Goal: Task Accomplishment & Management: Manage account settings

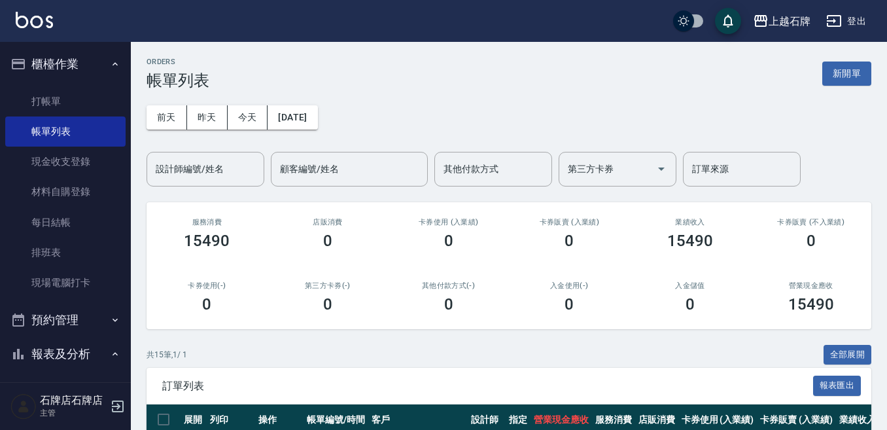
scroll to position [196, 0]
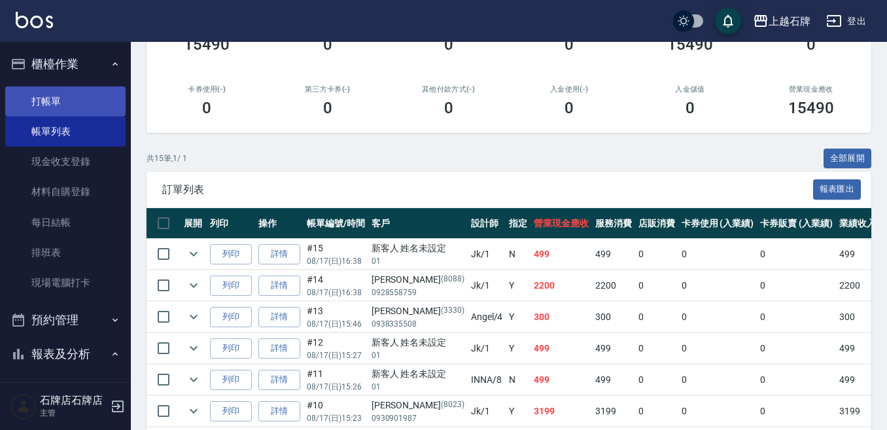
click at [64, 93] on link "打帳單" at bounding box center [65, 101] width 120 height 30
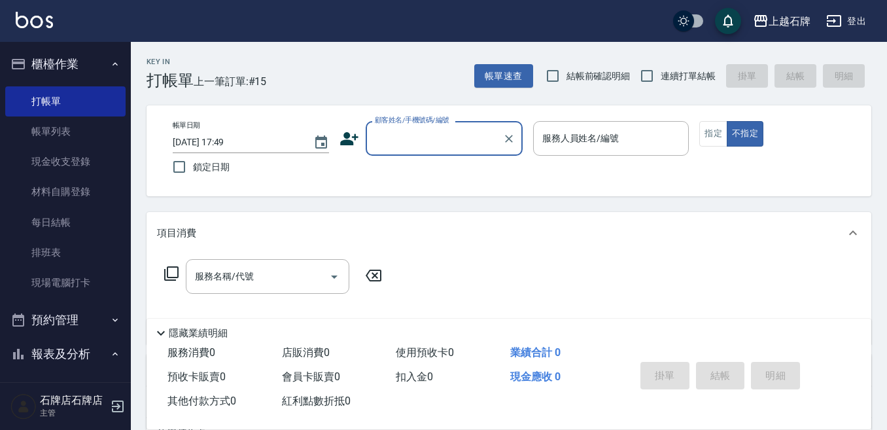
click at [484, 145] on input "顧客姓名/手機號碼/編號" at bounding box center [435, 138] width 126 height 23
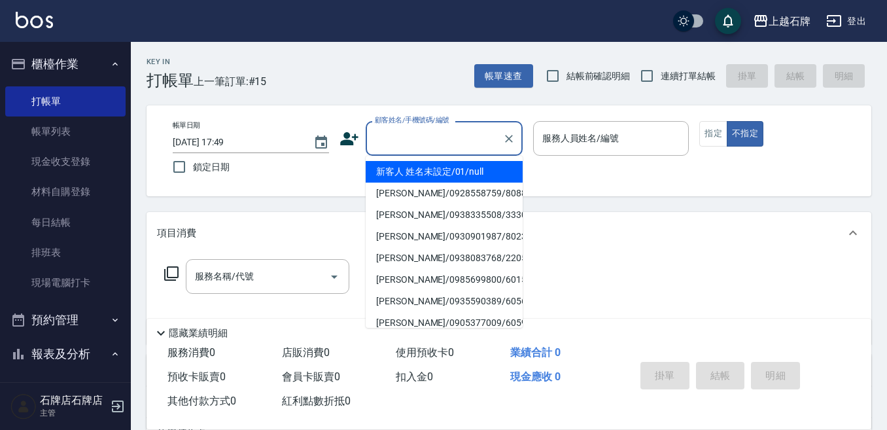
click at [429, 173] on li "新客人 姓名未設定/01/null" at bounding box center [444, 172] width 157 height 22
type input "新客人 姓名未設定/01/null"
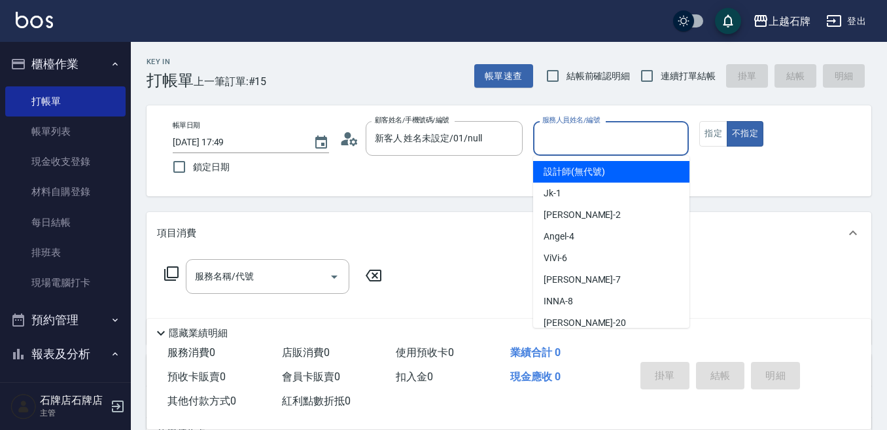
click at [611, 136] on input "服務人員姓名/編號" at bounding box center [611, 138] width 145 height 23
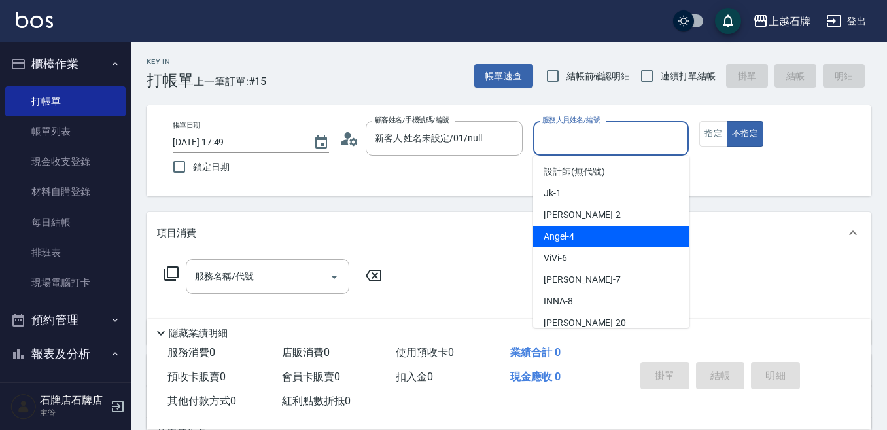
click at [567, 234] on span "Angel -4" at bounding box center [559, 237] width 31 height 14
type input "Angel-4"
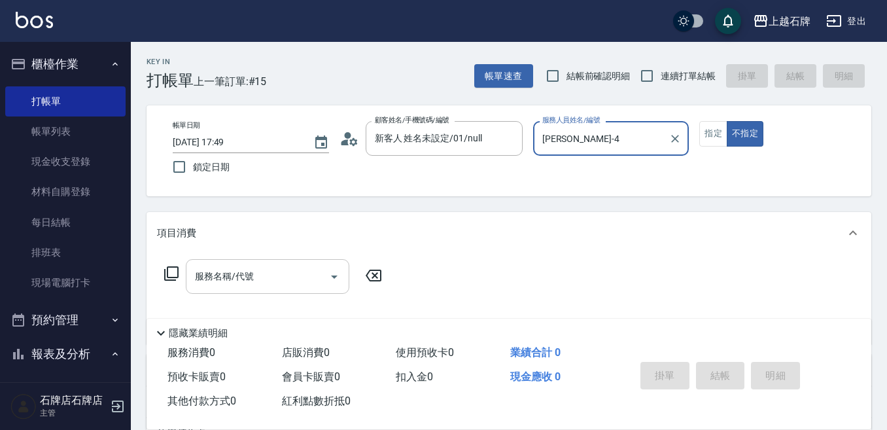
click at [287, 286] on input "服務名稱/代號" at bounding box center [258, 276] width 132 height 23
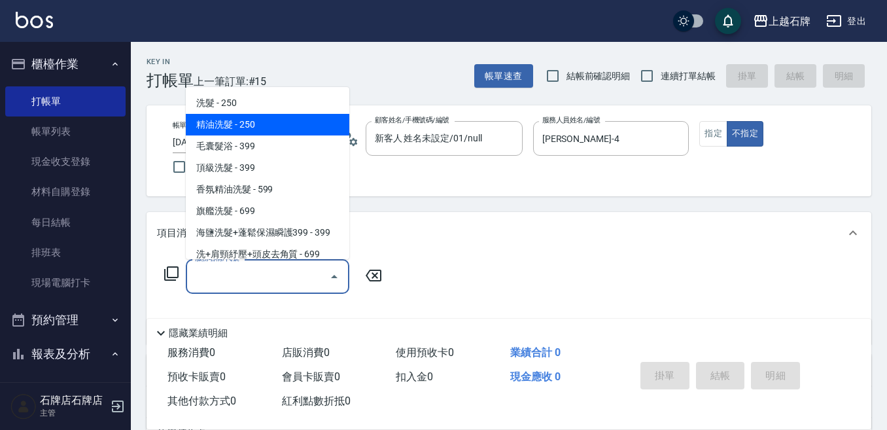
click at [269, 124] on span "精油洗髮 - 250" at bounding box center [268, 125] width 164 height 22
type input "精油洗髮(102)"
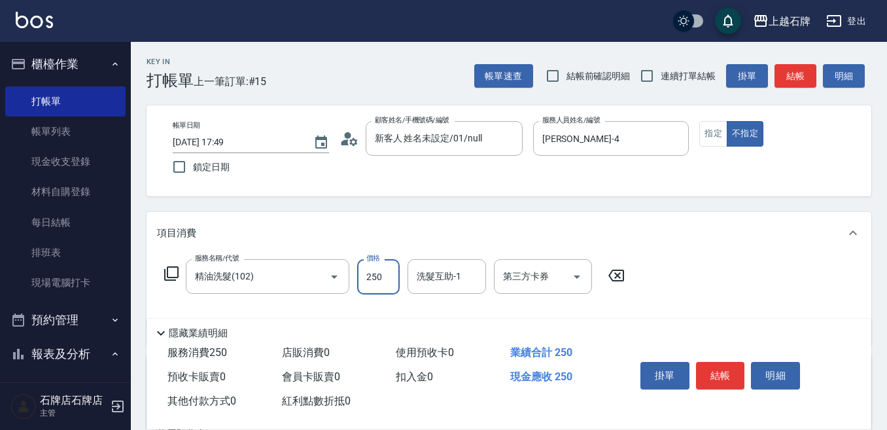
click at [385, 285] on input "250" at bounding box center [378, 276] width 43 height 35
type input "300"
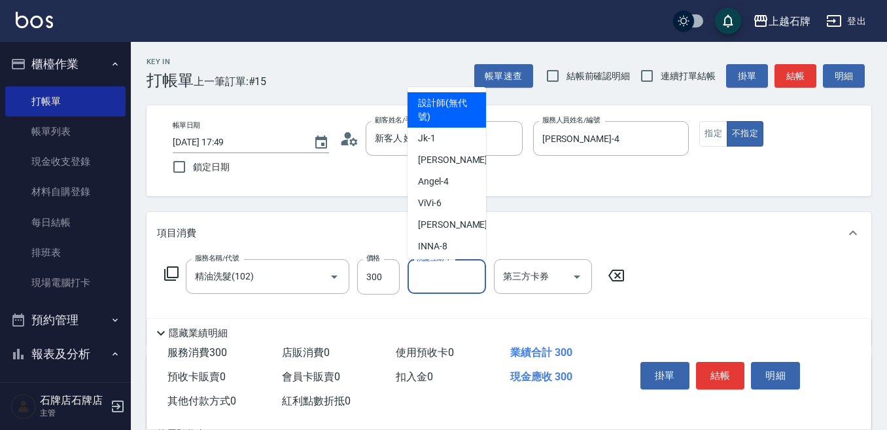
click at [445, 279] on input "洗髮互助-1" at bounding box center [447, 276] width 67 height 23
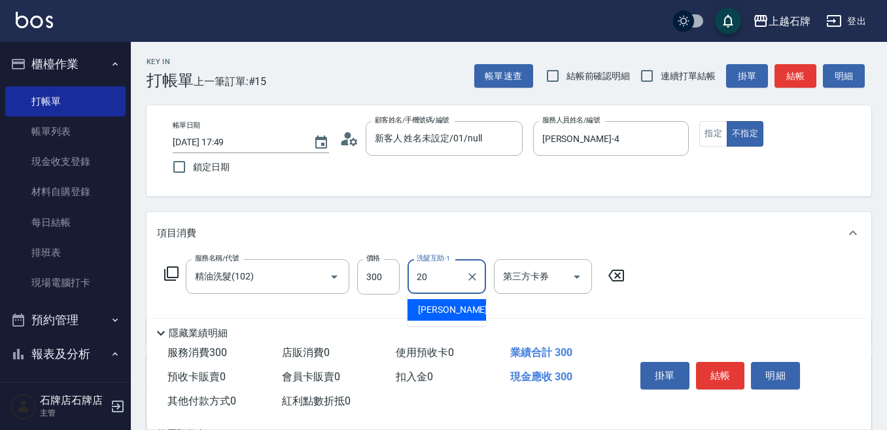
click at [463, 311] on div "[PERSON_NAME] -20" at bounding box center [447, 310] width 79 height 22
type input "[PERSON_NAME]-20"
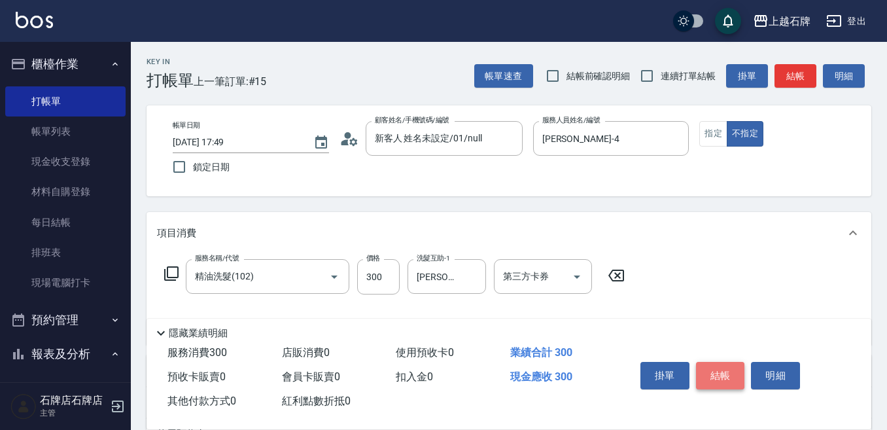
click at [726, 369] on button "結帳" at bounding box center [720, 375] width 49 height 27
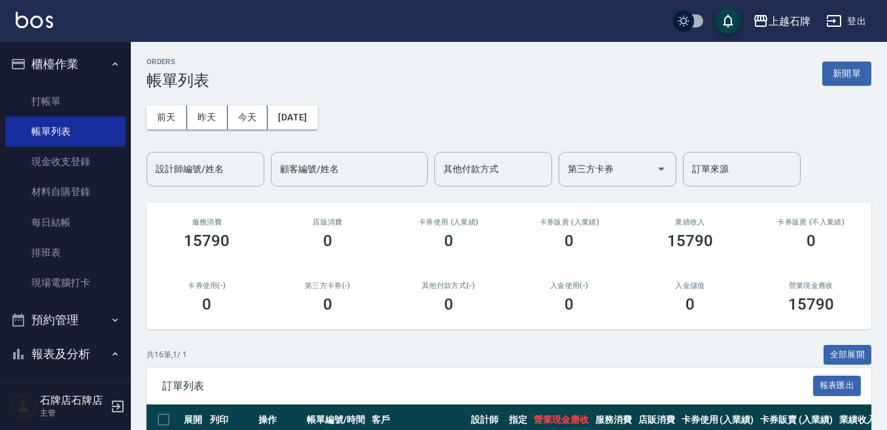
scroll to position [131, 0]
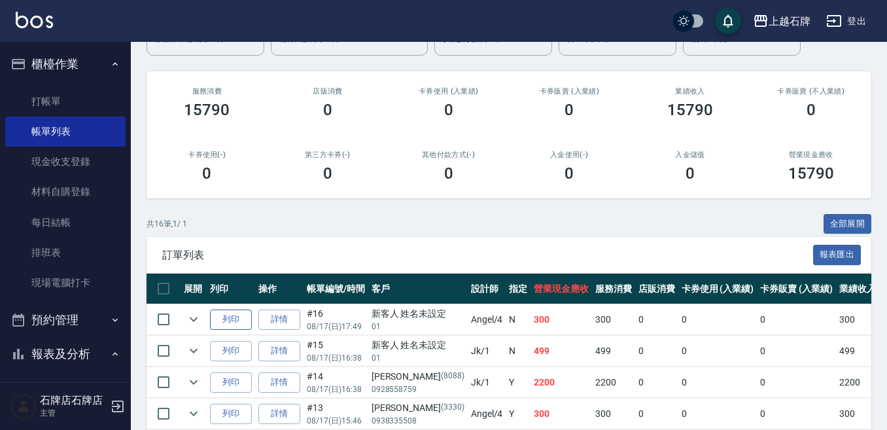
click at [224, 318] on button "列印" at bounding box center [231, 320] width 42 height 20
click at [79, 100] on link "打帳單" at bounding box center [65, 101] width 120 height 30
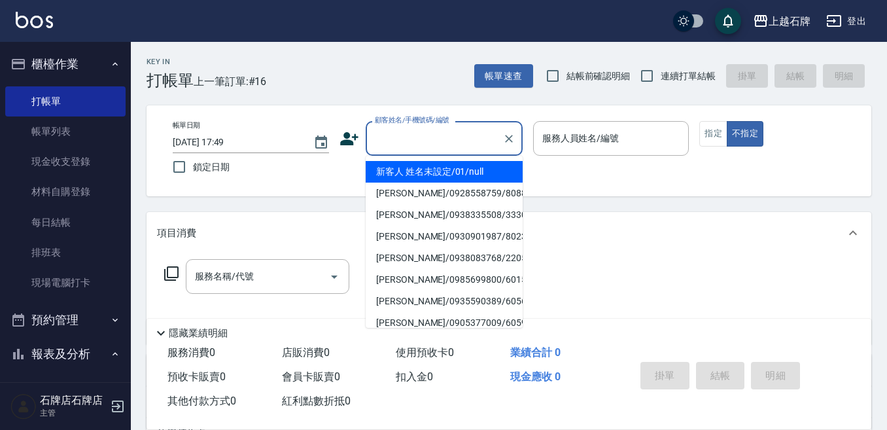
click at [463, 147] on input "顧客姓名/手機號碼/編號" at bounding box center [435, 138] width 126 height 23
click at [455, 169] on li "新客人 姓名未設定/01/null" at bounding box center [444, 172] width 157 height 22
type input "新客人 姓名未設定/01/null"
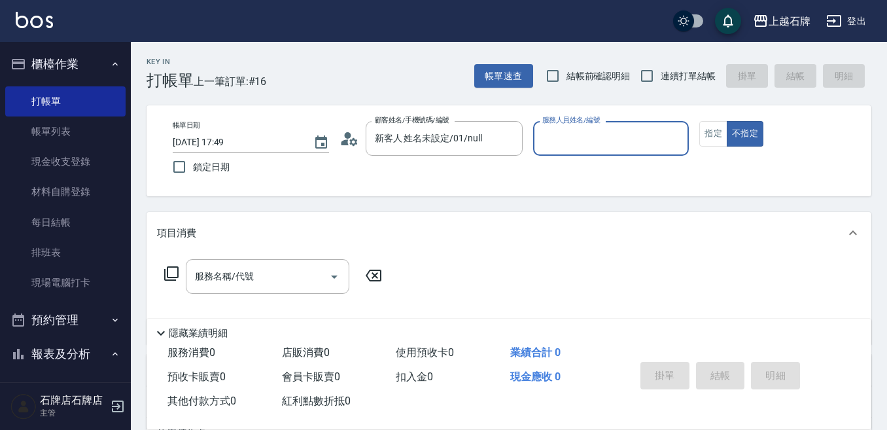
click at [641, 143] on input "服務人員姓名/編號" at bounding box center [611, 138] width 145 height 23
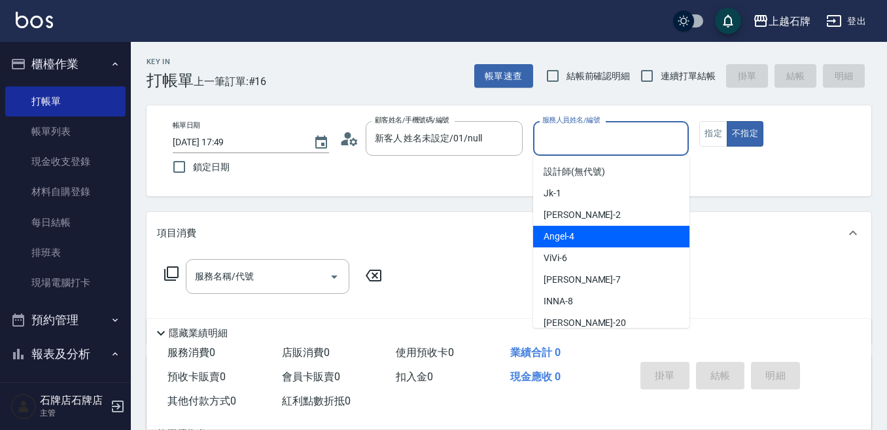
click at [625, 234] on div "Angel -4" at bounding box center [611, 237] width 156 height 22
type input "Angel-4"
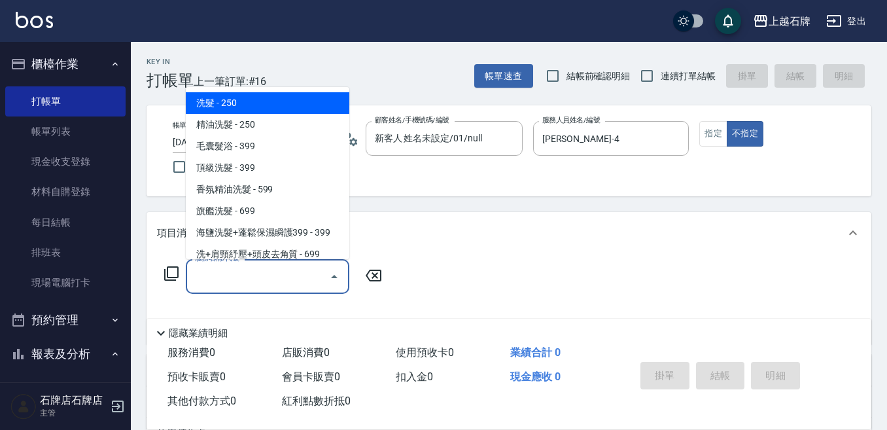
click at [318, 277] on input "服務名稱/代號" at bounding box center [258, 276] width 132 height 23
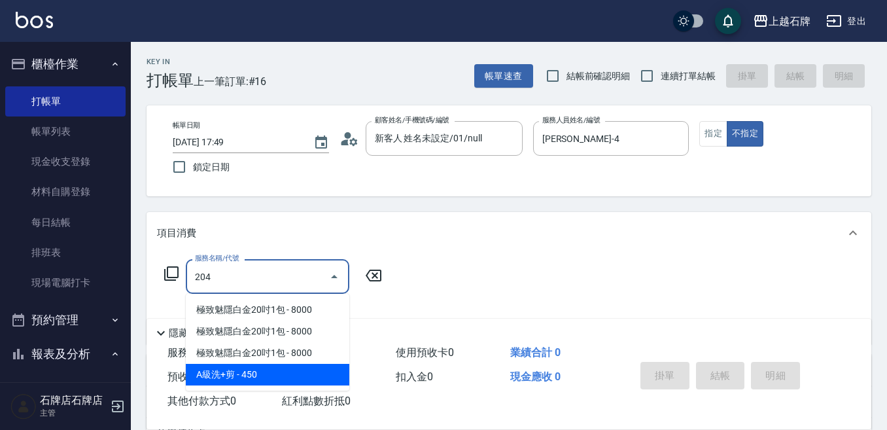
click at [294, 366] on span "A級洗+剪 - 450" at bounding box center [268, 375] width 164 height 22
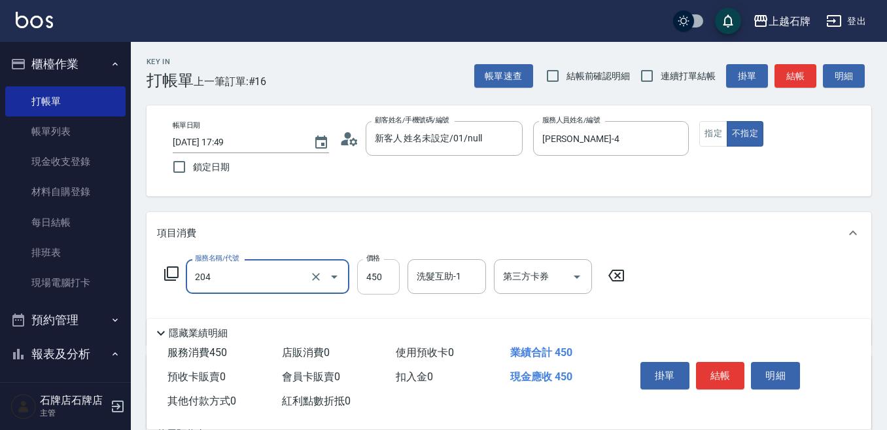
type input "A級洗+剪(204)"
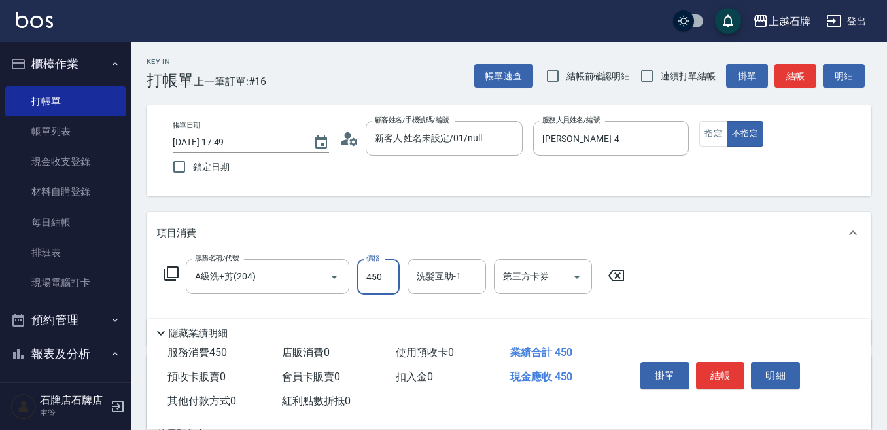
click at [376, 276] on input "450" at bounding box center [378, 276] width 43 height 35
type input "499"
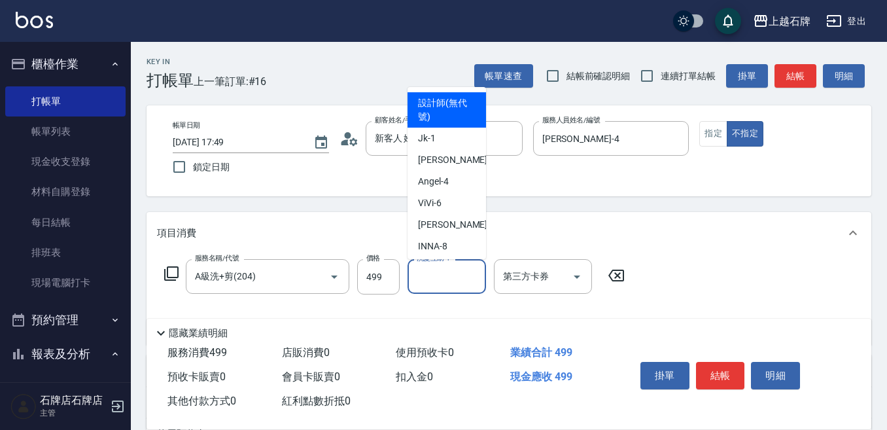
click at [455, 282] on input "洗髮互助-1" at bounding box center [447, 276] width 67 height 23
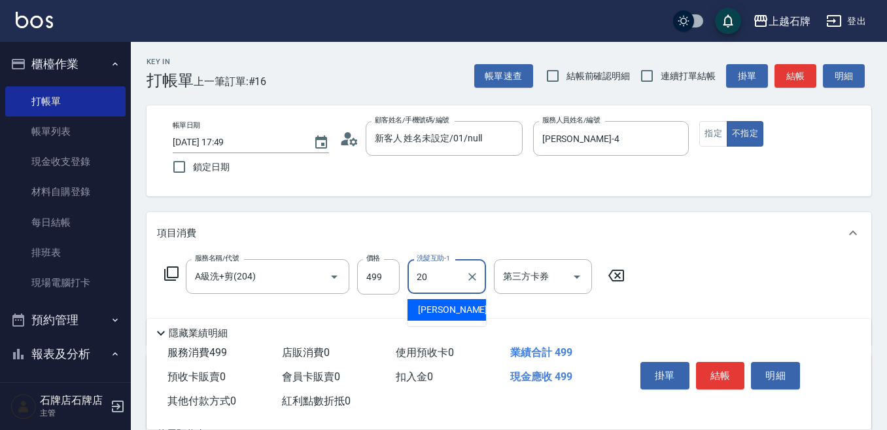
click at [468, 313] on div "[PERSON_NAME] -20" at bounding box center [447, 310] width 79 height 22
type input "[PERSON_NAME]-20"
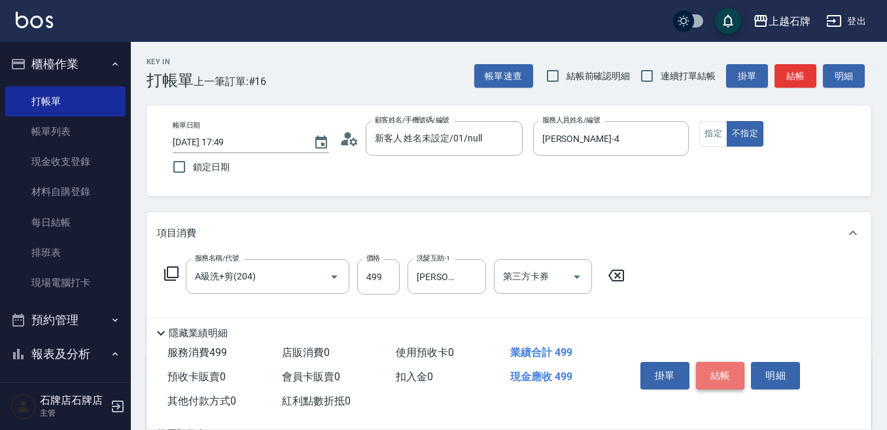
click at [713, 372] on button "結帳" at bounding box center [720, 375] width 49 height 27
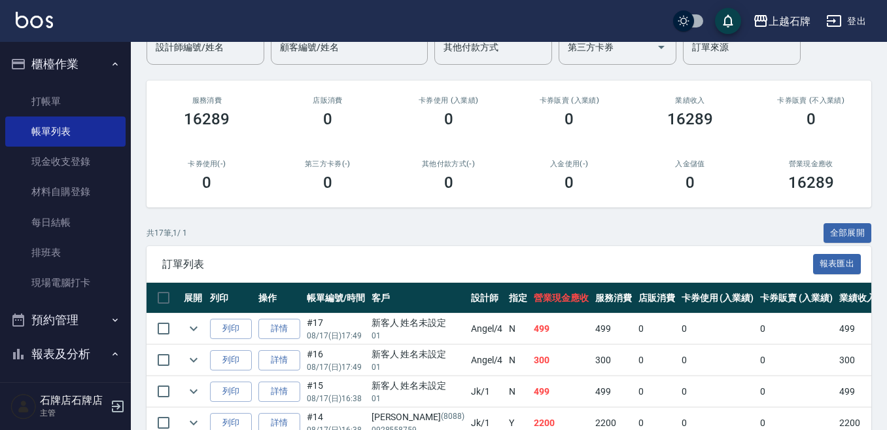
scroll to position [131, 0]
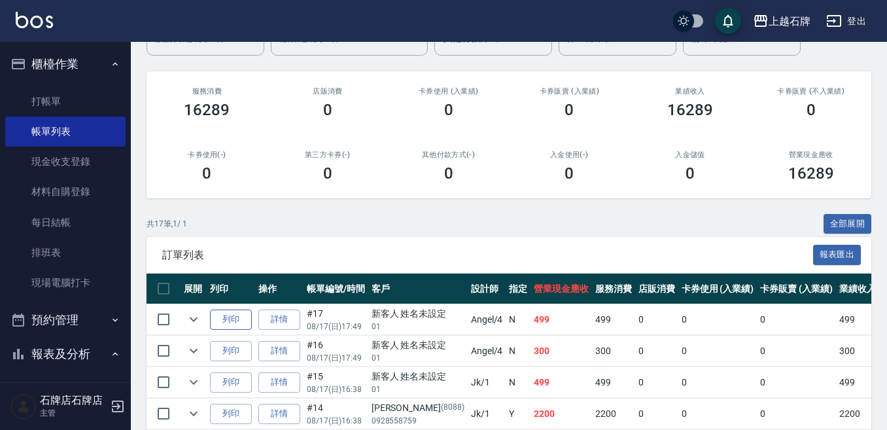
click at [244, 319] on button "列印" at bounding box center [231, 320] width 42 height 20
click at [65, 99] on link "打帳單" at bounding box center [65, 101] width 120 height 30
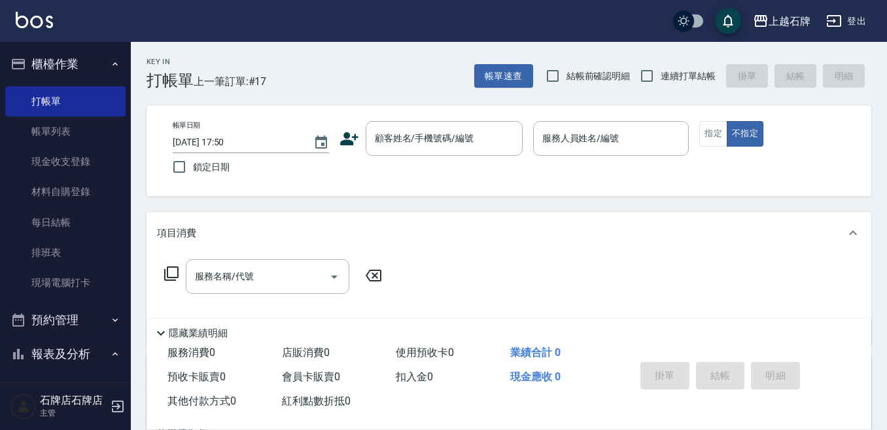
click at [348, 140] on icon at bounding box center [349, 138] width 18 height 13
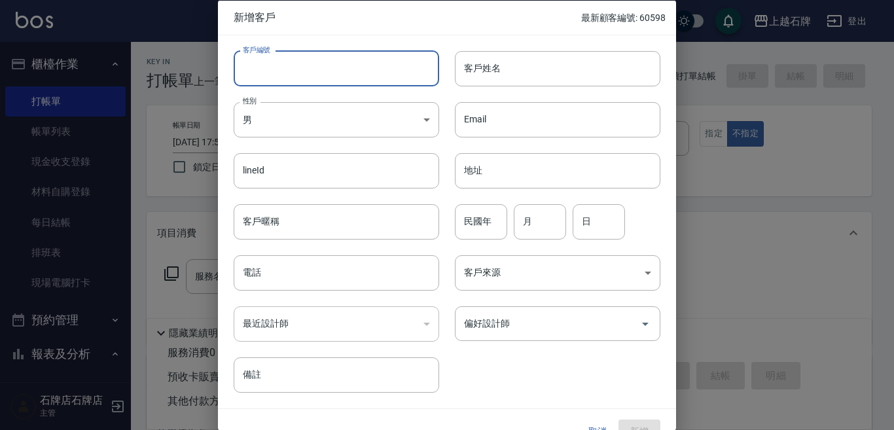
click at [297, 76] on input "客戶編號" at bounding box center [336, 67] width 205 height 35
type input "0922582325"
click at [346, 124] on body "上越石牌 登出 櫃檯作業 打帳單 帳單列表 現金收支登錄 材料自購登錄 每日結帳 排班表 現場電腦打卡 預約管理 預約管理 單日預約紀錄 單週預約紀錄 報表及…" at bounding box center [447, 318] width 894 height 637
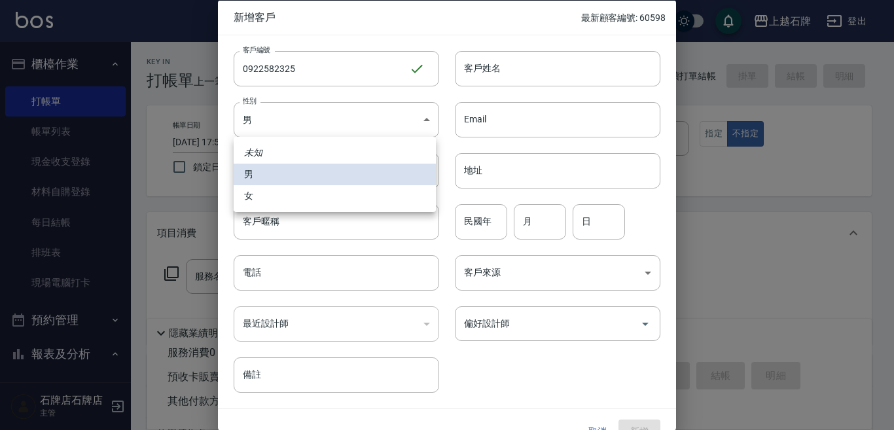
click at [315, 201] on li "女" at bounding box center [335, 196] width 202 height 22
type input "FEMALE"
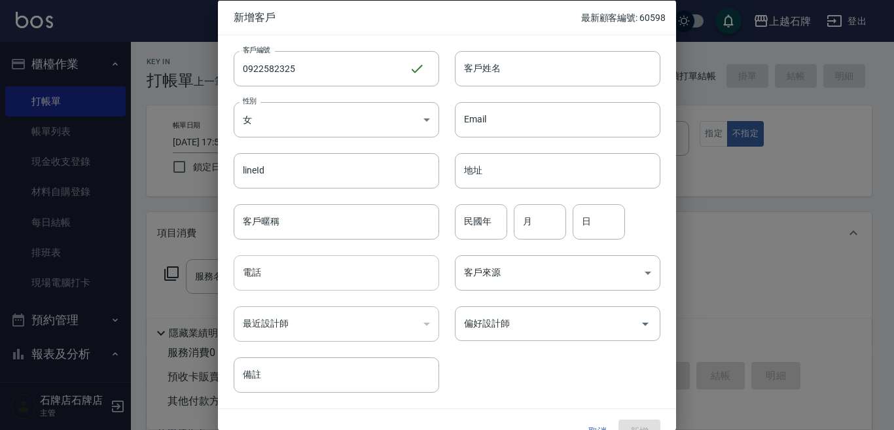
click at [293, 280] on input "電話" at bounding box center [336, 272] width 205 height 35
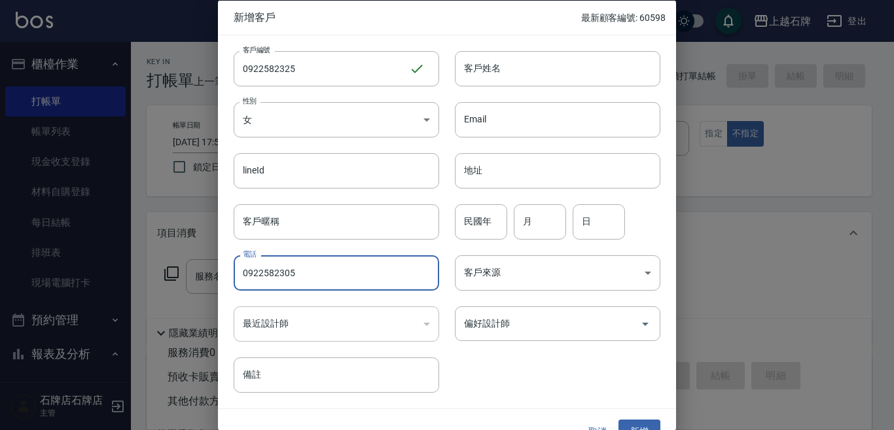
click at [370, 264] on input "0922582305" at bounding box center [336, 272] width 205 height 35
type input "0922582325"
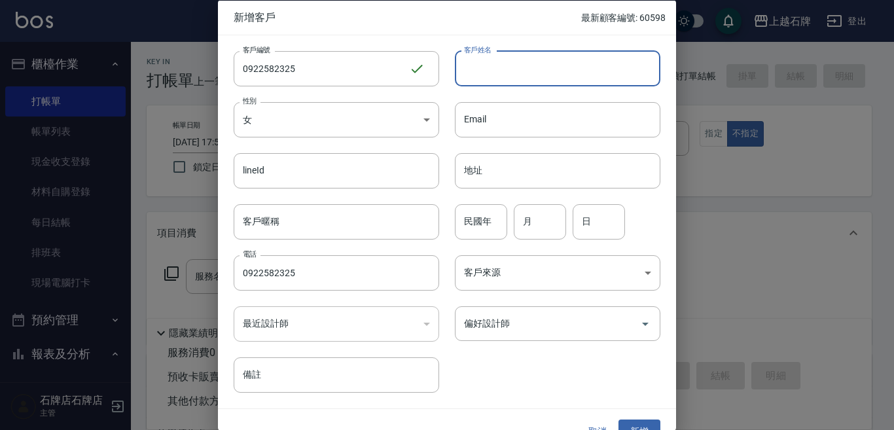
click at [509, 73] on input "客戶姓名" at bounding box center [557, 67] width 205 height 35
click at [479, 75] on input "禾竹" at bounding box center [557, 67] width 205 height 35
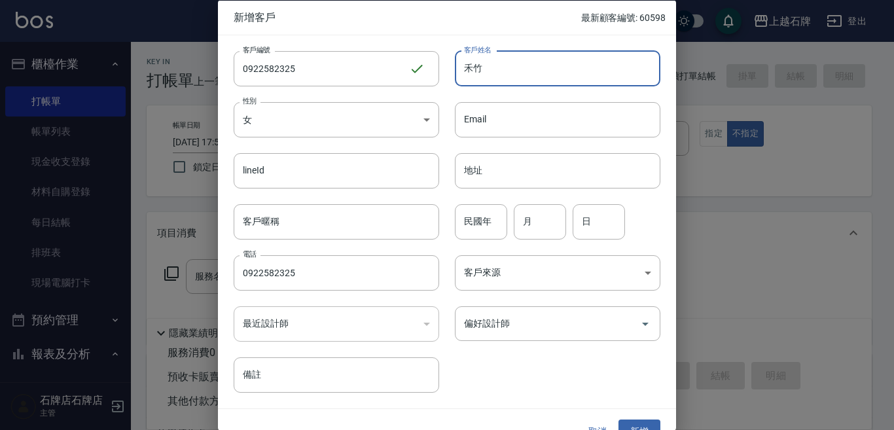
click at [479, 75] on input "禾竹" at bounding box center [557, 67] width 205 height 35
click at [462, 71] on input "禾竹雯" at bounding box center [557, 67] width 205 height 35
type input "[PERSON_NAME]"
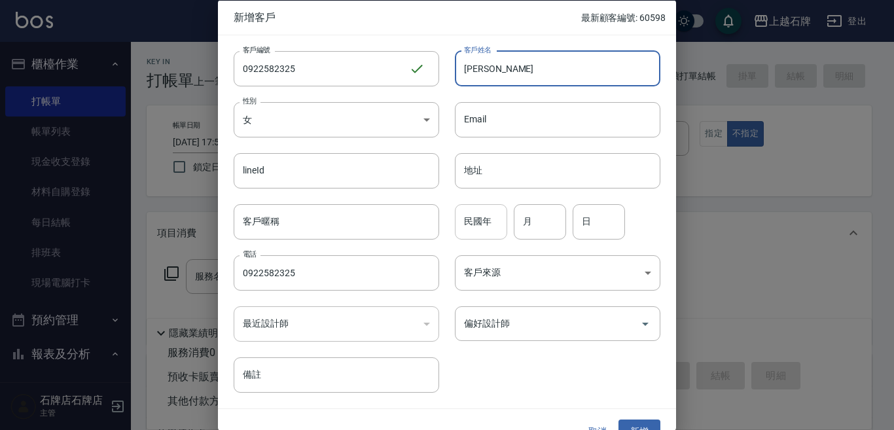
click at [485, 230] on input "民國年" at bounding box center [481, 221] width 52 height 35
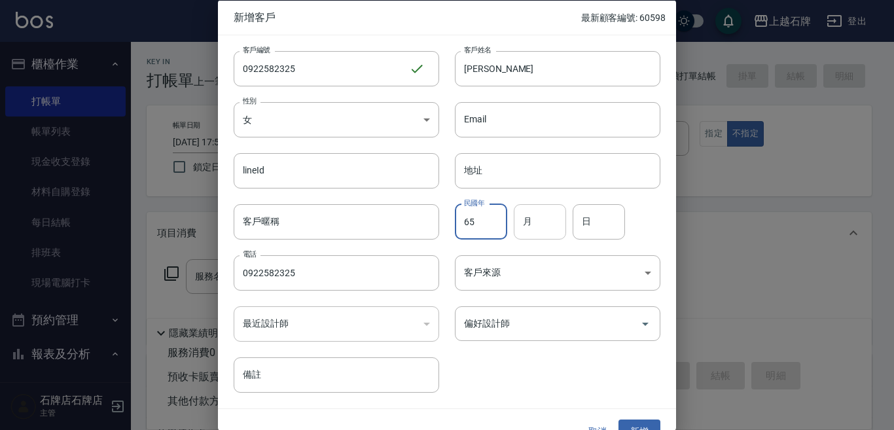
type input "65"
click at [552, 226] on input "月" at bounding box center [540, 221] width 52 height 35
type input "03"
click at [602, 230] on input "日" at bounding box center [599, 221] width 52 height 35
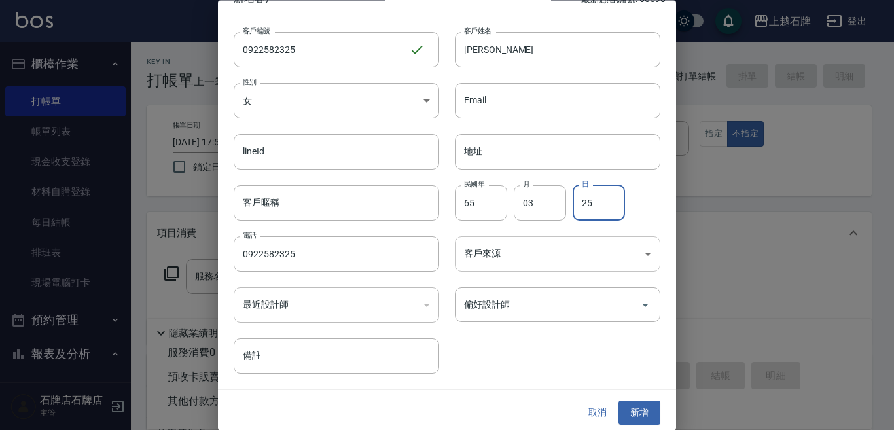
scroll to position [24, 0]
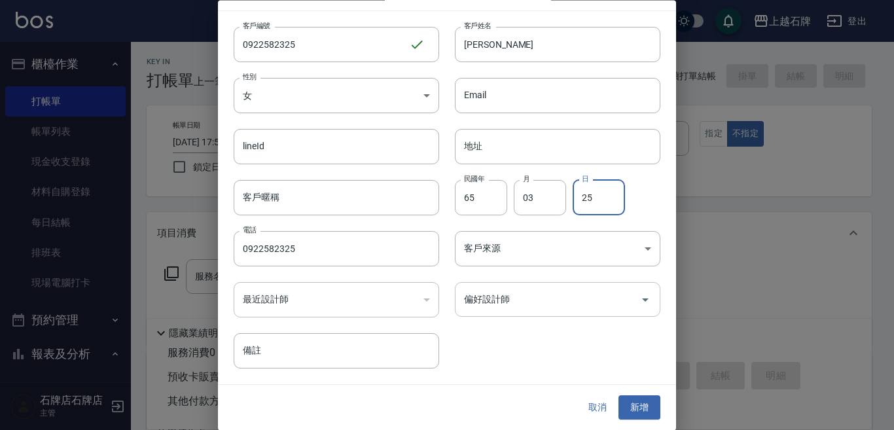
type input "25"
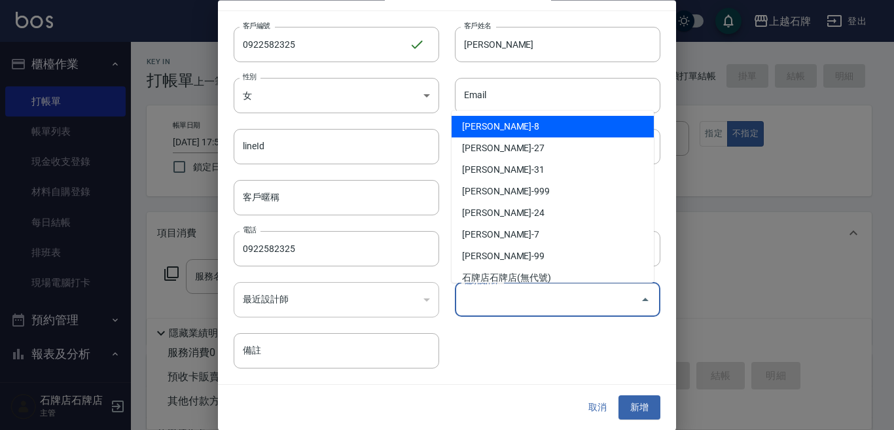
click at [531, 295] on input "偏好設計師" at bounding box center [548, 300] width 174 height 23
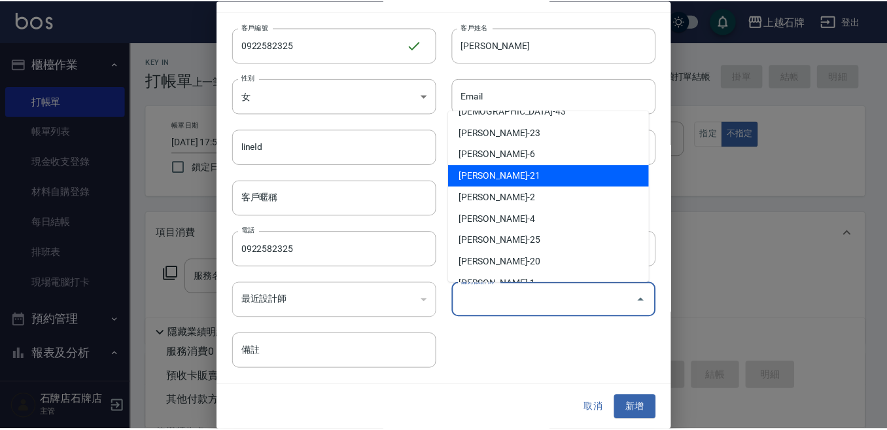
scroll to position [196, 0]
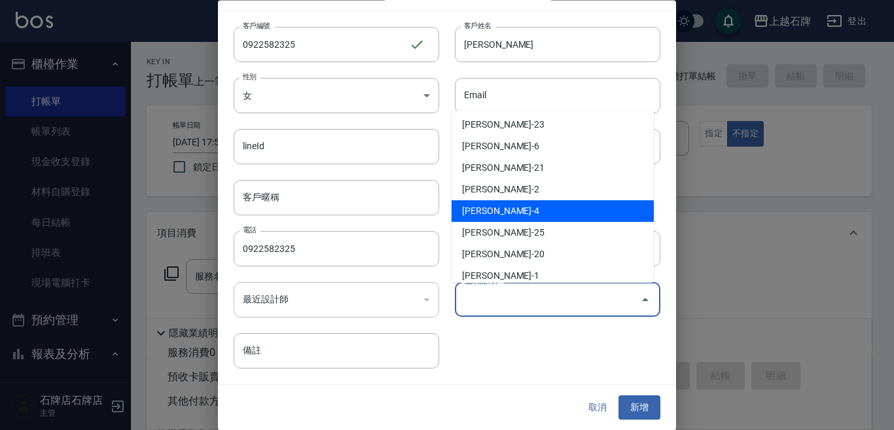
click at [552, 205] on li "陳貞秀-4" at bounding box center [553, 211] width 202 height 22
type input "[PERSON_NAME]"
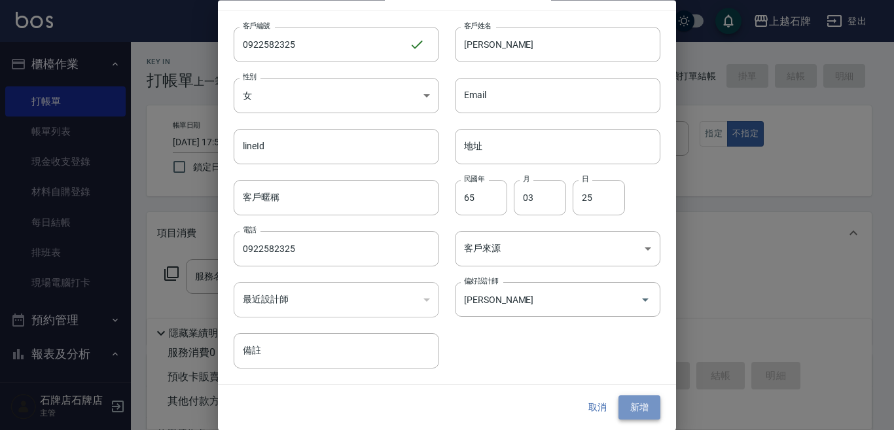
click at [651, 406] on button "新增" at bounding box center [639, 408] width 42 height 24
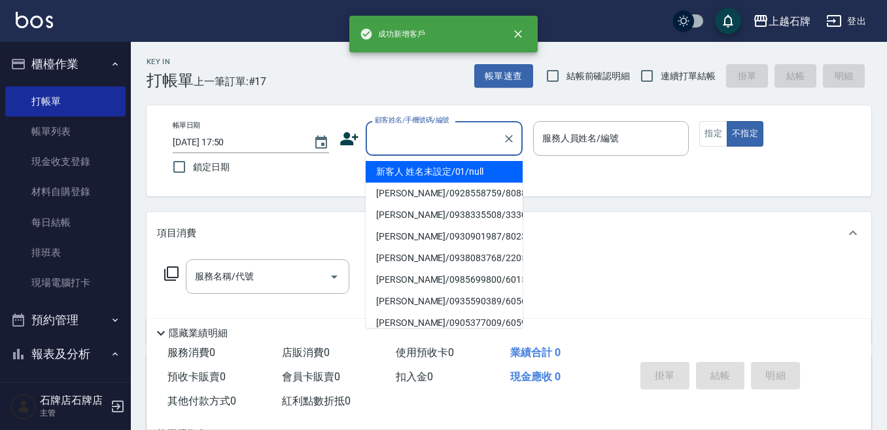
click at [431, 145] on input "顧客姓名/手機號碼/編號" at bounding box center [435, 138] width 126 height 23
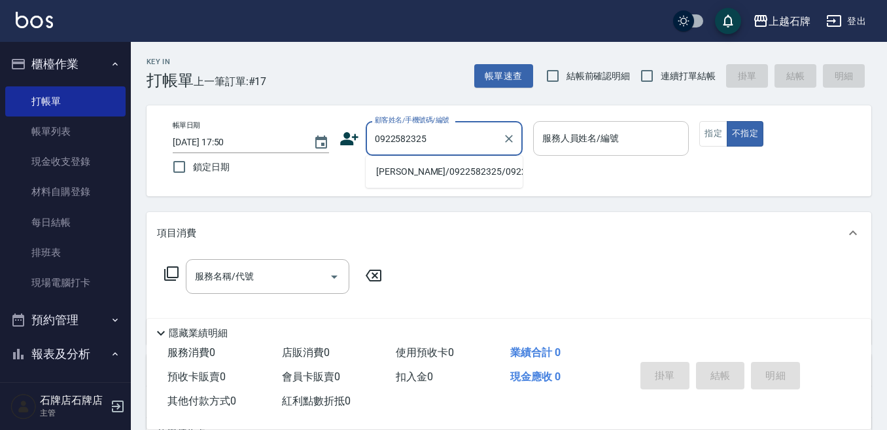
type input "0922582325"
click at [604, 140] on input "服務人員姓名/編號" at bounding box center [611, 138] width 145 height 23
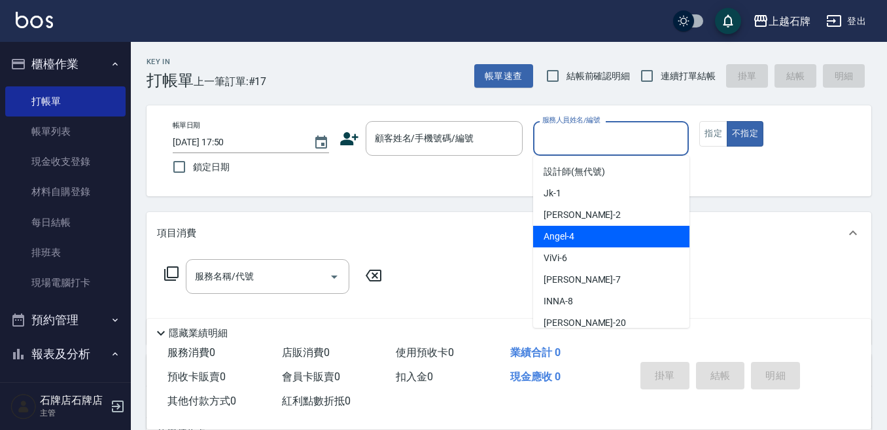
drag, startPoint x: 603, startPoint y: 234, endPoint x: 503, endPoint y: 259, distance: 103.2
click at [605, 234] on div "Angel -4" at bounding box center [611, 237] width 156 height 22
type input "Angel-4"
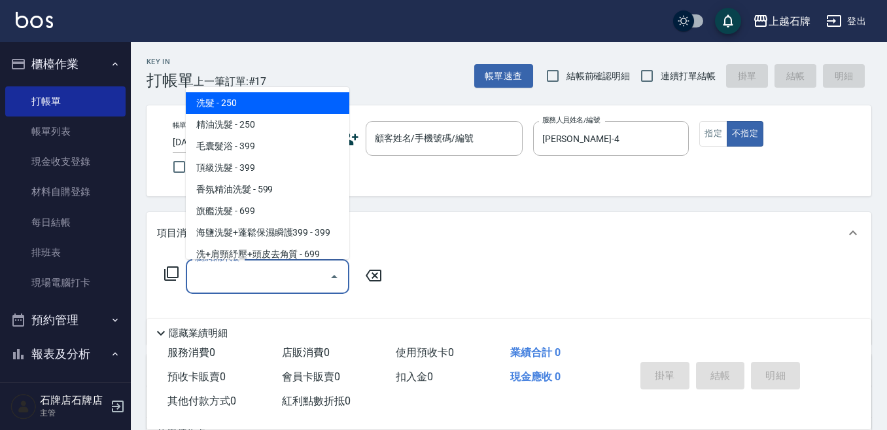
click at [288, 283] on input "服務名稱/代號" at bounding box center [258, 276] width 132 height 23
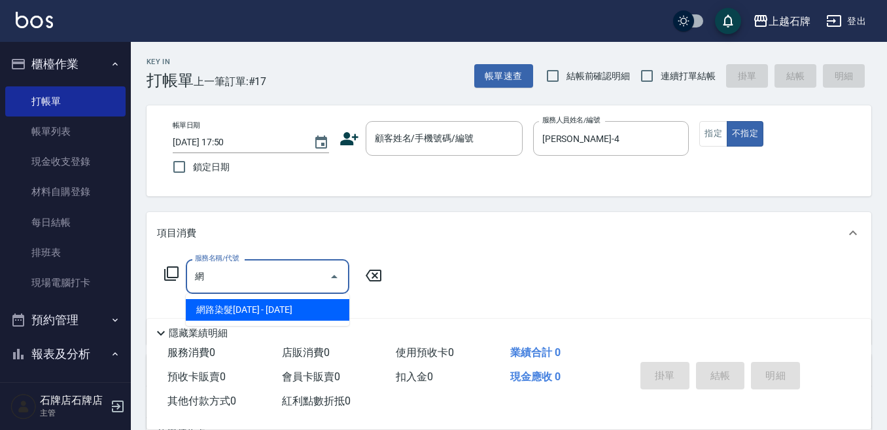
click at [293, 310] on span "網路染髮[DATE] - [DATE]" at bounding box center [268, 310] width 164 height 22
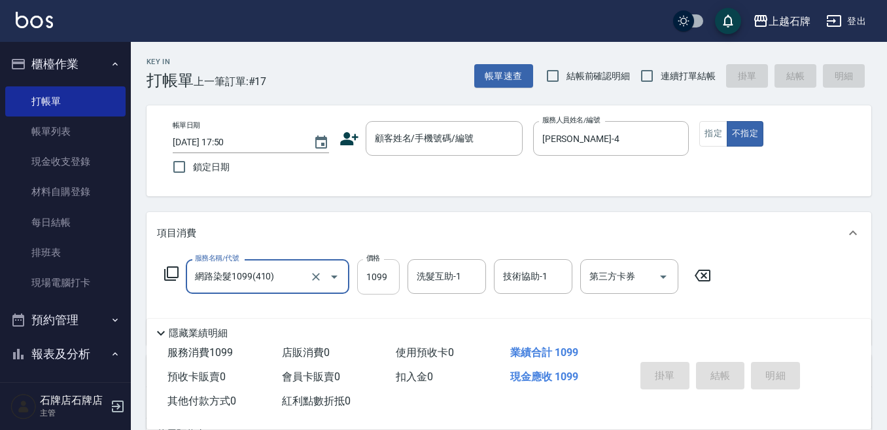
type input "網路染髮1099(410)"
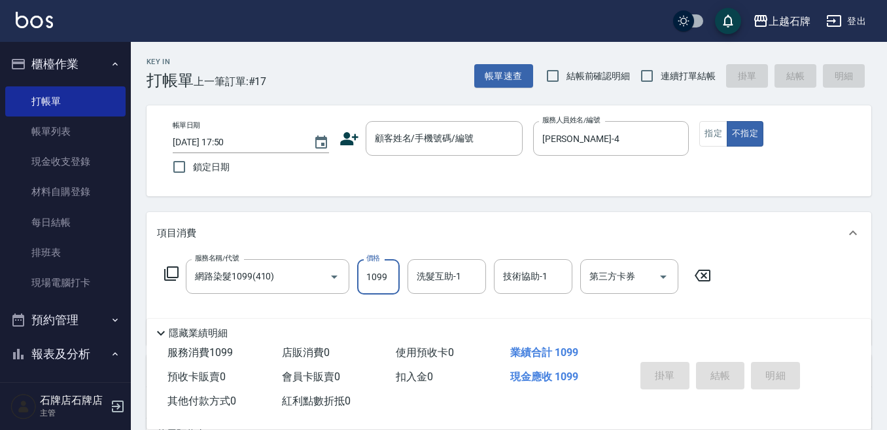
click at [370, 274] on input "1099" at bounding box center [378, 276] width 43 height 35
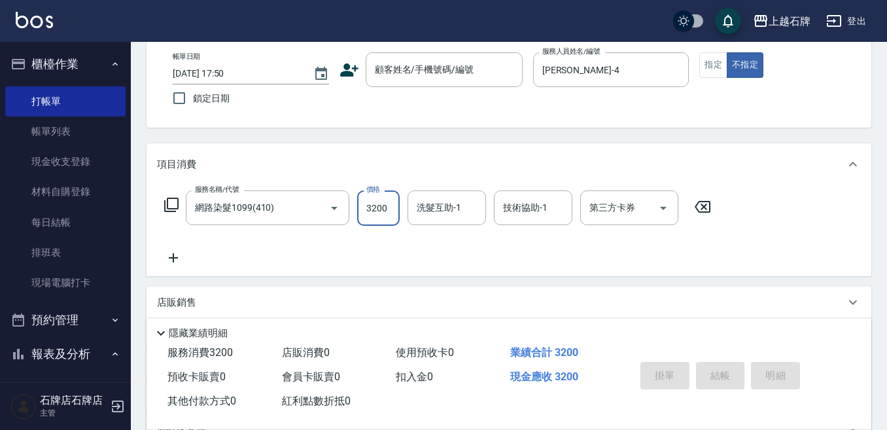
scroll to position [0, 0]
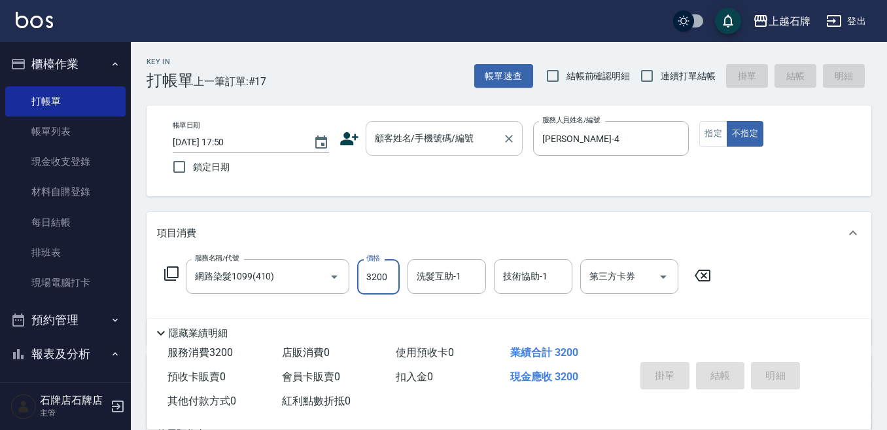
type input "3200"
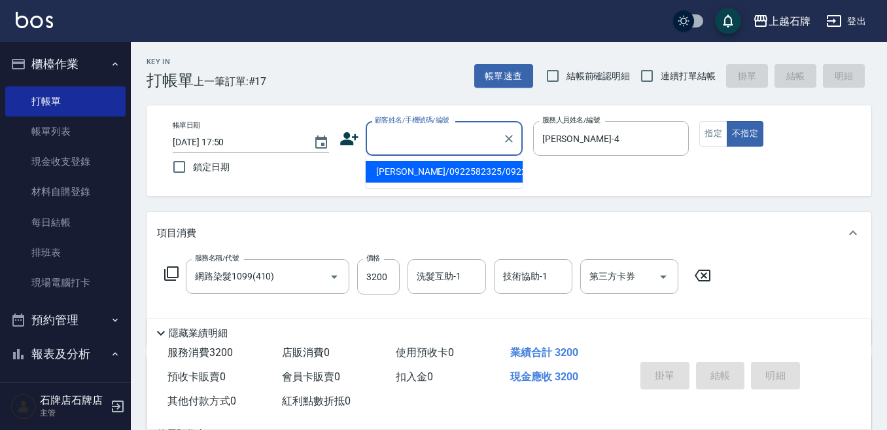
click at [476, 146] on input "顧客姓名/手機號碼/編號" at bounding box center [435, 138] width 126 height 23
click at [482, 182] on li "[PERSON_NAME]/0922582325/0922582325" at bounding box center [444, 172] width 157 height 22
type input "[PERSON_NAME]/0922582325/0922582325"
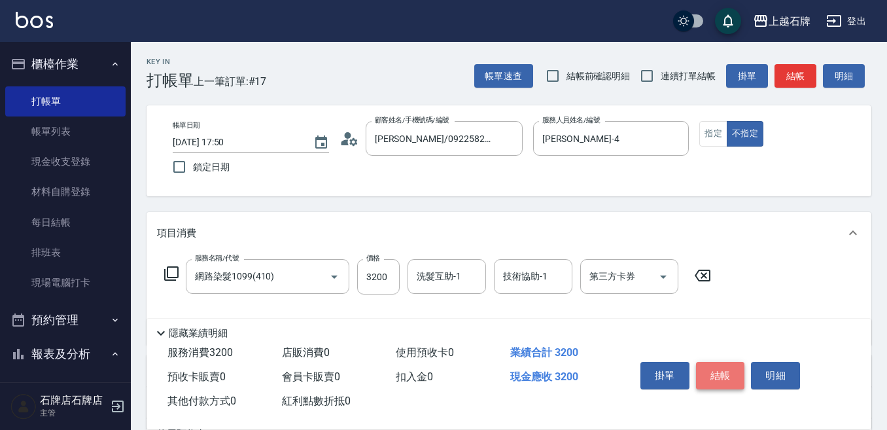
click at [728, 372] on button "結帳" at bounding box center [720, 375] width 49 height 27
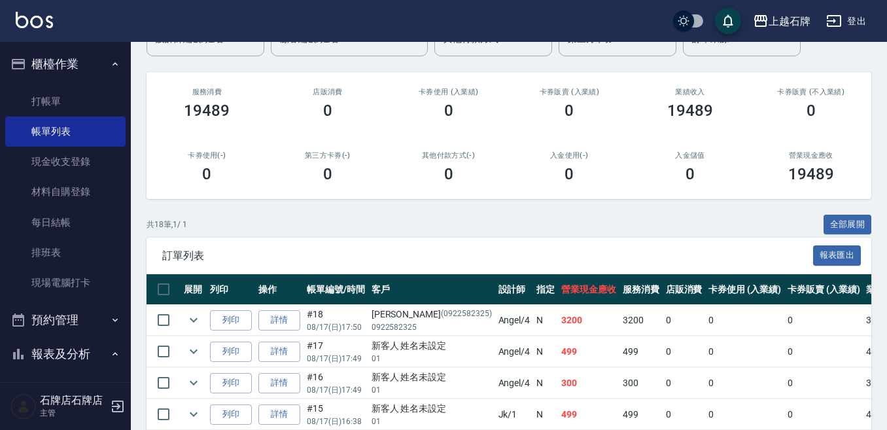
scroll to position [131, 0]
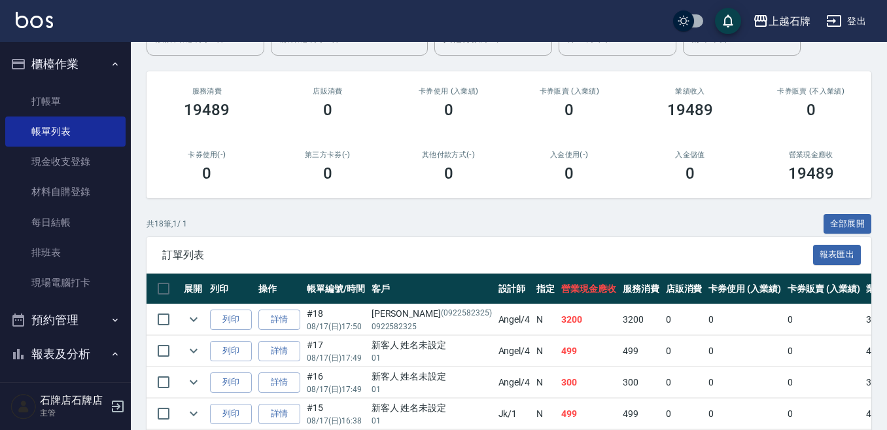
drag, startPoint x: 251, startPoint y: 317, endPoint x: 275, endPoint y: 332, distance: 28.2
click at [275, 332] on tr "列印 詳情 #18 08/17 (日) 17:50 何竹雯 (0922582325) 0922582325 Angel /4 N 3200 3200 0 0 …" at bounding box center [725, 319] width 1157 height 31
drag, startPoint x: 228, startPoint y: 316, endPoint x: 290, endPoint y: 341, distance: 66.4
click at [243, 326] on button "列印" at bounding box center [231, 320] width 42 height 20
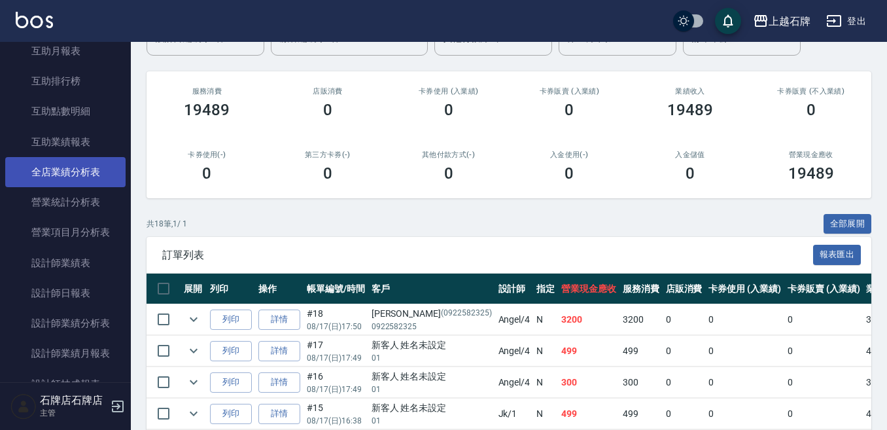
scroll to position [524, 0]
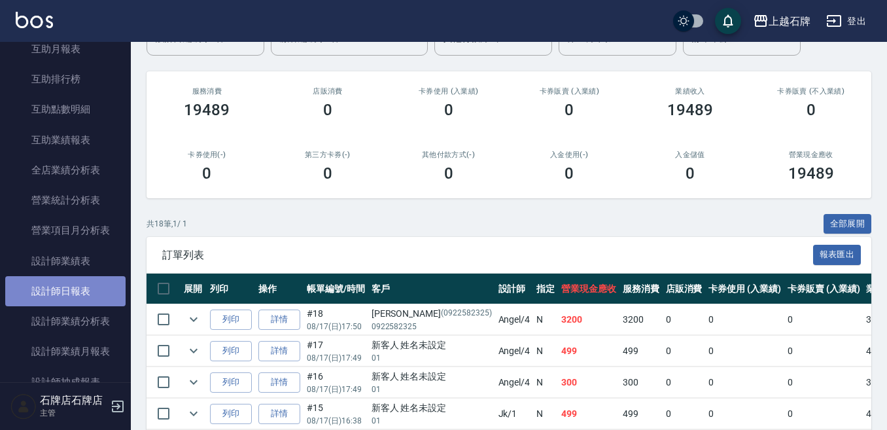
click at [77, 293] on link "設計師日報表" at bounding box center [65, 291] width 120 height 30
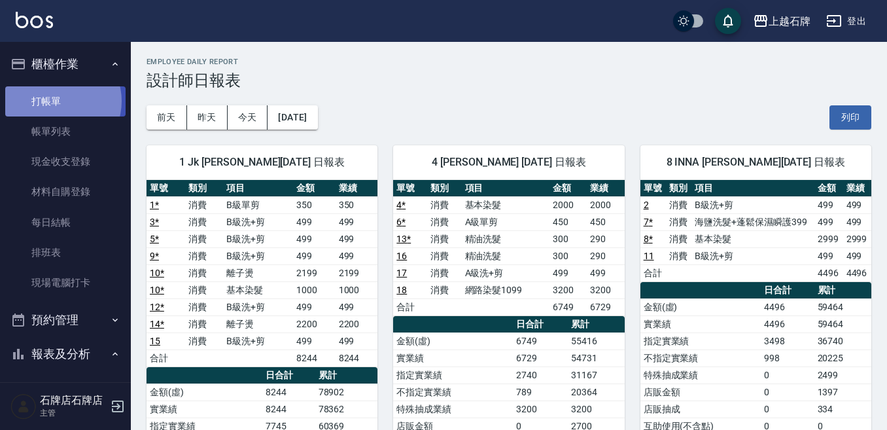
click at [61, 100] on link "打帳單" at bounding box center [65, 101] width 120 height 30
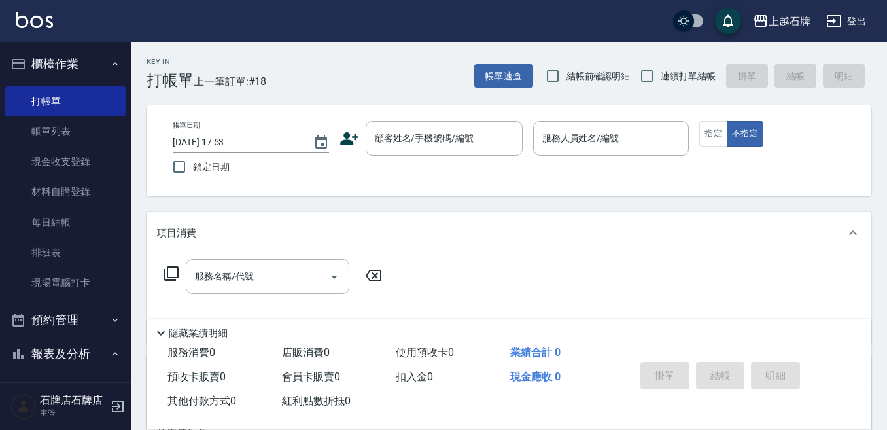
click at [352, 137] on icon at bounding box center [349, 138] width 18 height 13
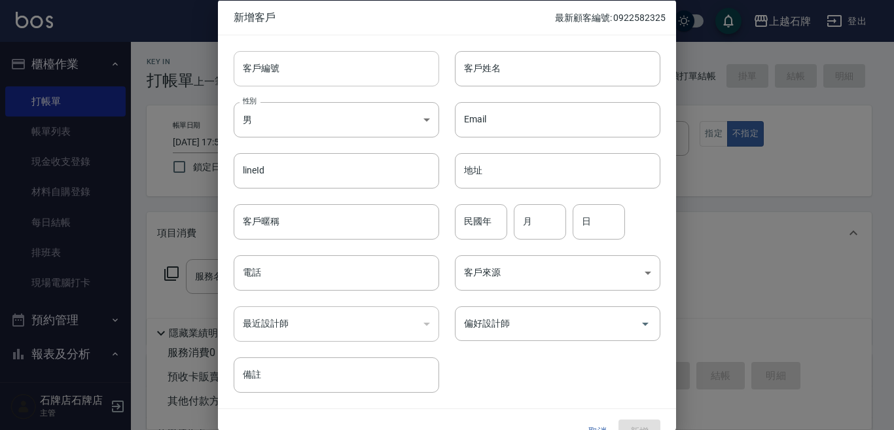
click at [378, 68] on input "客戶編號" at bounding box center [336, 67] width 205 height 35
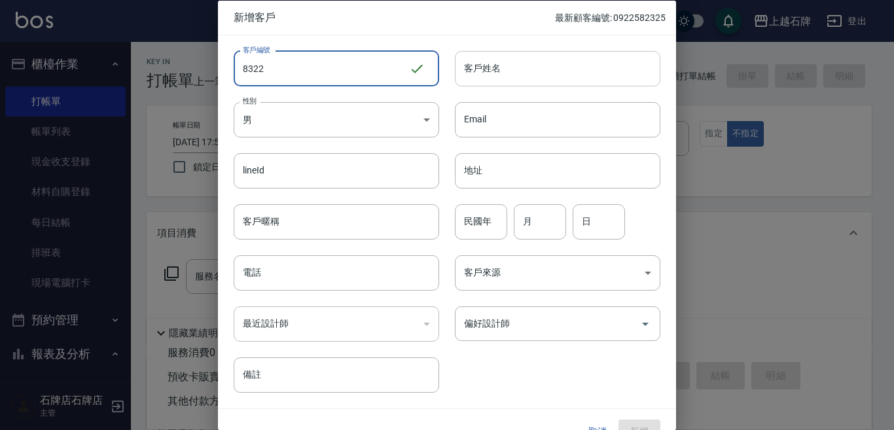
type input "8322"
click at [496, 68] on input "客戶姓名" at bounding box center [557, 67] width 205 height 35
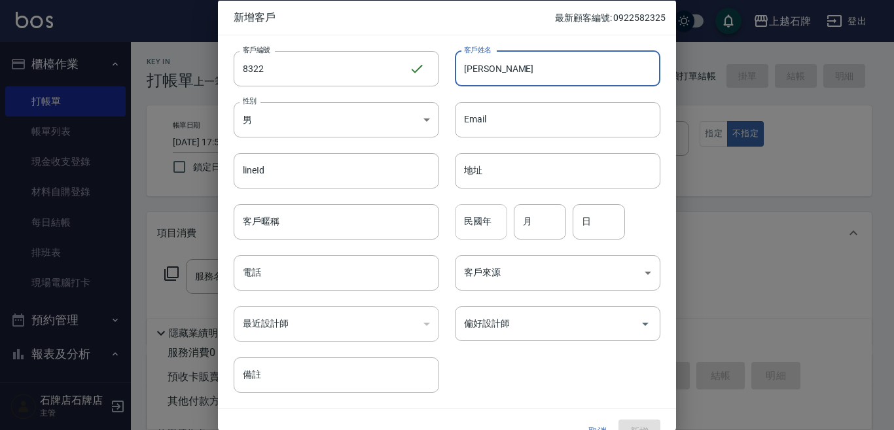
type input "[PERSON_NAME]"
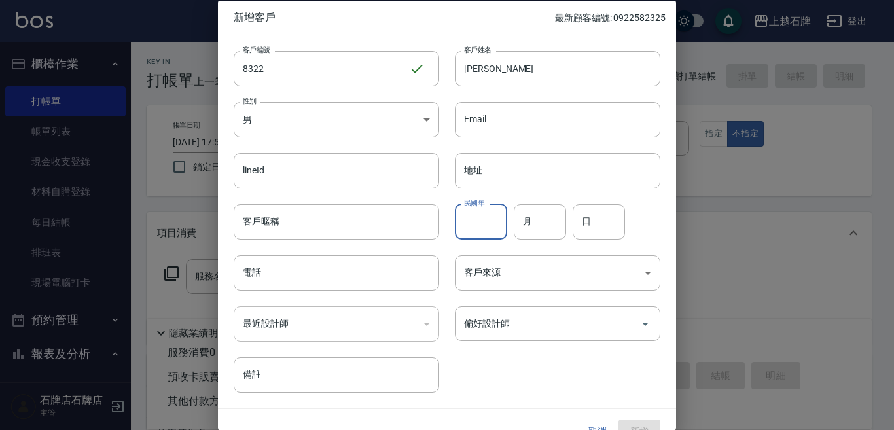
click at [499, 217] on input "民國年" at bounding box center [481, 221] width 52 height 35
type input "89"
click at [524, 228] on input "月" at bounding box center [540, 221] width 52 height 35
type input "10"
drag, startPoint x: 588, startPoint y: 221, endPoint x: 606, endPoint y: 213, distance: 19.7
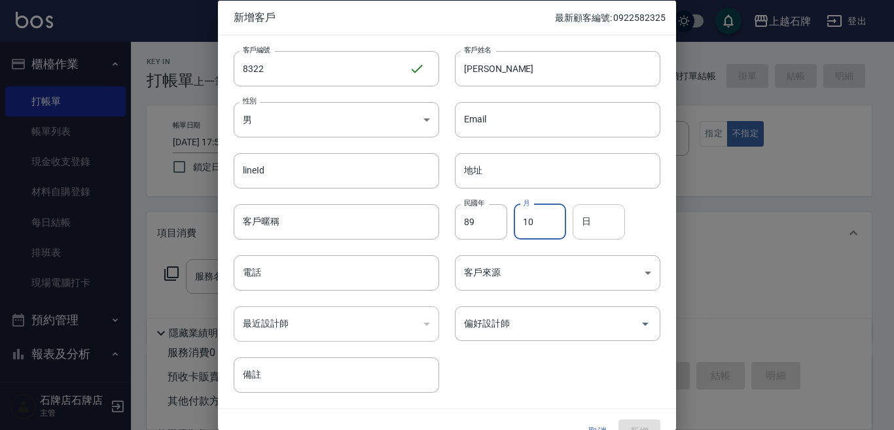
click at [588, 221] on input "日" at bounding box center [599, 221] width 52 height 35
type input "9"
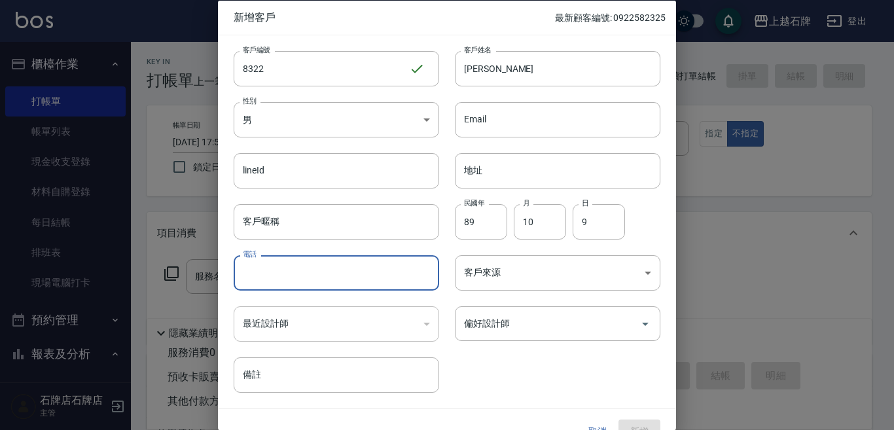
click at [300, 282] on input "電話" at bounding box center [336, 272] width 205 height 35
type input "0907308671"
click at [490, 314] on div "偏好設計師 偏好設計師" at bounding box center [557, 323] width 205 height 35
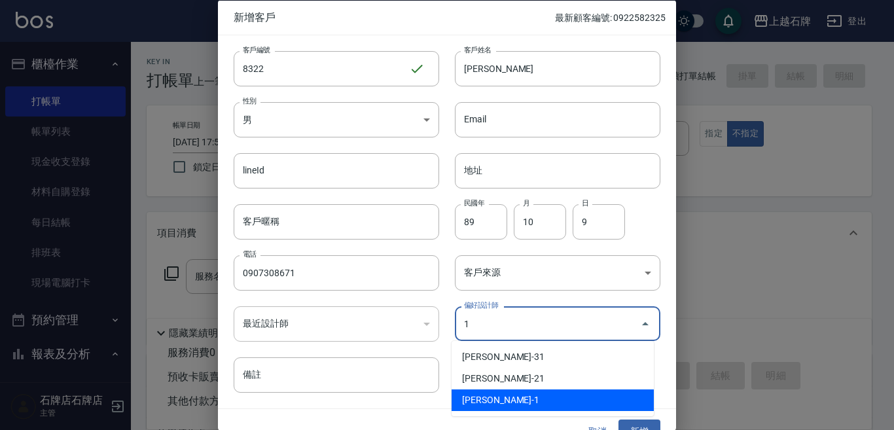
click at [541, 401] on li "陳明鴻-1" at bounding box center [553, 400] width 202 height 22
type input "陳明鴻"
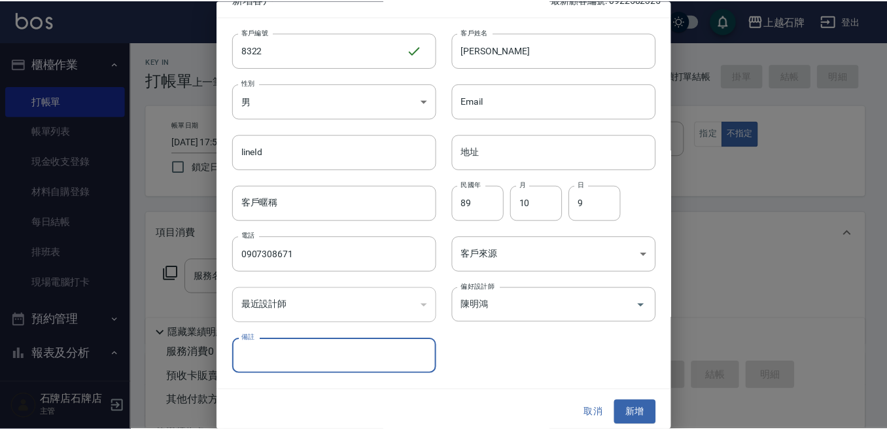
scroll to position [24, 0]
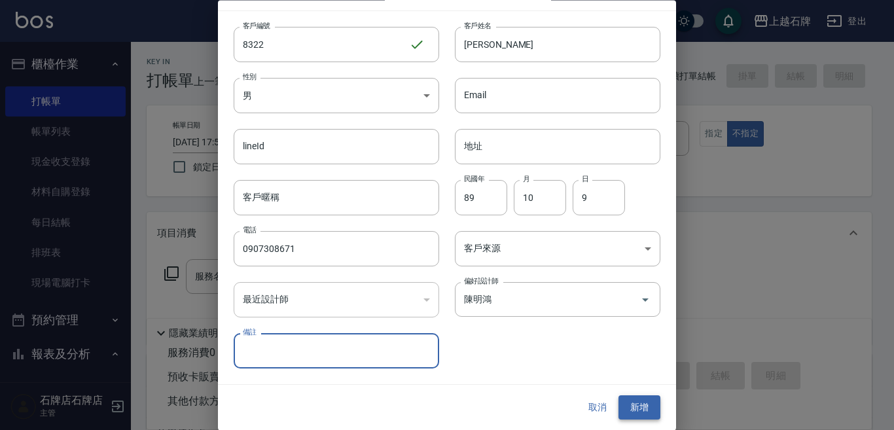
click at [639, 411] on button "新增" at bounding box center [639, 408] width 42 height 24
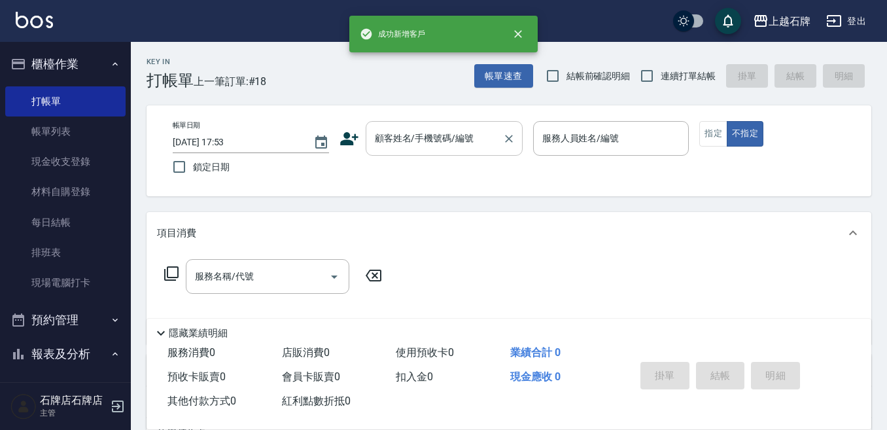
click at [397, 142] on input "顧客姓名/手機號碼/編號" at bounding box center [435, 138] width 126 height 23
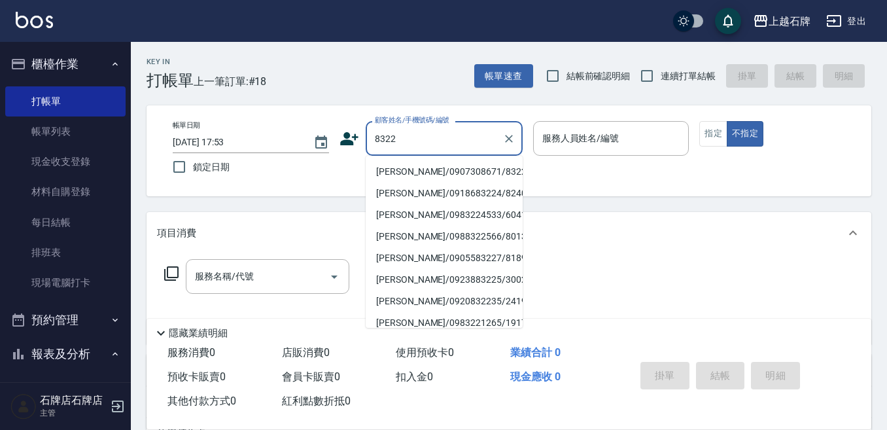
click at [441, 168] on li "[PERSON_NAME]/0907308671/8322" at bounding box center [444, 172] width 157 height 22
type input "[PERSON_NAME]/0907308671/8322"
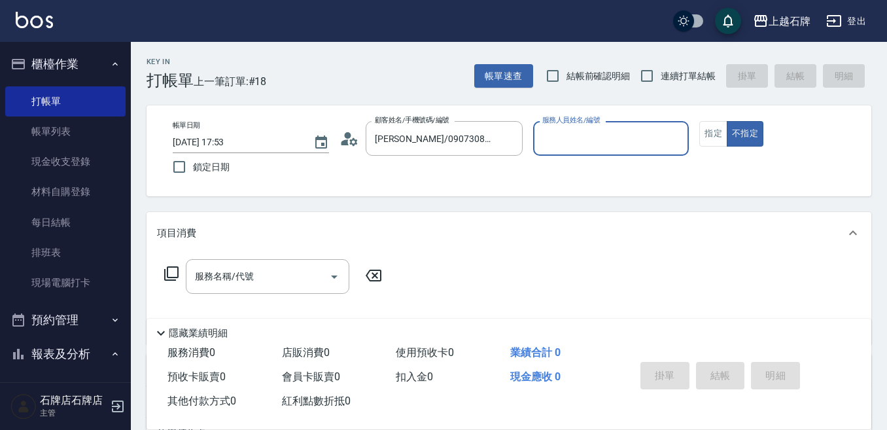
type input "Jk-1"
click at [716, 141] on button "指定" at bounding box center [714, 134] width 28 height 26
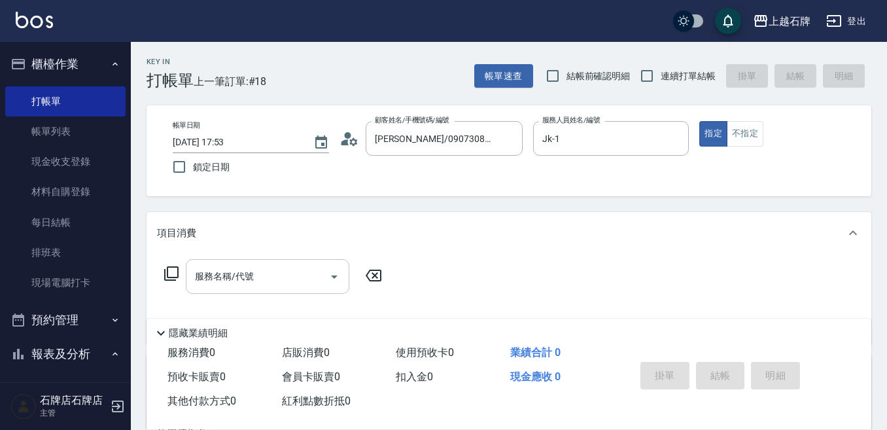
click at [269, 285] on input "服務名稱/代號" at bounding box center [258, 276] width 132 height 23
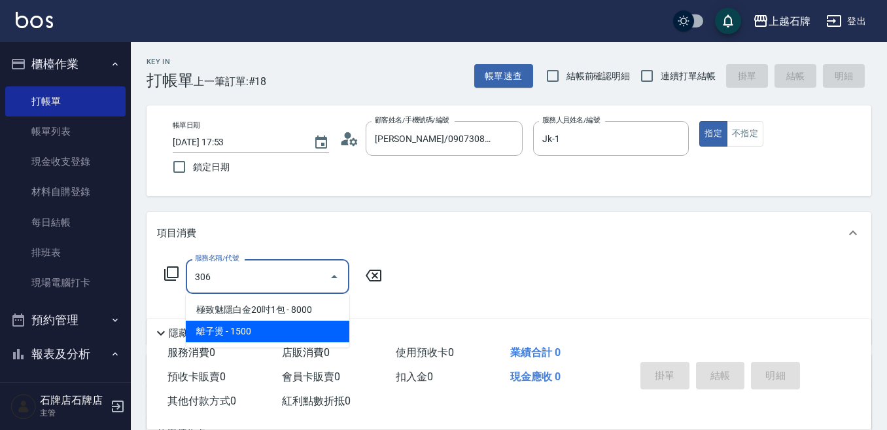
drag, startPoint x: 292, startPoint y: 340, endPoint x: 363, endPoint y: 296, distance: 83.5
click at [292, 340] on span "離子燙 - 1500" at bounding box center [268, 332] width 164 height 22
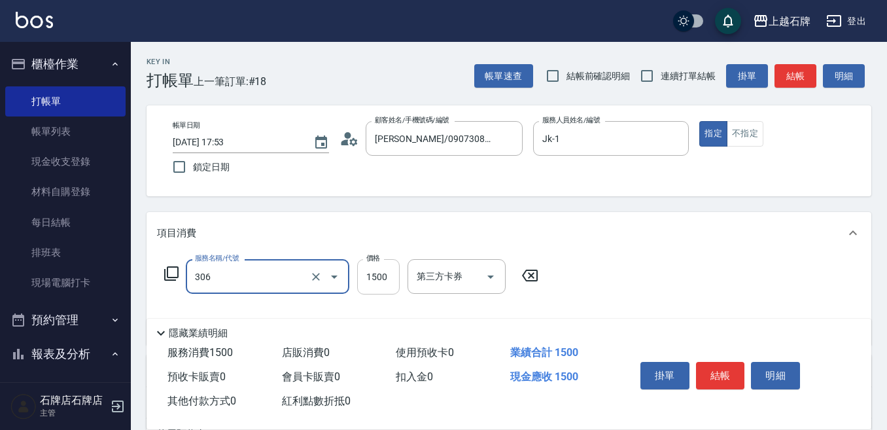
click at [387, 279] on input "1500" at bounding box center [378, 276] width 43 height 35
type input "離子燙(306)"
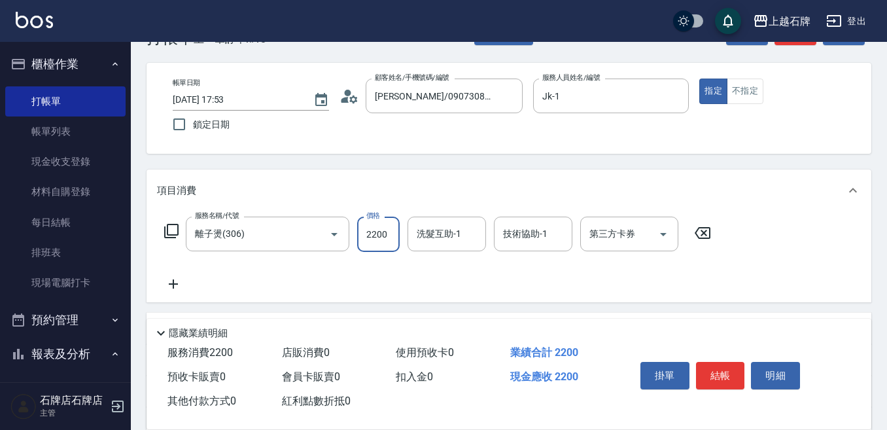
scroll to position [65, 0]
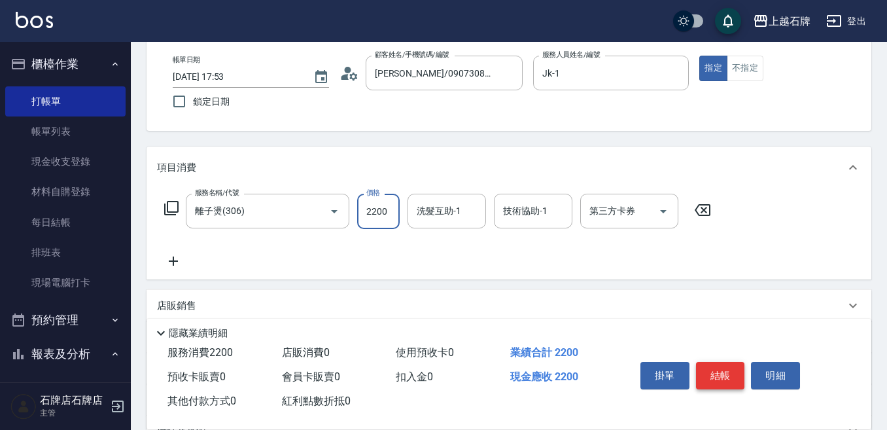
type input "2200"
click at [731, 362] on button "結帳" at bounding box center [720, 375] width 49 height 27
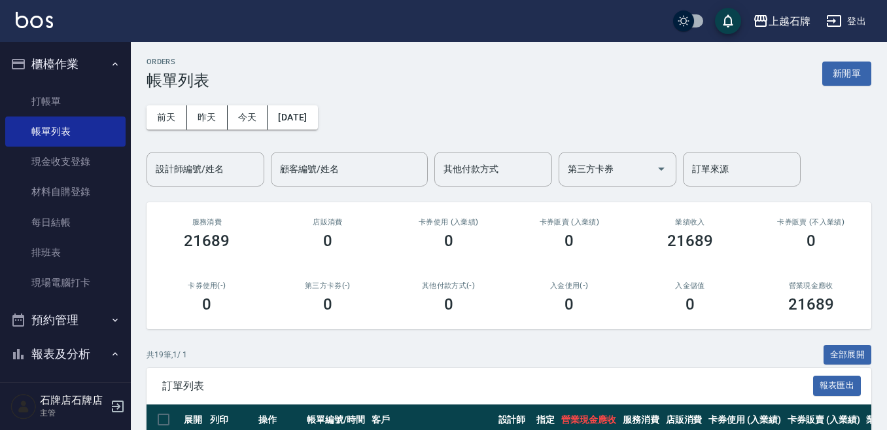
scroll to position [131, 0]
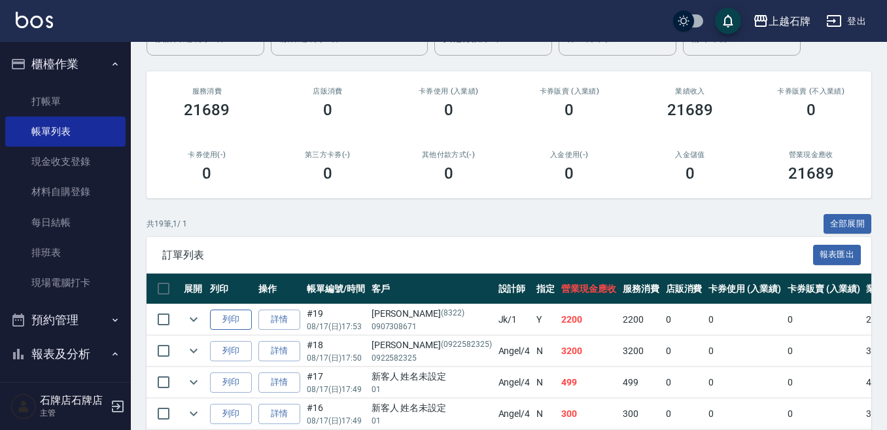
click at [232, 315] on button "列印" at bounding box center [231, 320] width 42 height 20
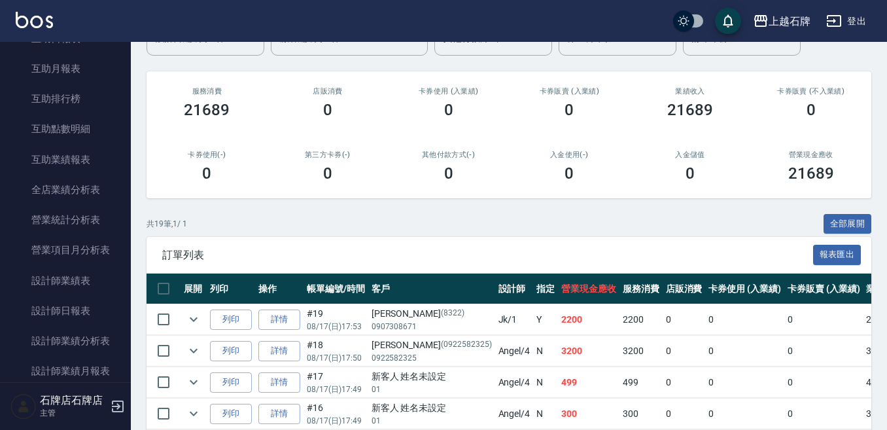
scroll to position [524, 0]
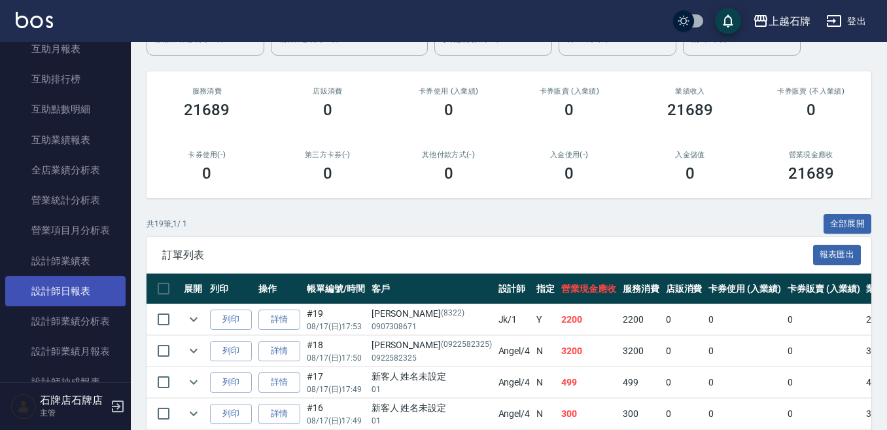
click at [101, 295] on link "設計師日報表" at bounding box center [65, 291] width 120 height 30
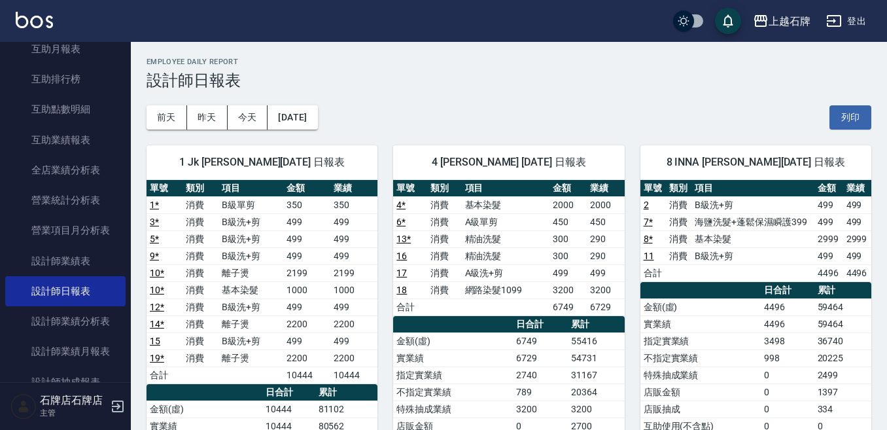
scroll to position [65, 0]
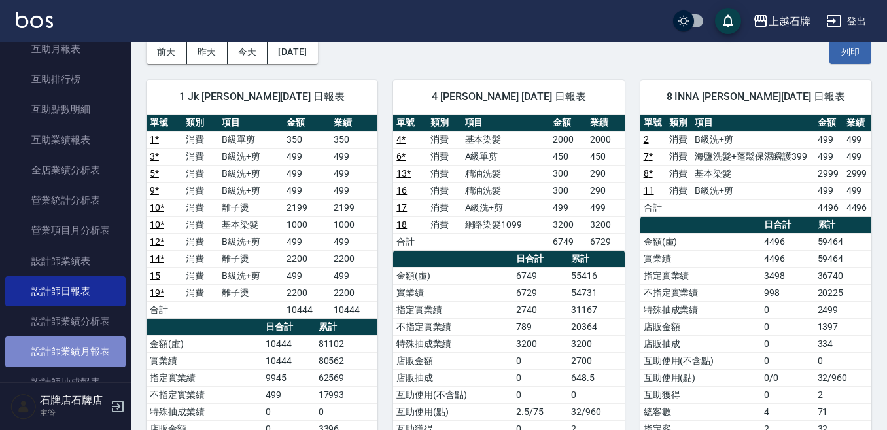
drag, startPoint x: 109, startPoint y: 360, endPoint x: 116, endPoint y: 356, distance: 8.2
click at [108, 360] on link "設計師業績月報表" at bounding box center [65, 351] width 120 height 30
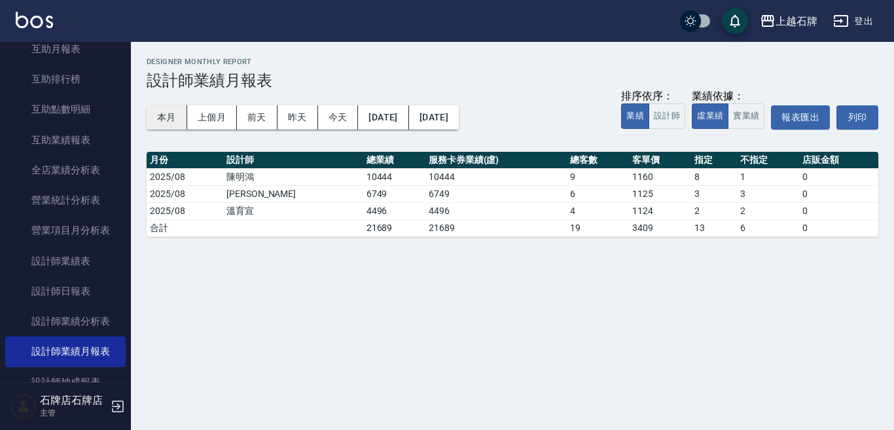
click at [173, 115] on button "本月" at bounding box center [167, 117] width 41 height 24
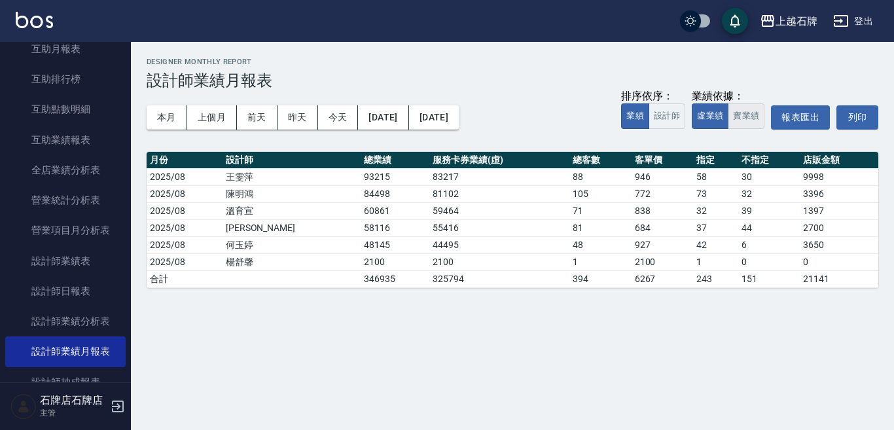
click at [757, 115] on button "實業績" at bounding box center [746, 116] width 37 height 26
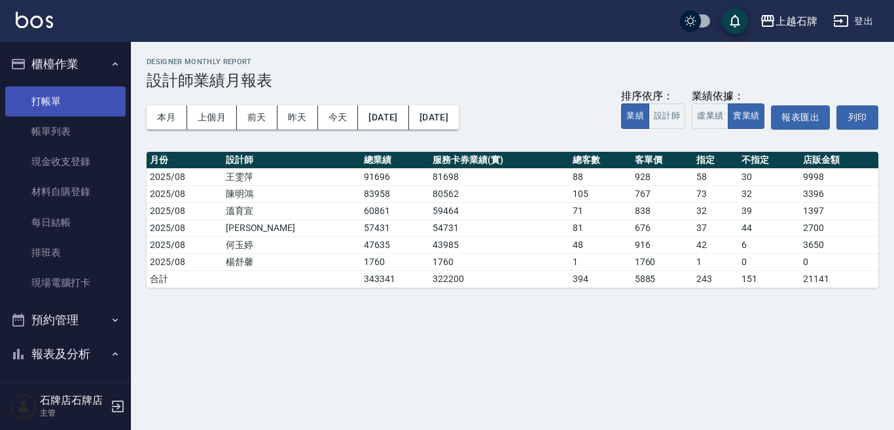
click at [76, 93] on link "打帳單" at bounding box center [65, 101] width 120 height 30
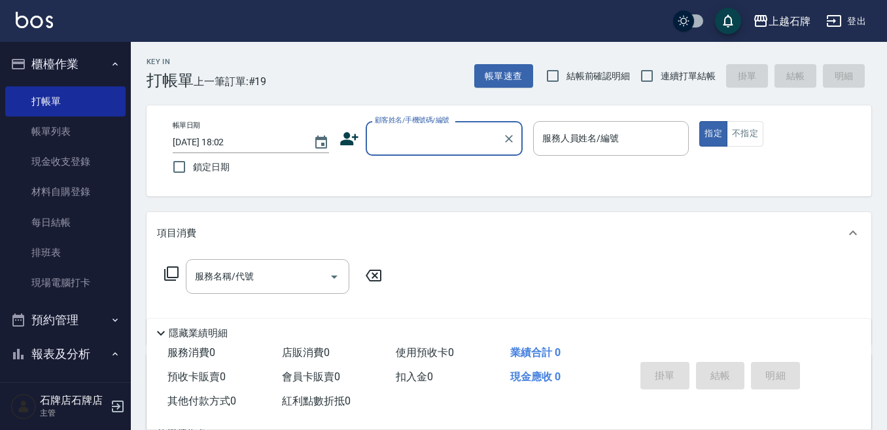
click at [393, 84] on div "Key In 打帳單 上一筆訂單:#19 帳單速查 結帳前確認明細 連續打單結帳 掛單 結帳 明細" at bounding box center [501, 66] width 741 height 48
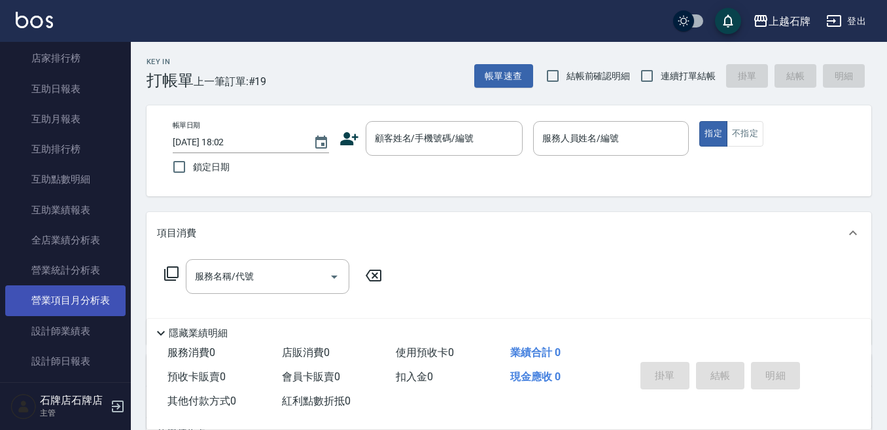
scroll to position [458, 0]
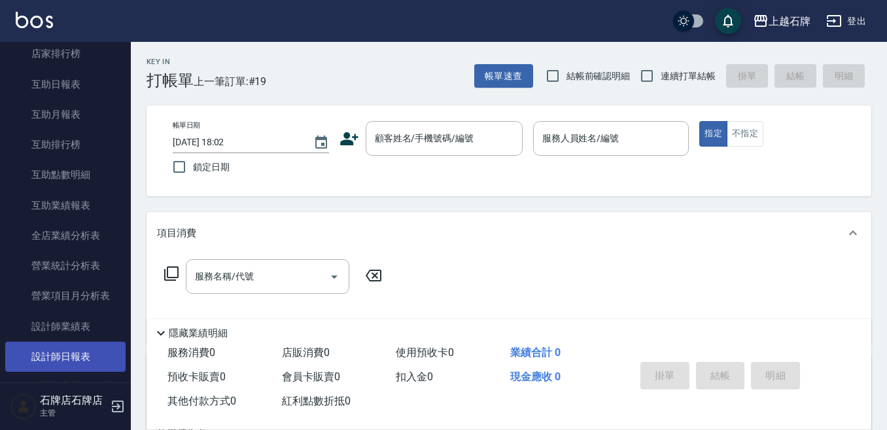
click at [79, 350] on link "設計師日報表" at bounding box center [65, 357] width 120 height 30
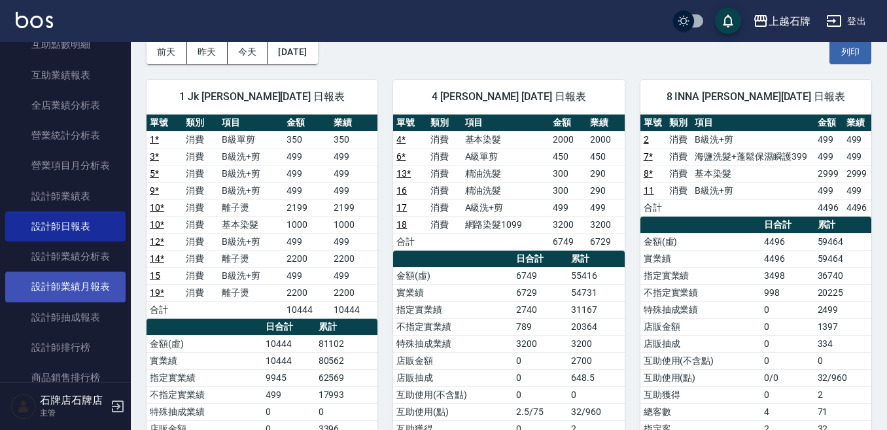
scroll to position [589, 0]
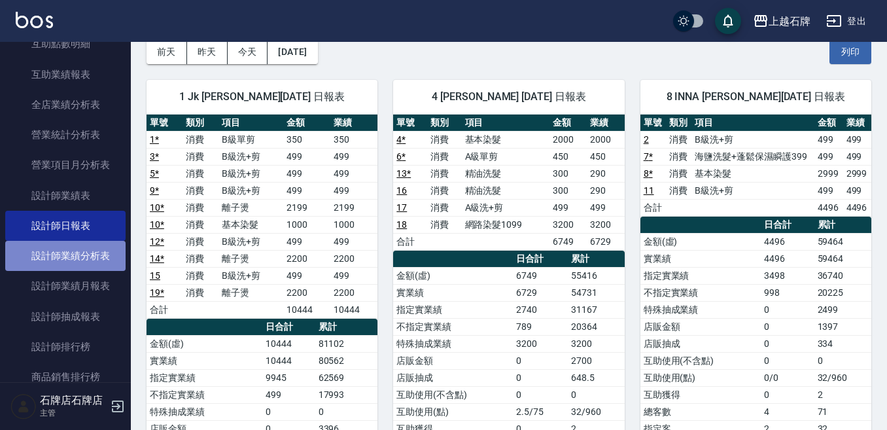
click at [86, 262] on link "設計師業績分析表" at bounding box center [65, 256] width 120 height 30
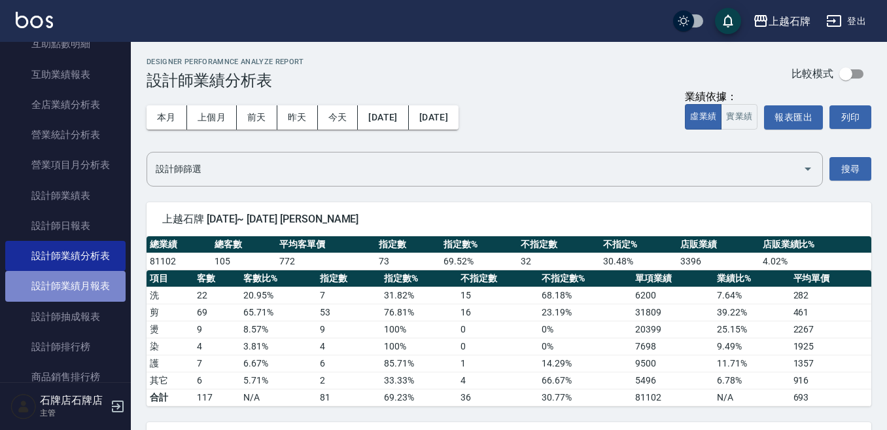
click at [83, 283] on link "設計師業績月報表" at bounding box center [65, 286] width 120 height 30
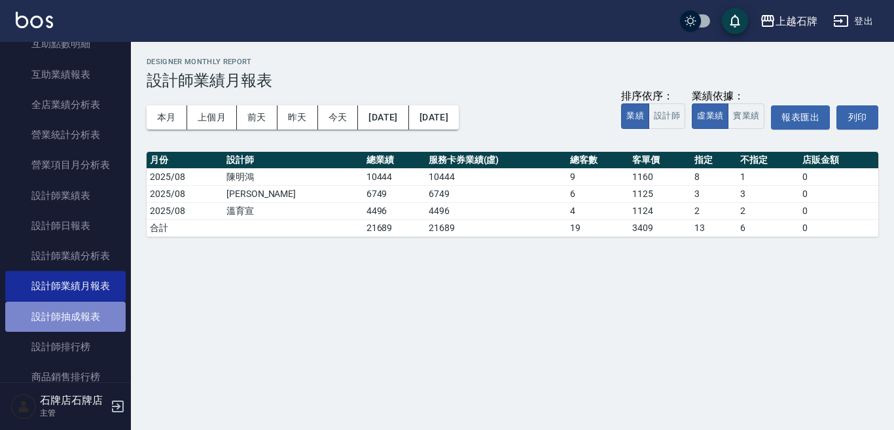
click at [68, 315] on link "設計師抽成報表" at bounding box center [65, 317] width 120 height 30
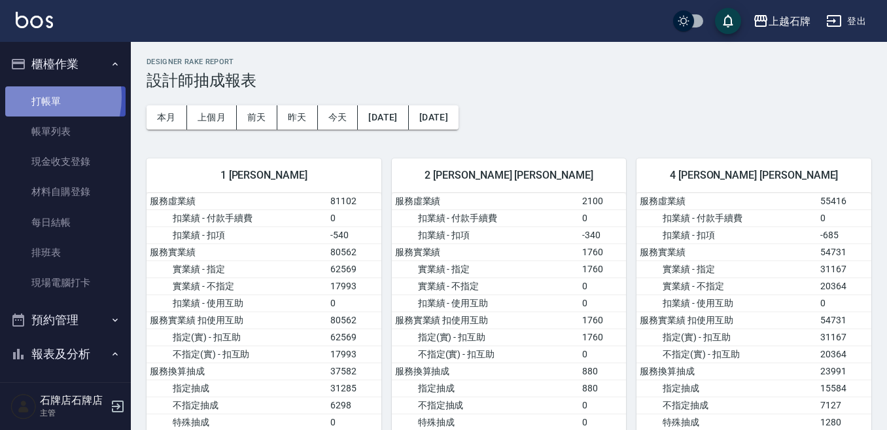
click at [35, 97] on link "打帳單" at bounding box center [65, 101] width 120 height 30
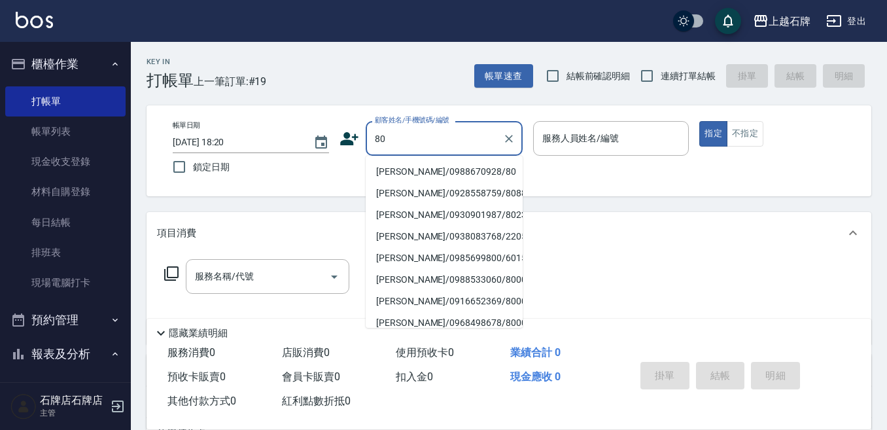
type input "80"
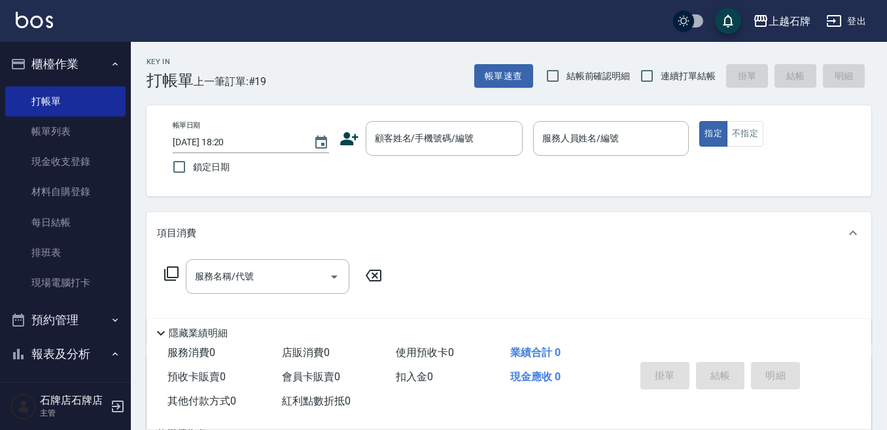
click at [344, 136] on icon at bounding box center [350, 139] width 20 height 20
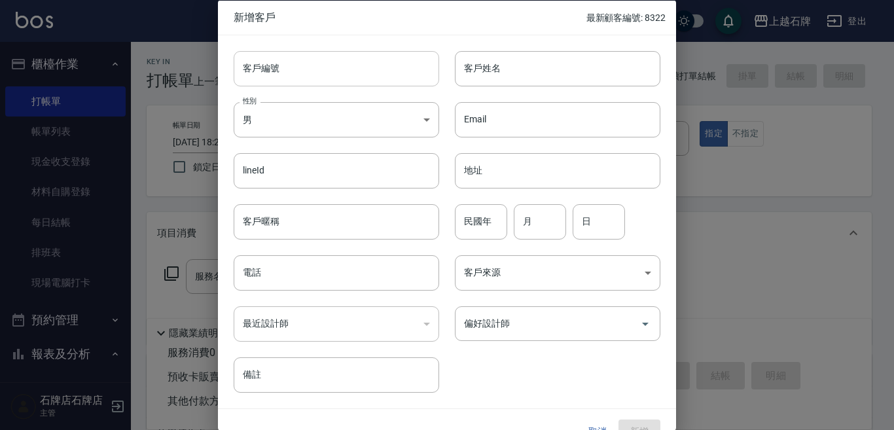
click at [362, 78] on input "客戶編號" at bounding box center [336, 67] width 205 height 35
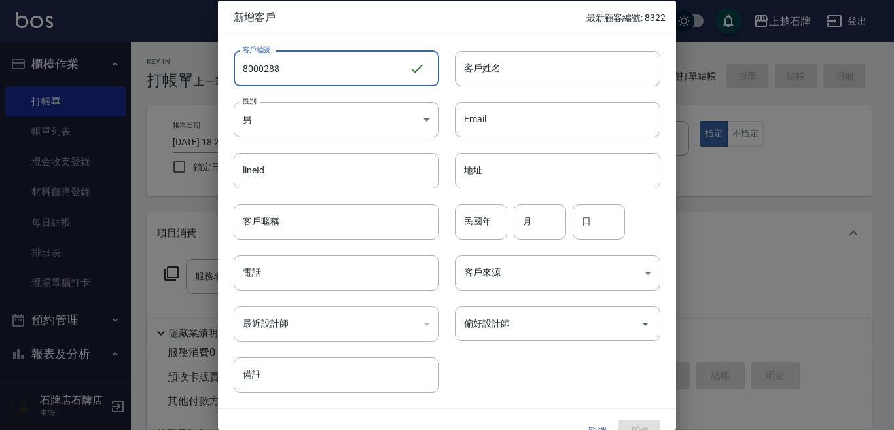
type input "8000288"
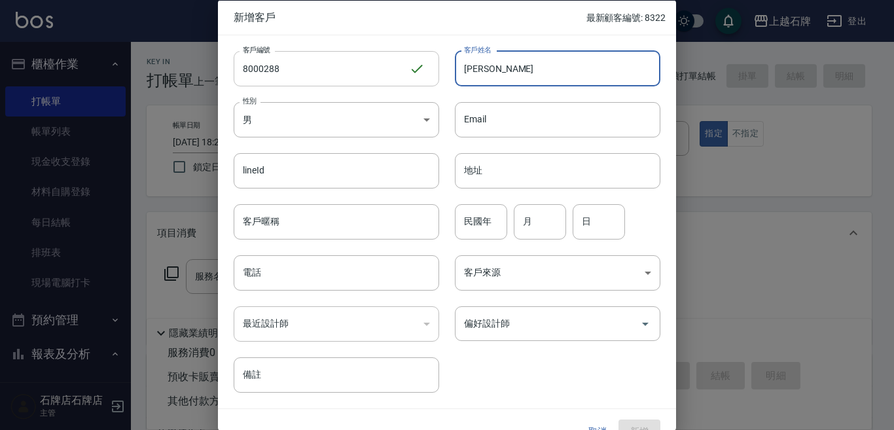
type input "[PERSON_NAME]"
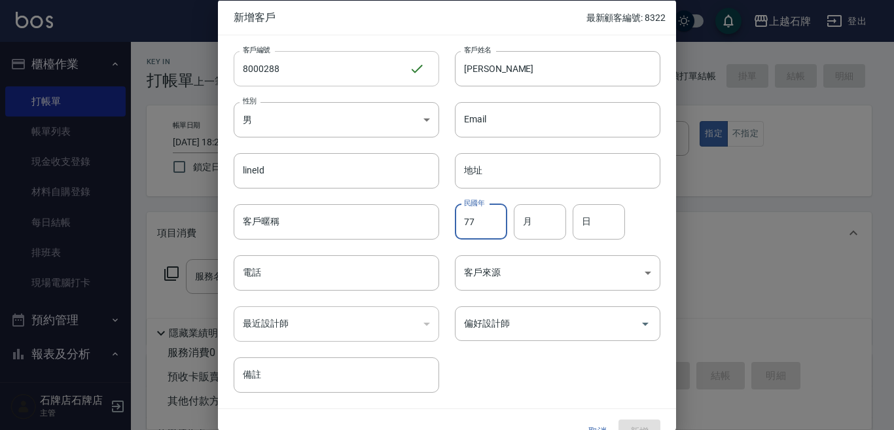
type input "77"
type input "10"
type input "9"
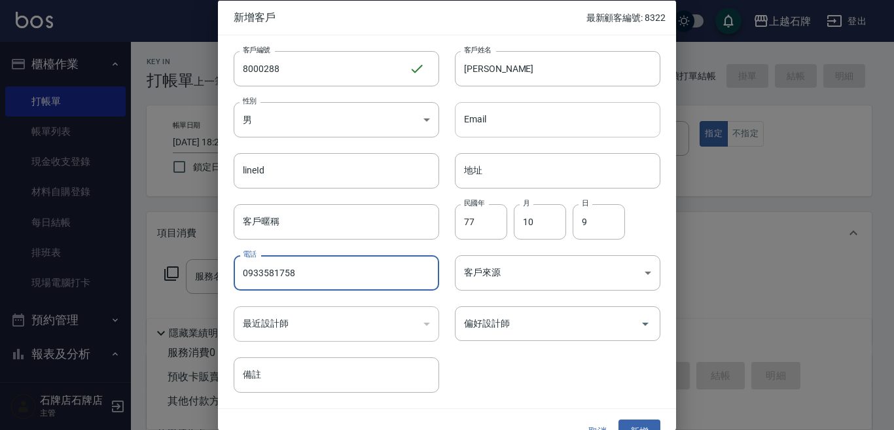
type input "0933581758"
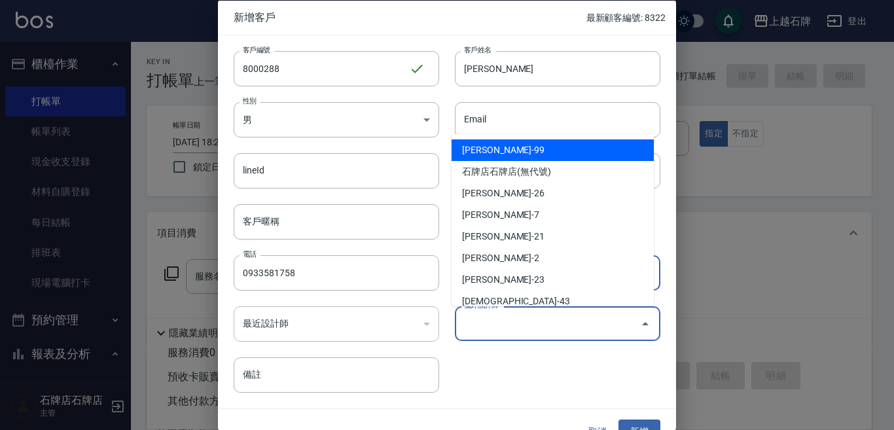
click at [618, 325] on input "偏好設計師" at bounding box center [548, 323] width 174 height 23
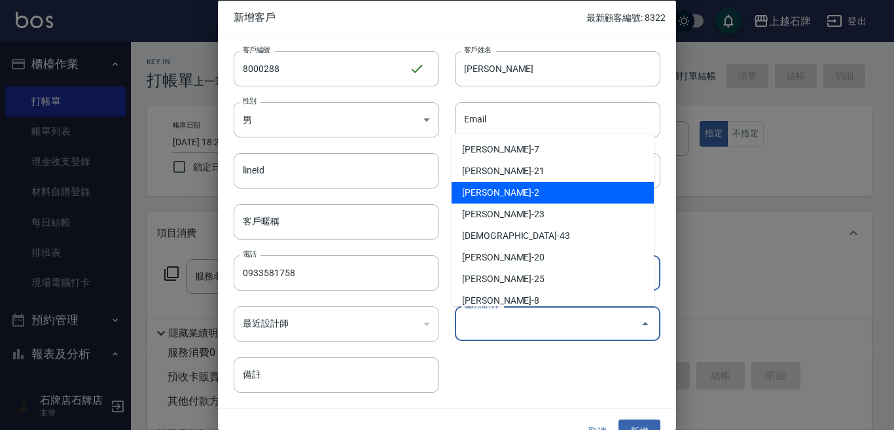
scroll to position [131, 0]
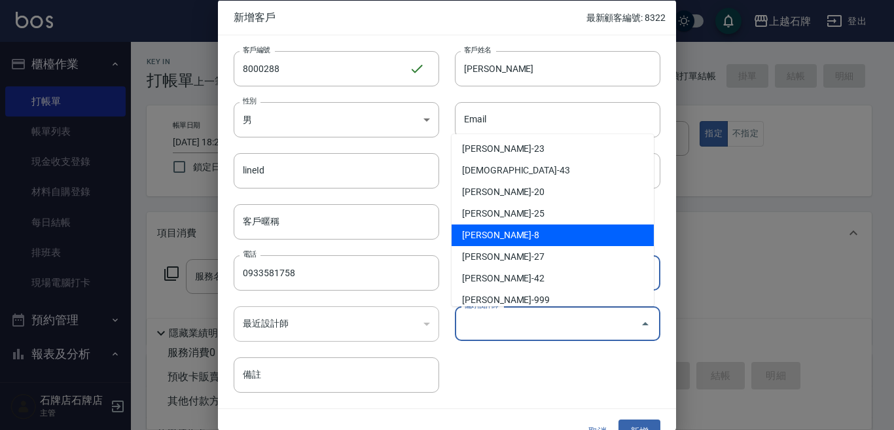
click at [563, 226] on li "溫育宣-8" at bounding box center [553, 235] width 202 height 22
type input "溫育宣"
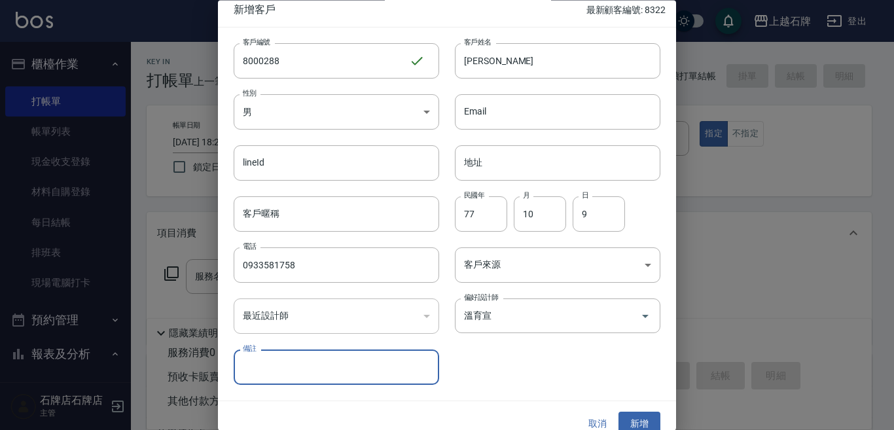
scroll to position [0, 0]
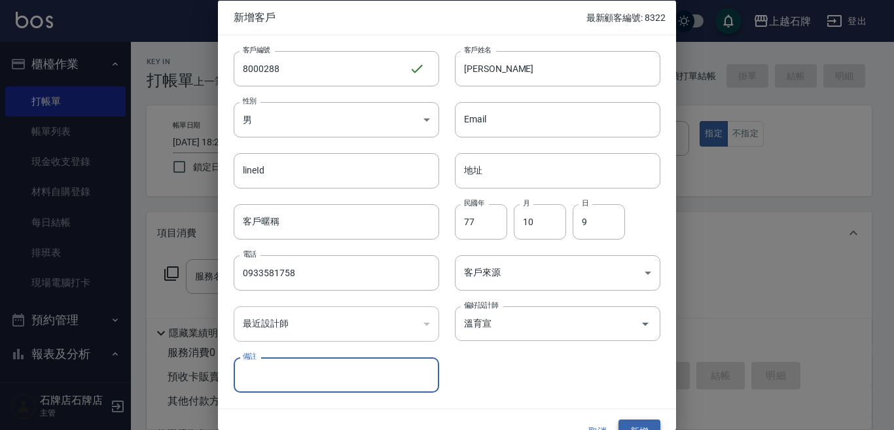
click at [650, 424] on button "新增" at bounding box center [639, 431] width 42 height 24
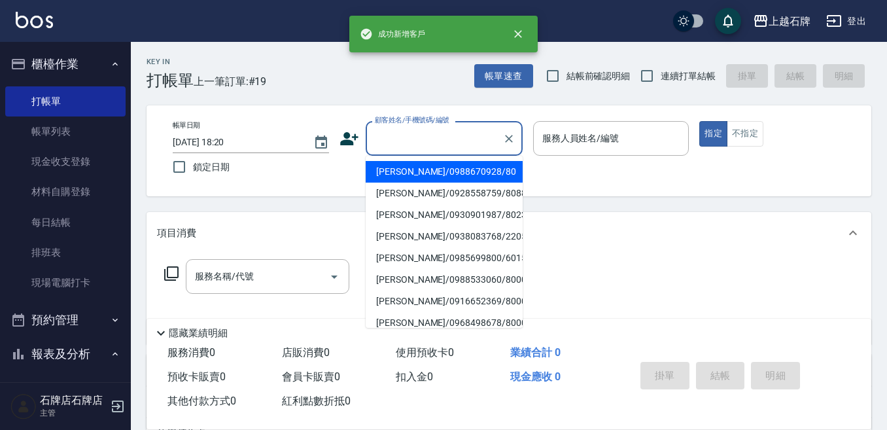
click at [459, 130] on input "顧客姓名/手機號碼/編號" at bounding box center [435, 138] width 126 height 23
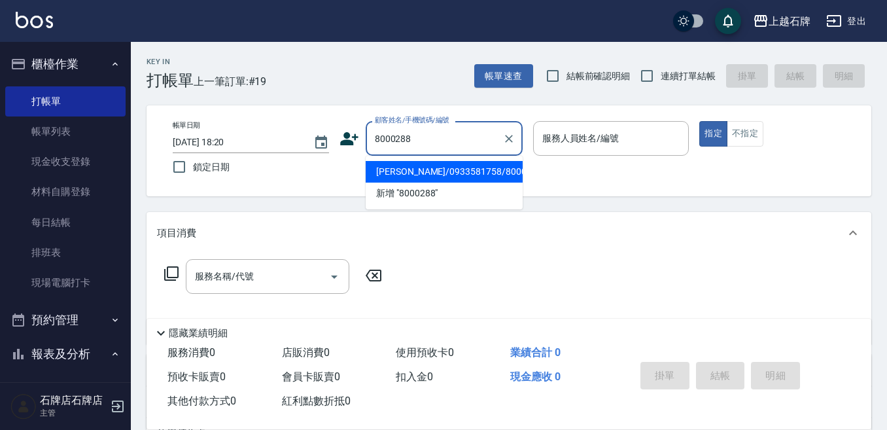
click at [410, 174] on li "[PERSON_NAME]/0933581758/8000288" at bounding box center [444, 172] width 157 height 22
type input "[PERSON_NAME]/0933581758/8000288"
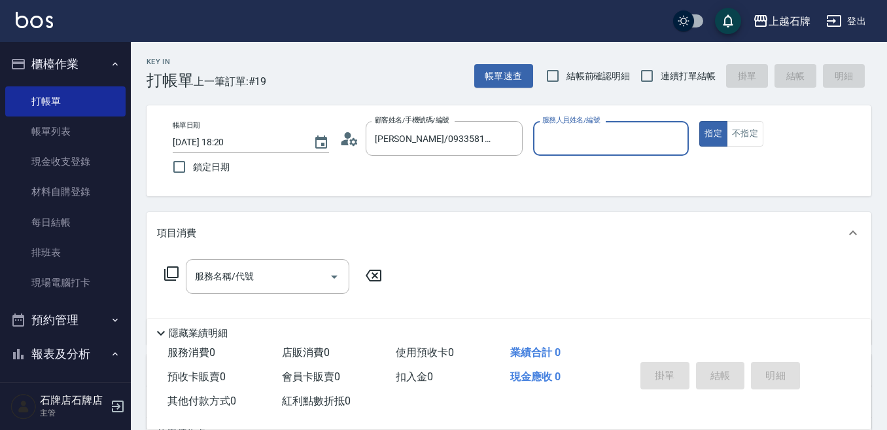
type input "INNA-8"
click at [238, 285] on input "服務名稱/代號" at bounding box center [258, 276] width 132 height 23
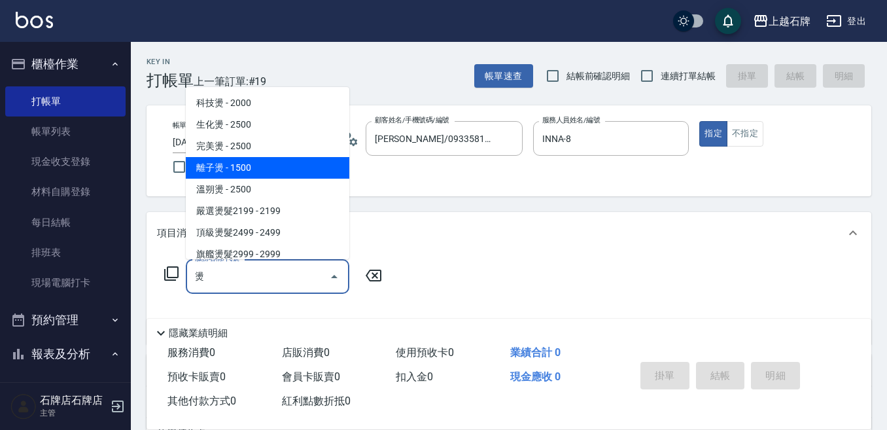
drag, startPoint x: 216, startPoint y: 162, endPoint x: 223, endPoint y: 164, distance: 6.8
click at [223, 164] on span "離子燙 - 1500" at bounding box center [268, 168] width 164 height 22
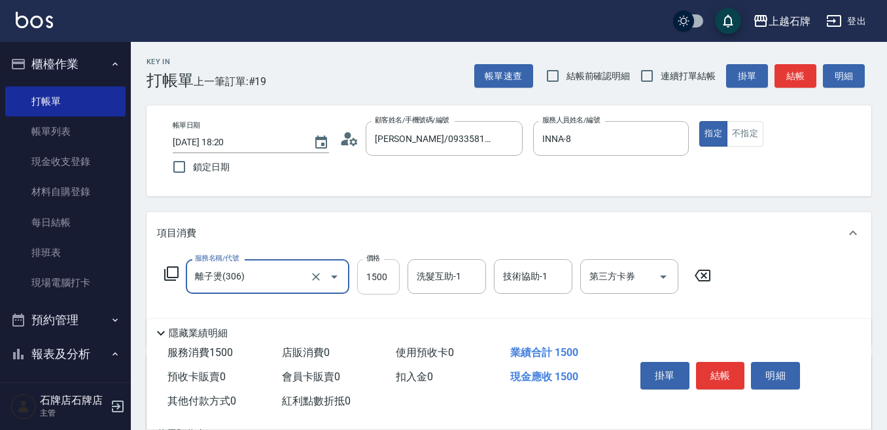
type input "離子燙(306)"
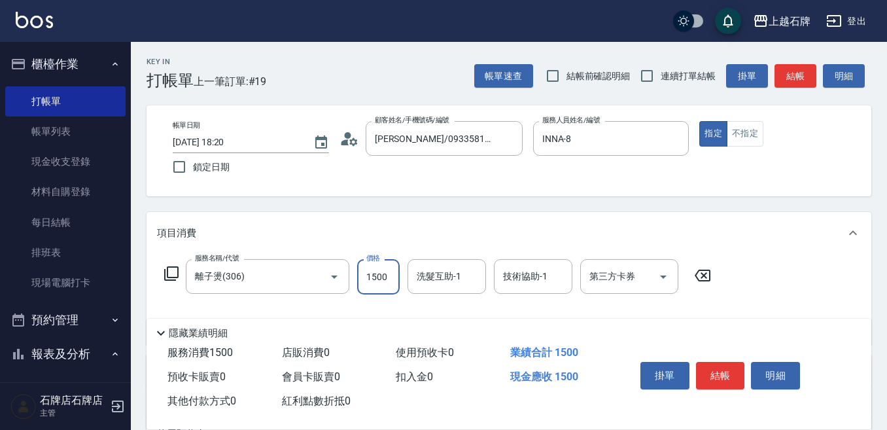
click at [370, 269] on input "1500" at bounding box center [378, 276] width 43 height 35
type input "1899"
click at [728, 365] on button "結帳" at bounding box center [720, 375] width 49 height 27
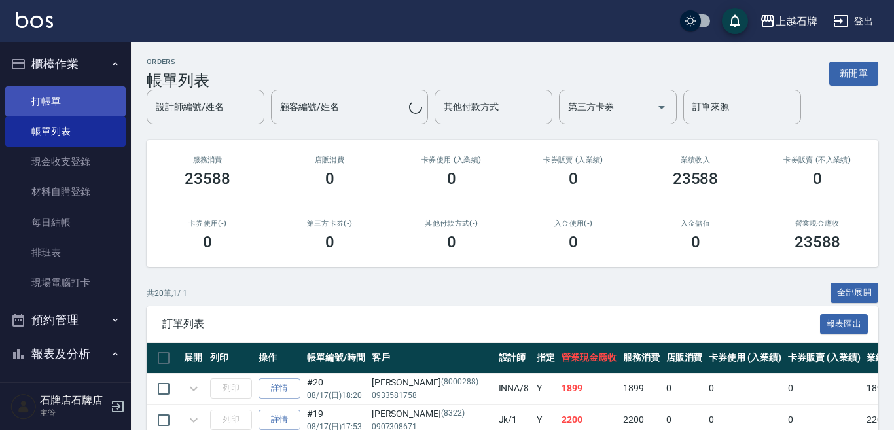
click at [33, 100] on link "打帳單" at bounding box center [65, 101] width 120 height 30
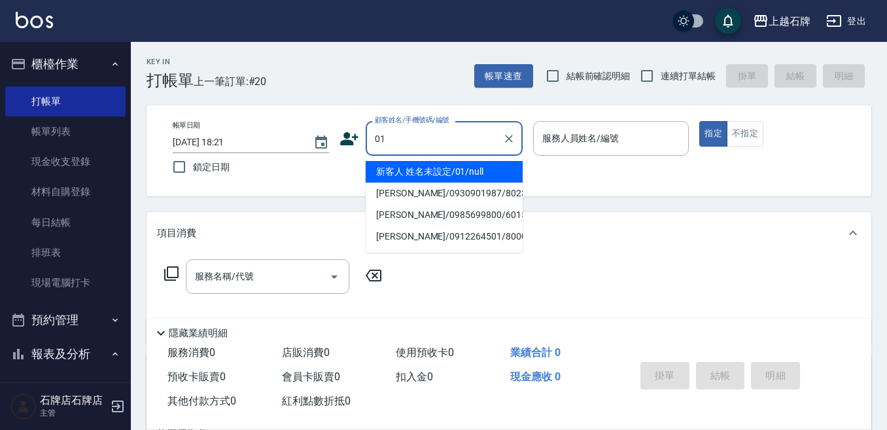
type input "新客人 姓名未設定/01/null"
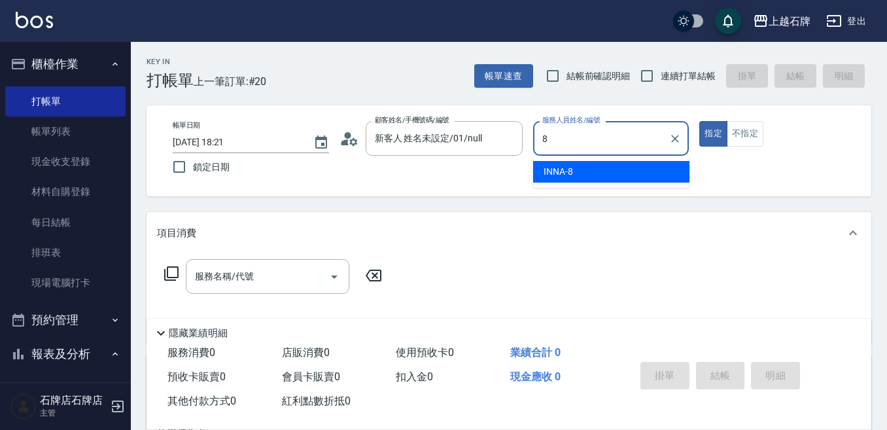
type input "INNA-8"
type button "true"
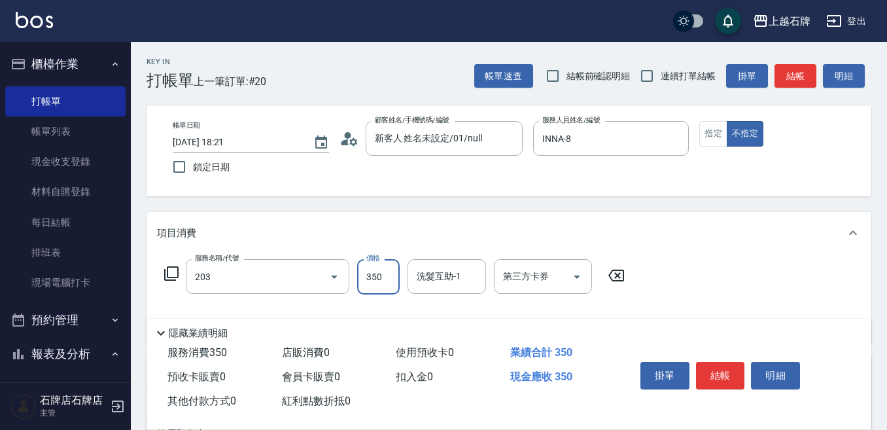
type input "B級洗+剪(203)"
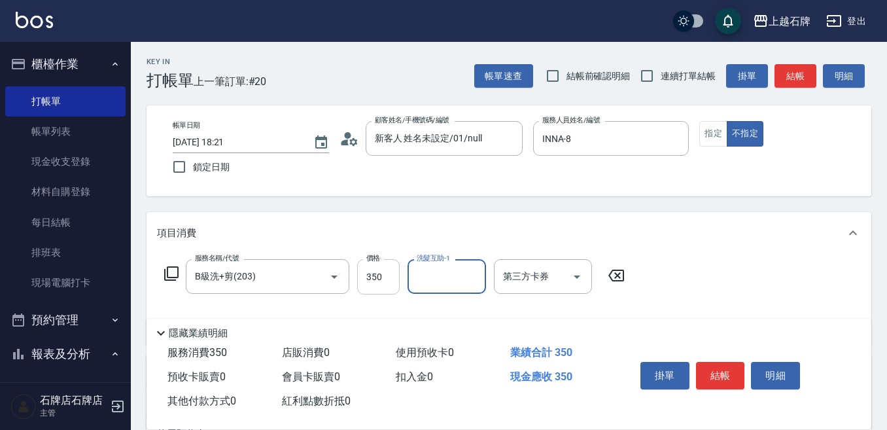
click at [390, 285] on input "350" at bounding box center [378, 276] width 43 height 35
type input "549"
type input "[PERSON_NAME]-20"
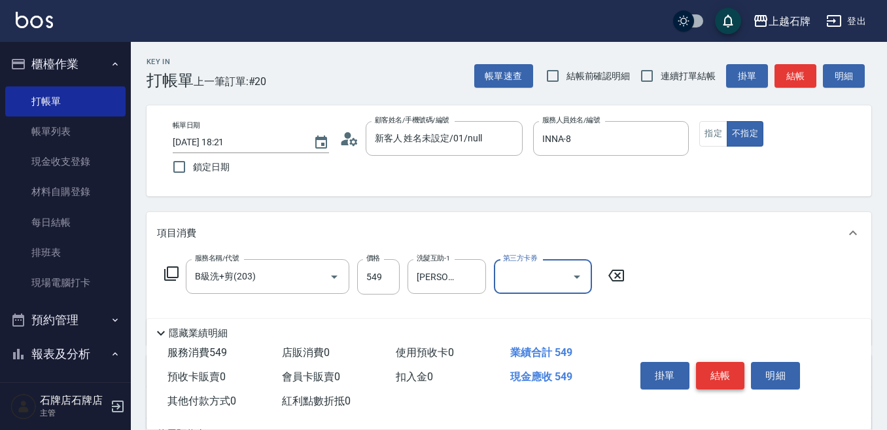
click at [738, 374] on button "結帳" at bounding box center [720, 375] width 49 height 27
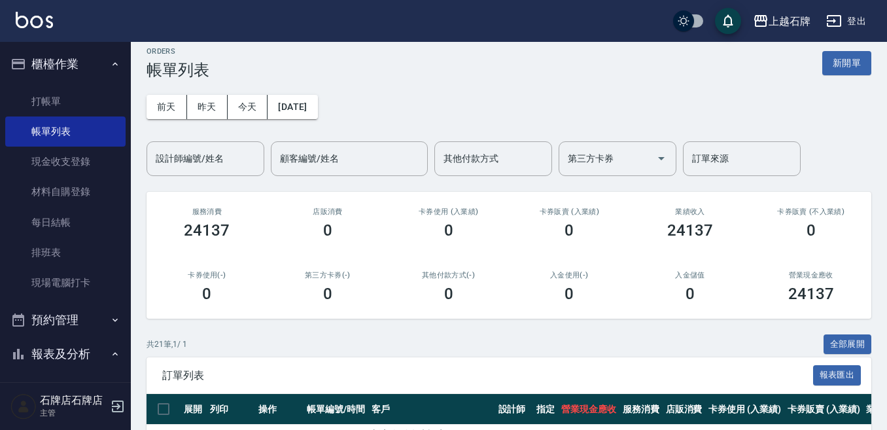
scroll to position [131, 0]
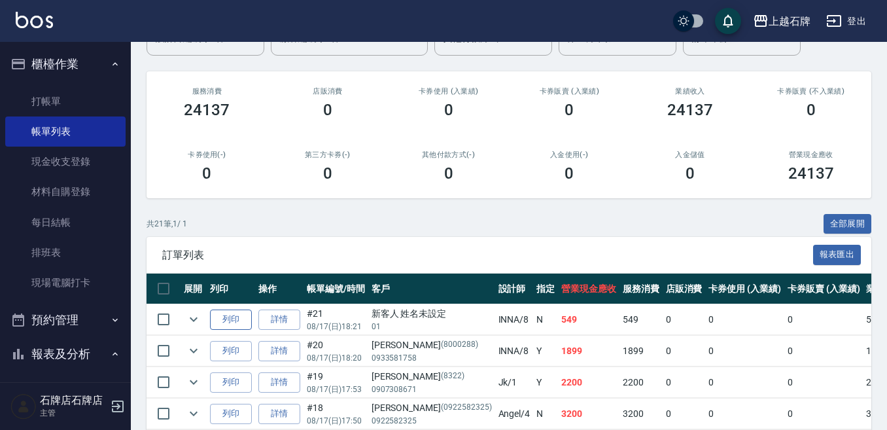
click at [232, 317] on button "列印" at bounding box center [231, 320] width 42 height 20
click at [226, 342] on button "列印" at bounding box center [231, 351] width 42 height 20
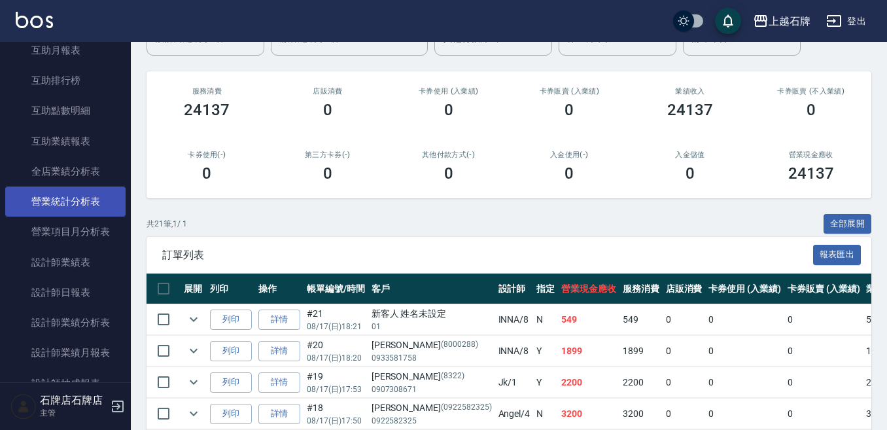
scroll to position [524, 0]
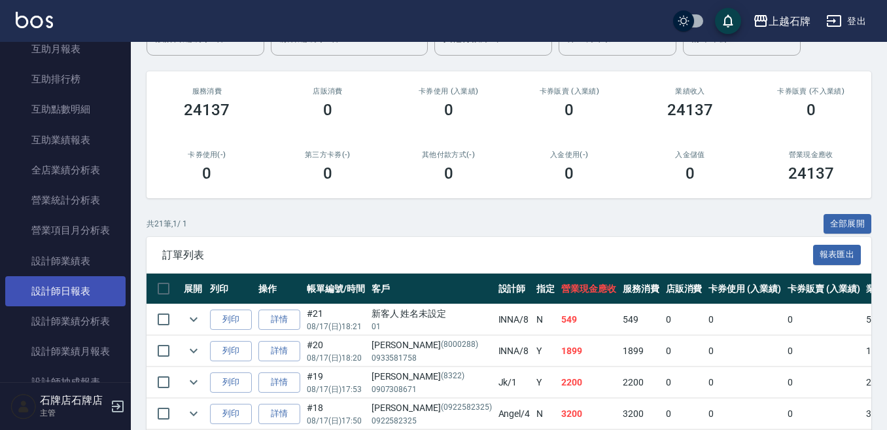
click at [48, 289] on link "設計師日報表" at bounding box center [65, 291] width 120 height 30
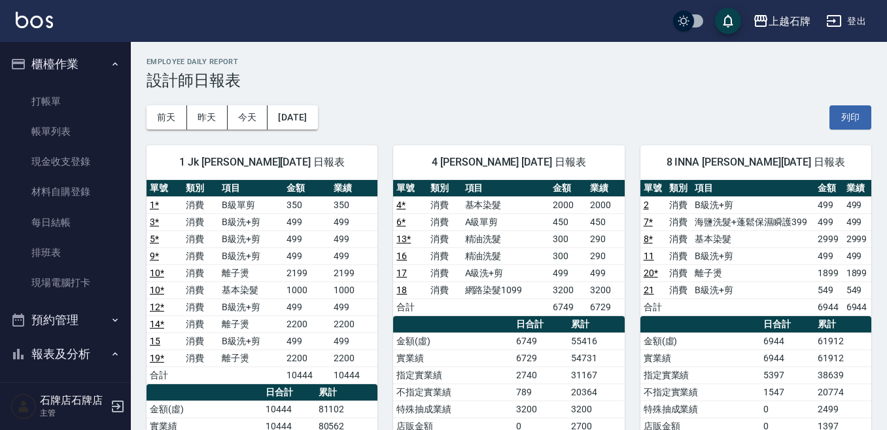
click at [154, 97] on div "前天 昨天 今天 2025/08/17 列印" at bounding box center [509, 118] width 725 height 56
click at [31, 107] on link "打帳單" at bounding box center [65, 101] width 120 height 30
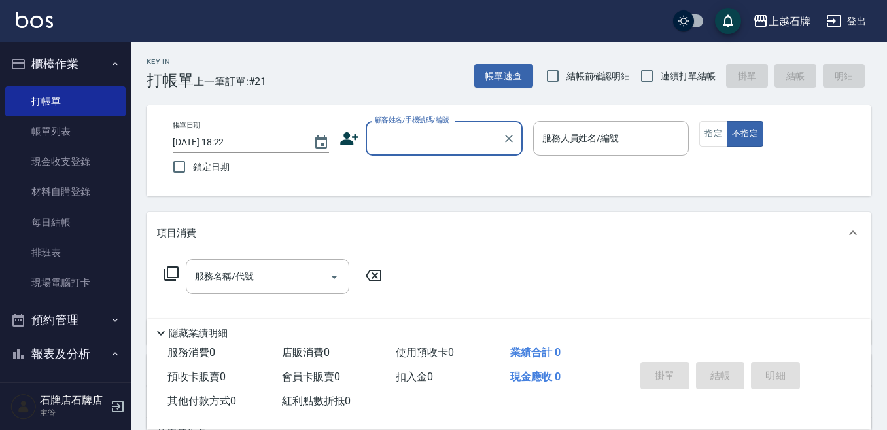
click at [393, 144] on input "顧客姓名/手機號碼/編號" at bounding box center [435, 138] width 126 height 23
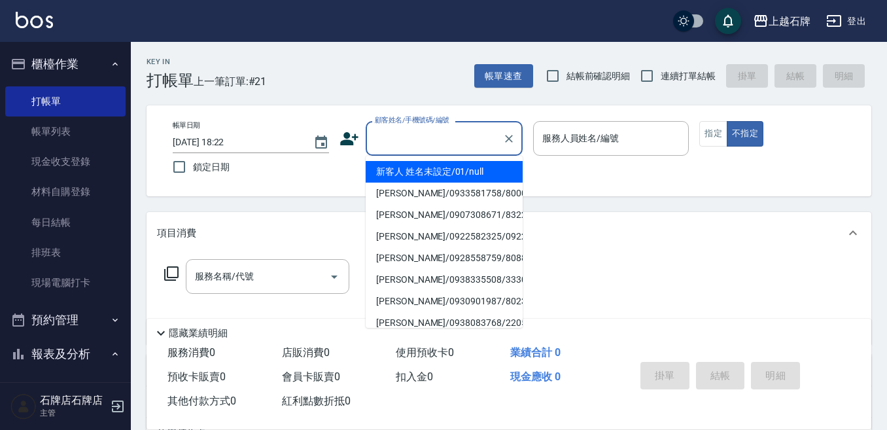
click at [496, 164] on li "新客人 姓名未設定/01/null" at bounding box center [444, 172] width 157 height 22
type input "新客人 姓名未設定/01/null"
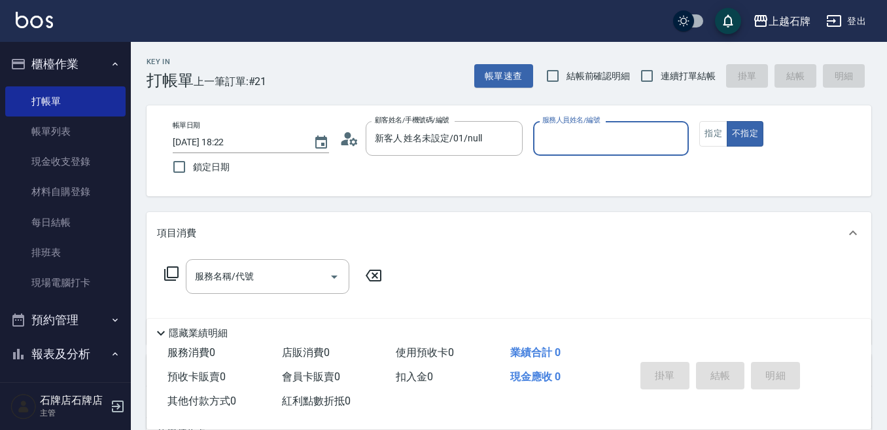
click at [581, 144] on input "服務人員姓名/編號" at bounding box center [611, 138] width 145 height 23
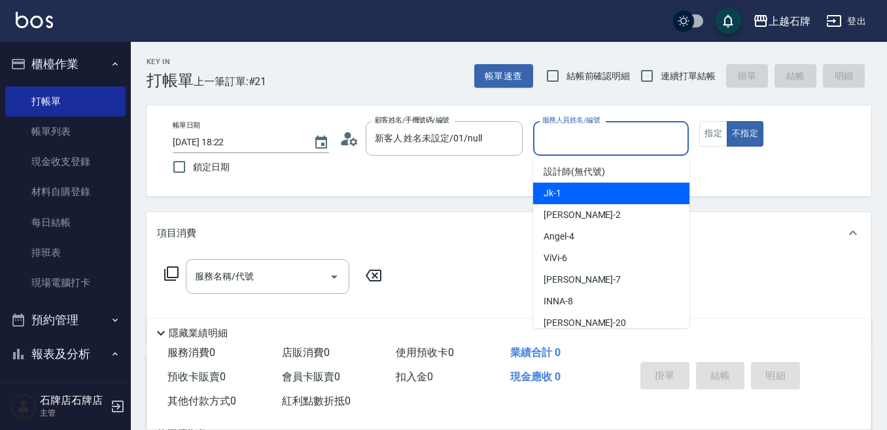
click at [607, 192] on div "Jk -1" at bounding box center [611, 194] width 156 height 22
type input "Jk-1"
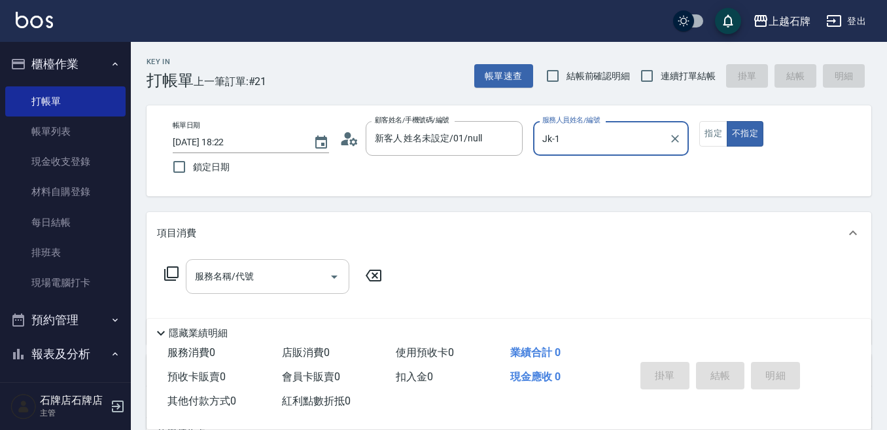
click at [268, 263] on div "服務名稱/代號" at bounding box center [268, 276] width 164 height 35
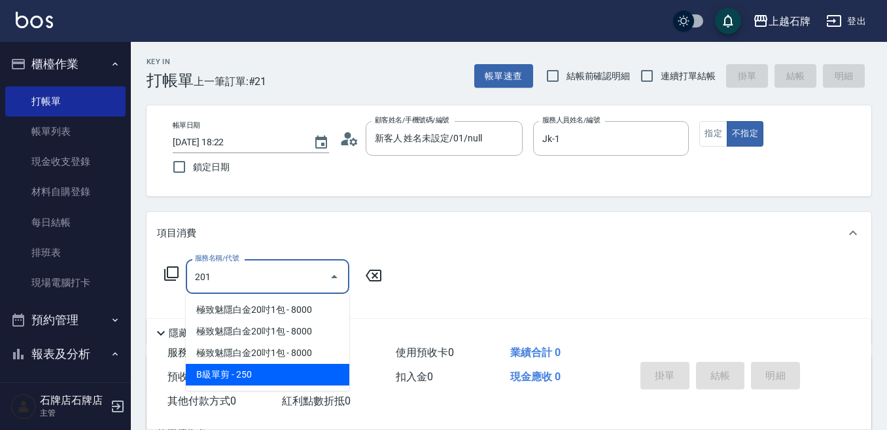
drag, startPoint x: 271, startPoint y: 372, endPoint x: 414, endPoint y: 298, distance: 161.0
click at [289, 366] on span "B級單剪 - 250" at bounding box center [268, 375] width 164 height 22
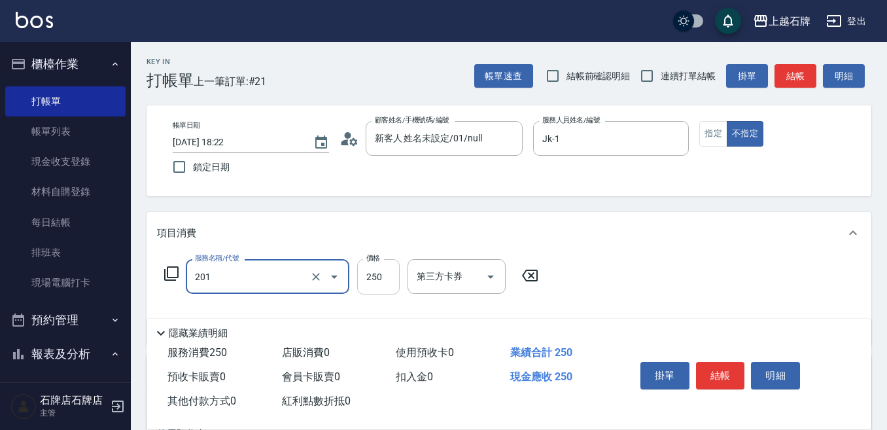
type input "B級單剪(201)"
click at [393, 283] on input "250" at bounding box center [378, 276] width 43 height 35
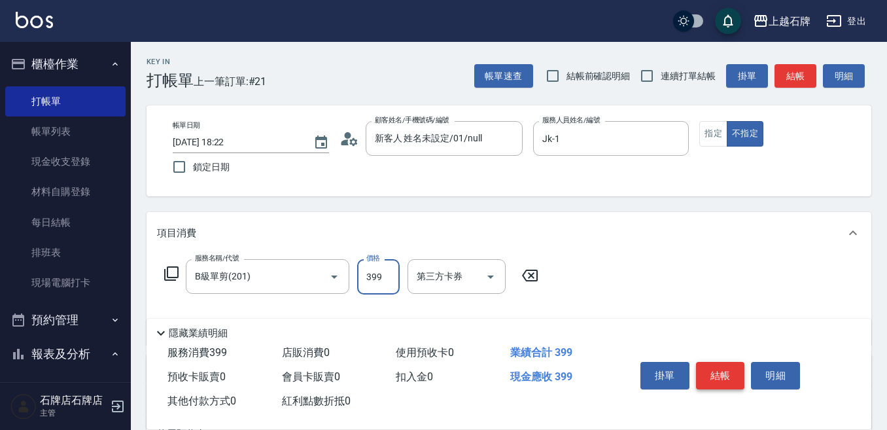
type input "399"
click at [720, 365] on button "結帳" at bounding box center [720, 375] width 49 height 27
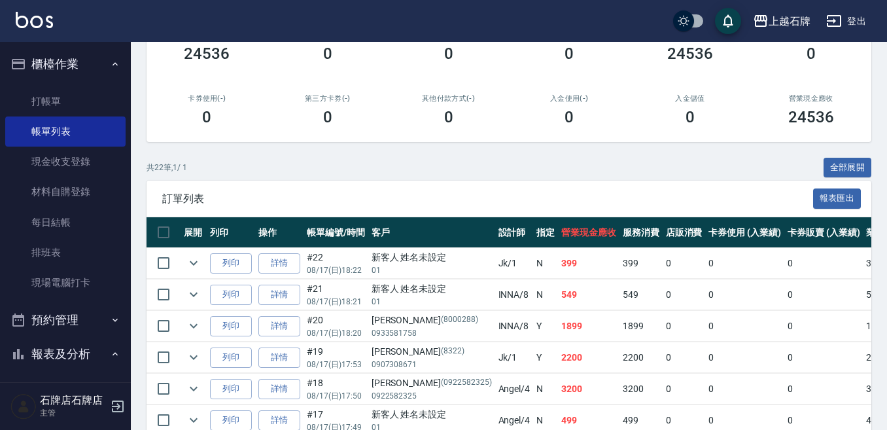
scroll to position [196, 0]
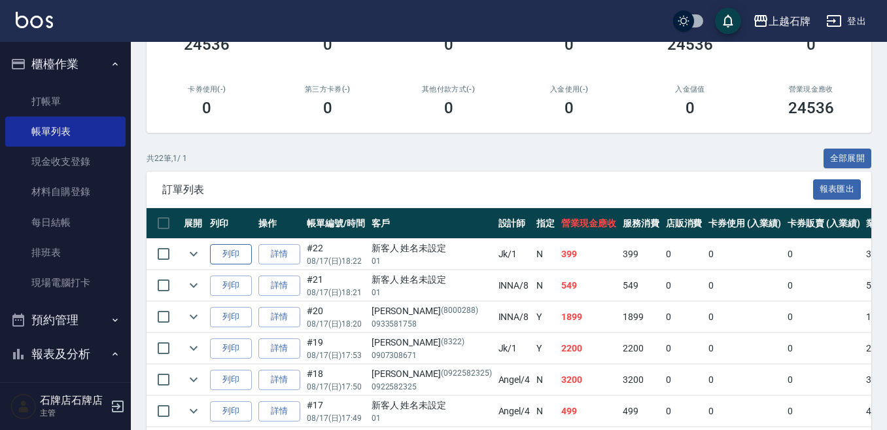
click at [230, 262] on button "列印" at bounding box center [231, 254] width 42 height 20
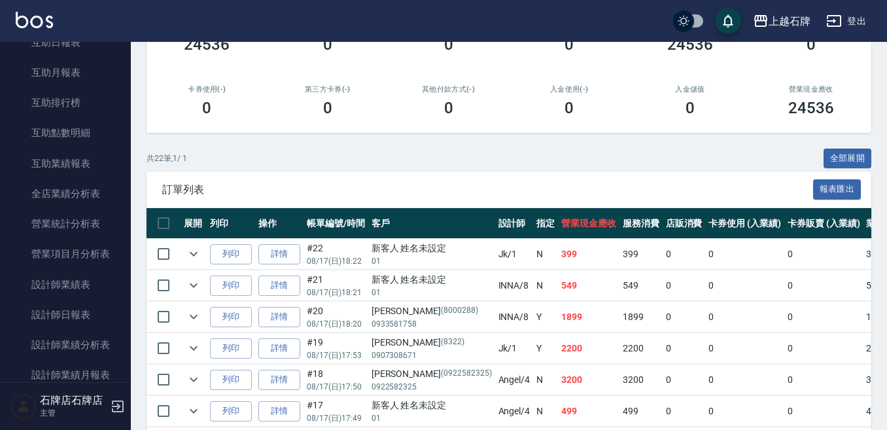
scroll to position [589, 0]
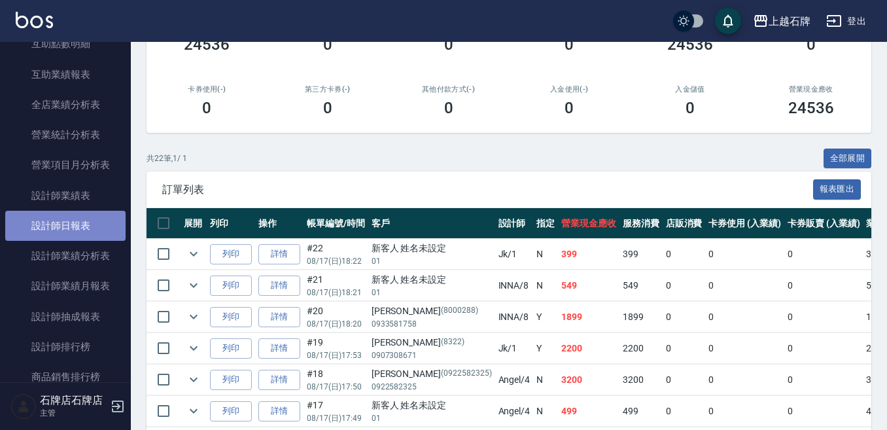
click at [100, 234] on link "設計師日報表" at bounding box center [65, 226] width 120 height 30
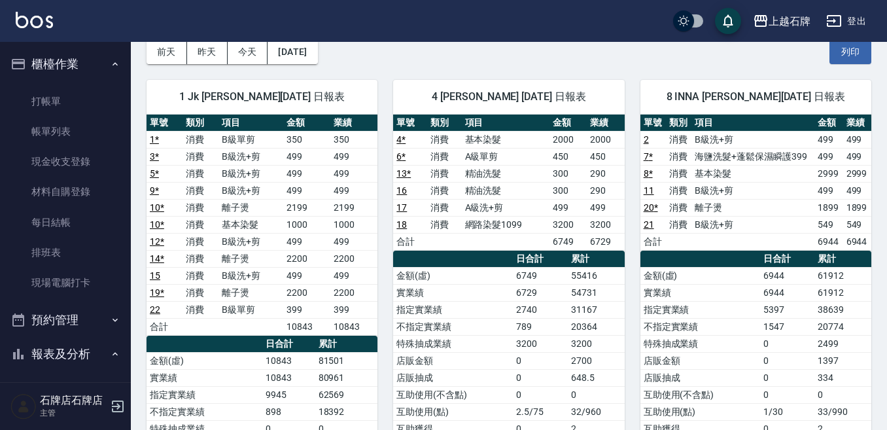
click at [31, 85] on ul "打帳單 帳單列表 現金收支登錄 材料自購登錄 每日結帳 排班表 現場電腦打卡" at bounding box center [65, 192] width 120 height 223
click at [33, 95] on link "打帳單" at bounding box center [65, 101] width 120 height 30
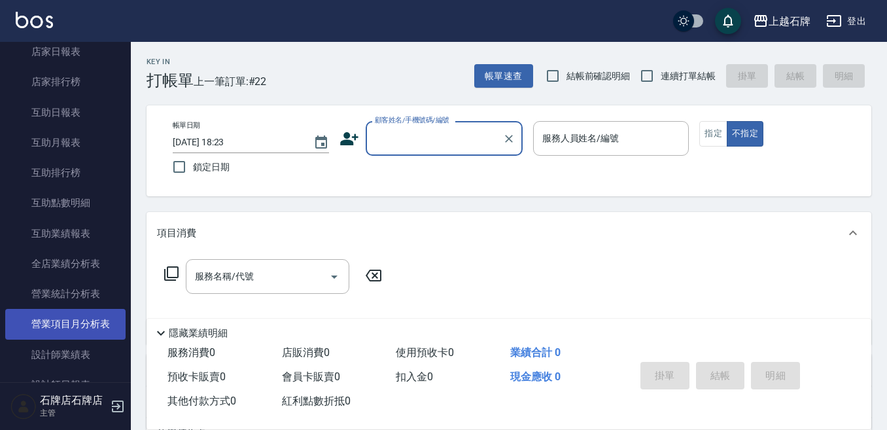
scroll to position [524, 0]
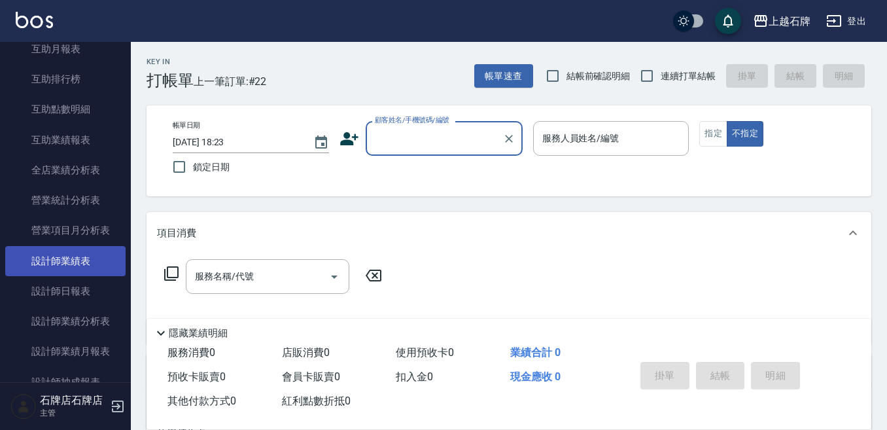
drag, startPoint x: 74, startPoint y: 292, endPoint x: 61, endPoint y: 274, distance: 22.0
click at [74, 292] on link "設計師日報表" at bounding box center [65, 291] width 120 height 30
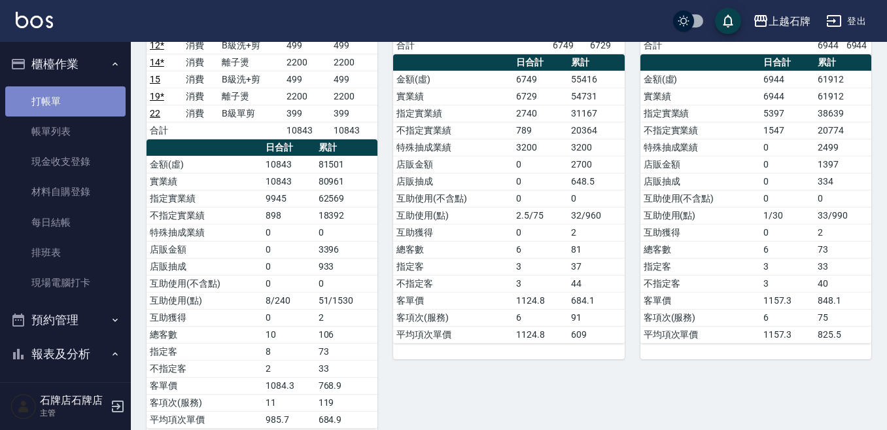
click at [74, 109] on link "打帳單" at bounding box center [65, 101] width 120 height 30
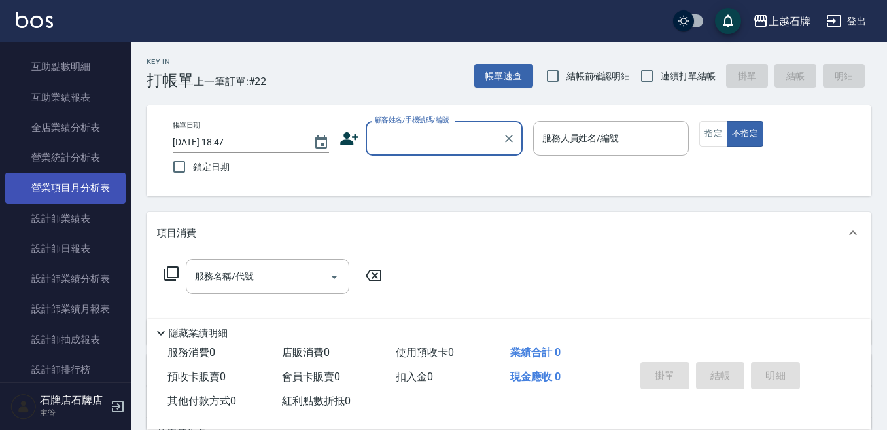
scroll to position [589, 0]
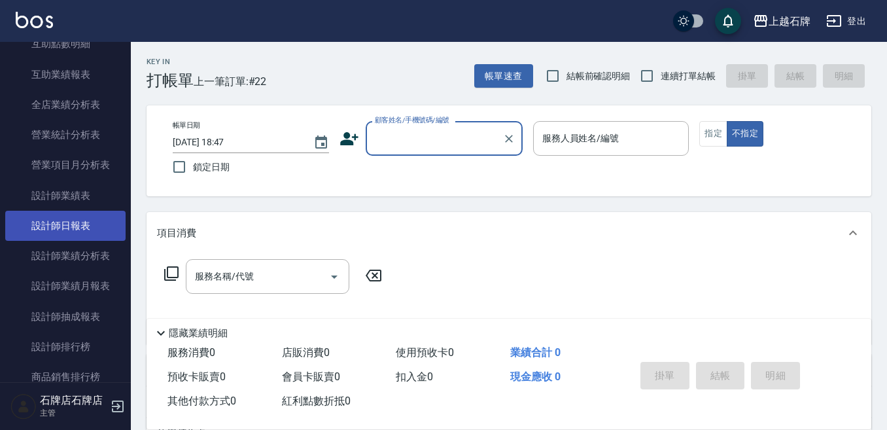
click at [70, 224] on link "設計師日報表" at bounding box center [65, 226] width 120 height 30
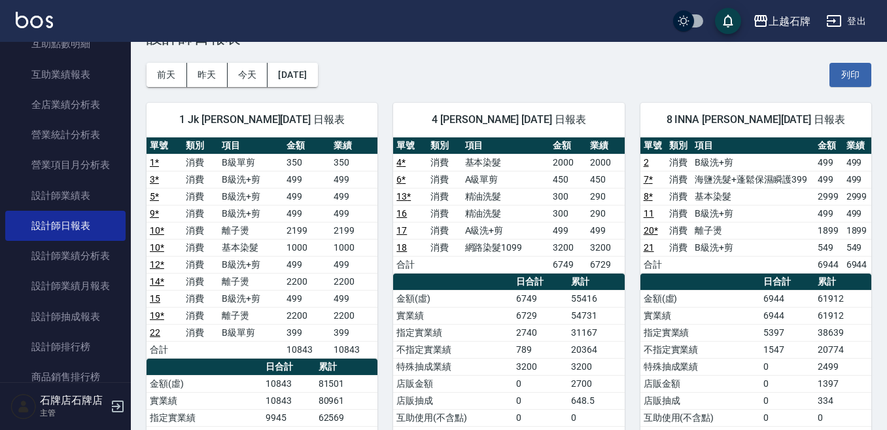
scroll to position [65, 0]
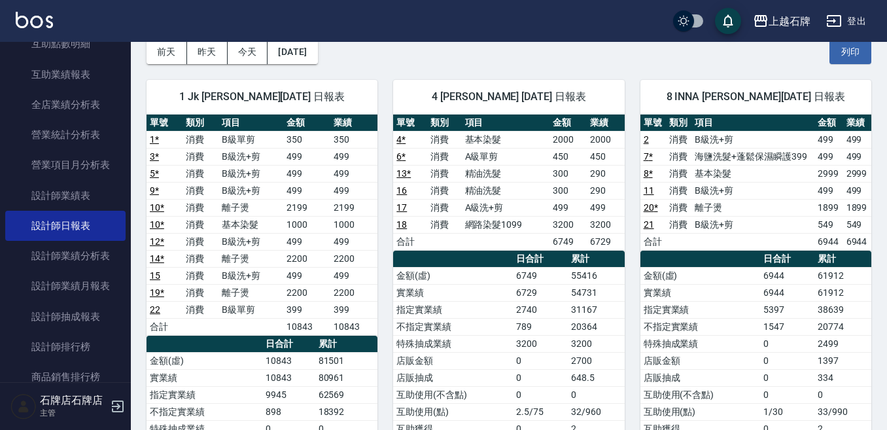
click at [201, 57] on button "昨天" at bounding box center [207, 52] width 41 height 24
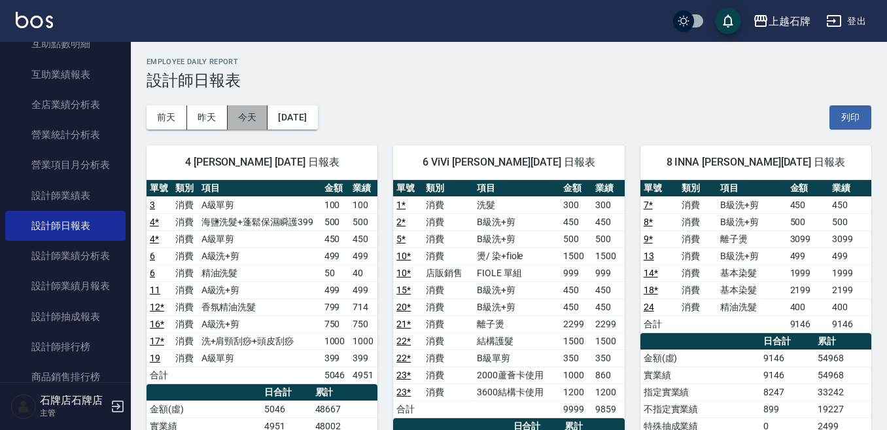
click at [257, 127] on button "今天" at bounding box center [248, 117] width 41 height 24
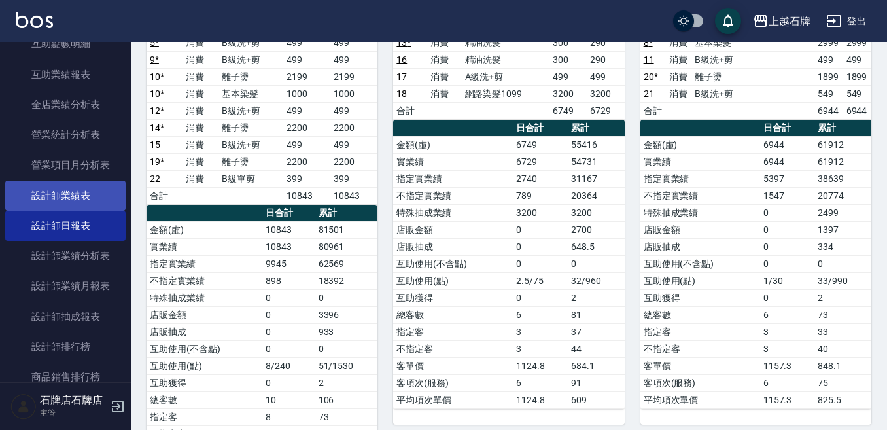
scroll to position [654, 0]
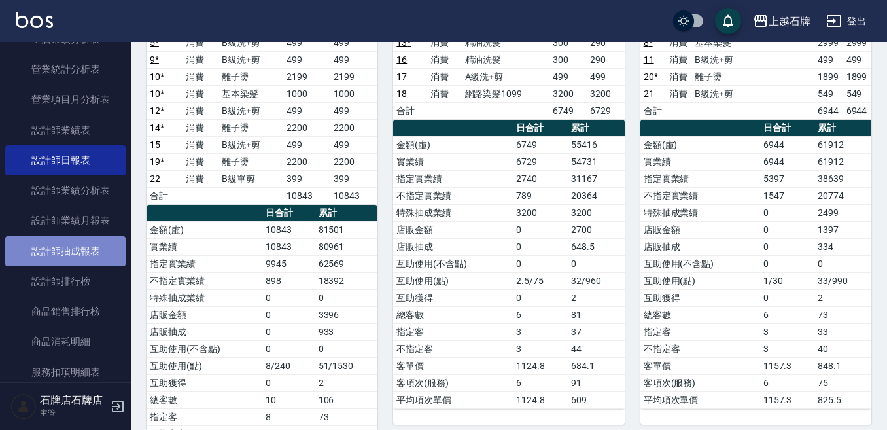
click at [87, 262] on link "設計師抽成報表" at bounding box center [65, 251] width 120 height 30
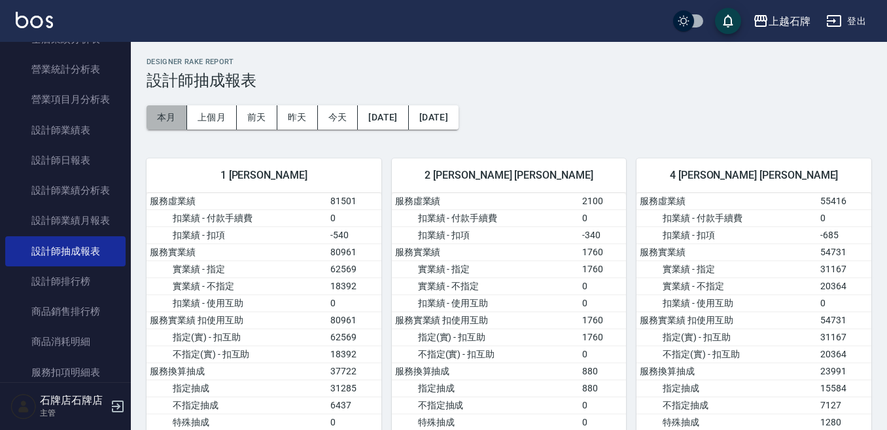
click at [166, 122] on button "本月" at bounding box center [167, 117] width 41 height 24
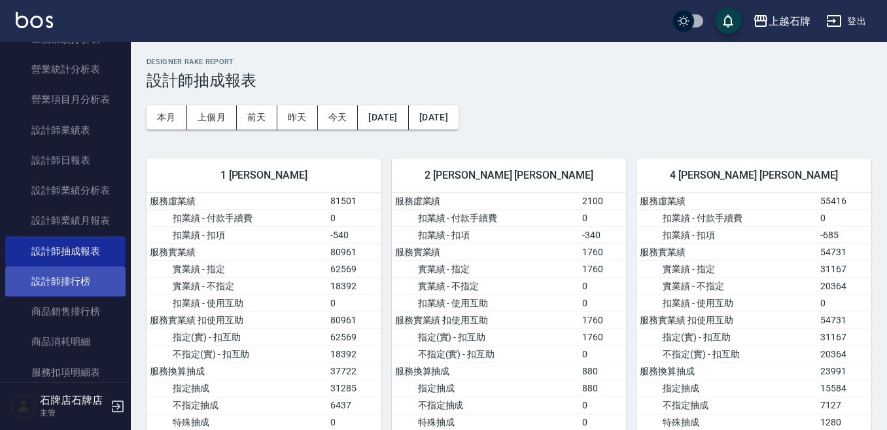
click at [95, 274] on link "設計師排行榜" at bounding box center [65, 281] width 120 height 30
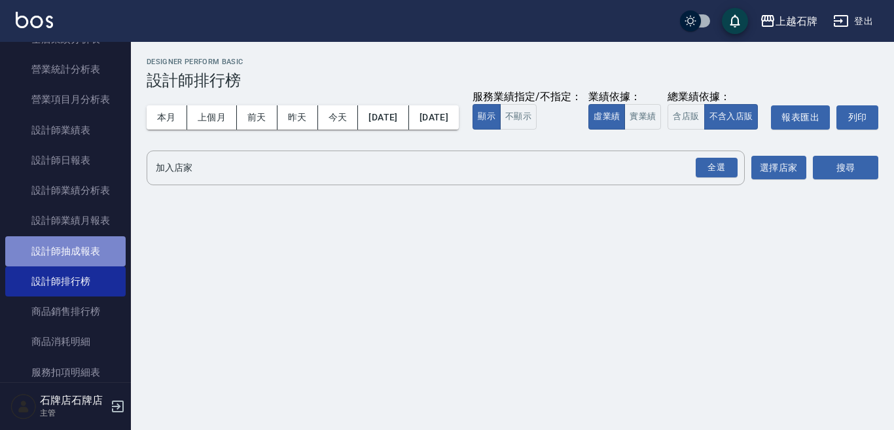
click at [90, 248] on link "設計師抽成報表" at bounding box center [65, 251] width 120 height 30
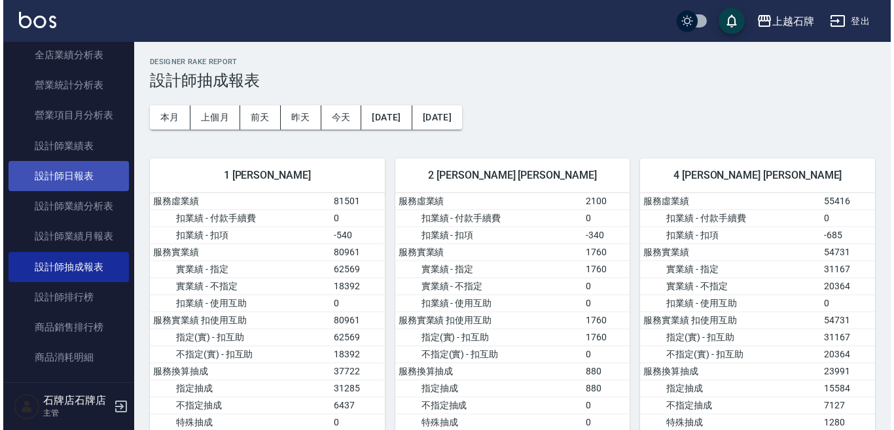
scroll to position [654, 0]
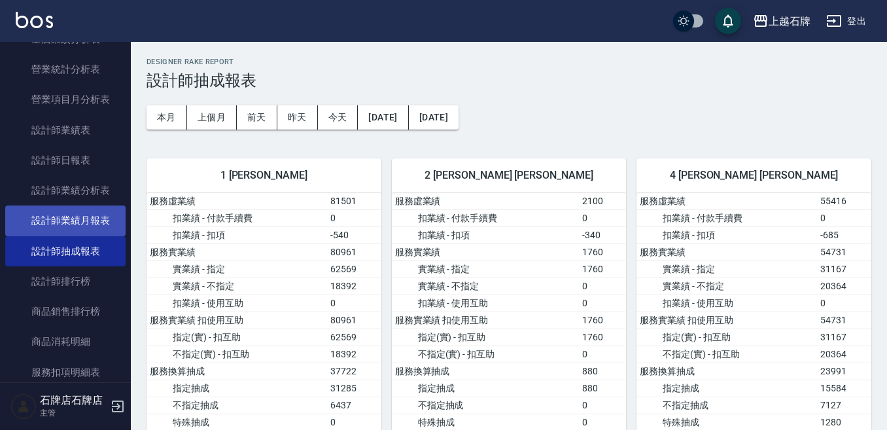
click at [98, 210] on link "設計師業績月報表" at bounding box center [65, 220] width 120 height 30
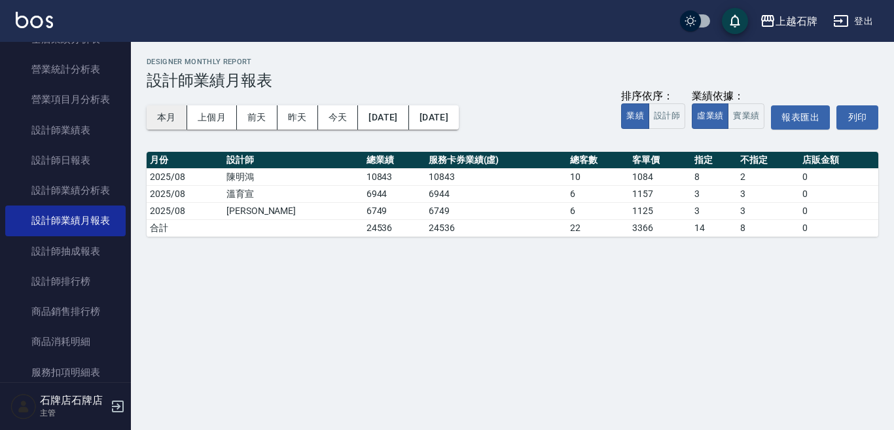
click at [165, 113] on button "本月" at bounding box center [167, 117] width 41 height 24
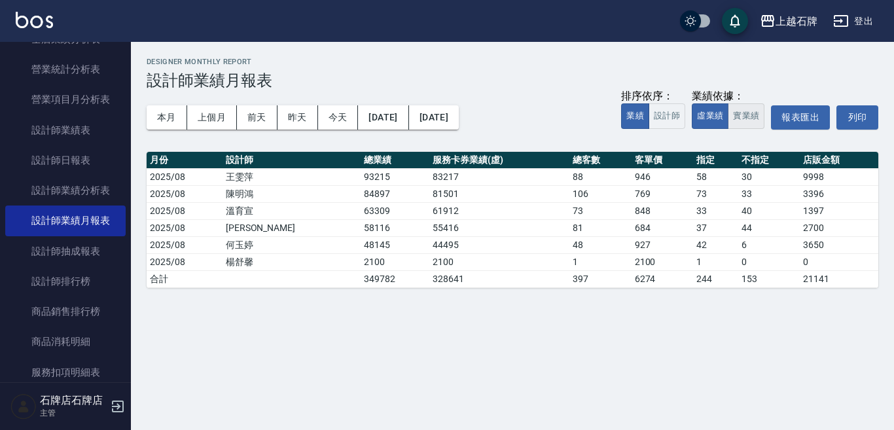
click at [745, 115] on button "實業績" at bounding box center [746, 116] width 37 height 26
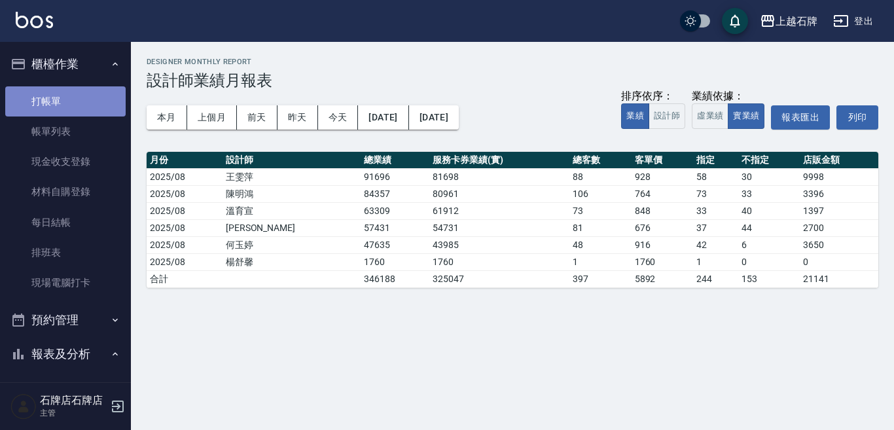
click at [86, 105] on link "打帳單" at bounding box center [65, 101] width 120 height 30
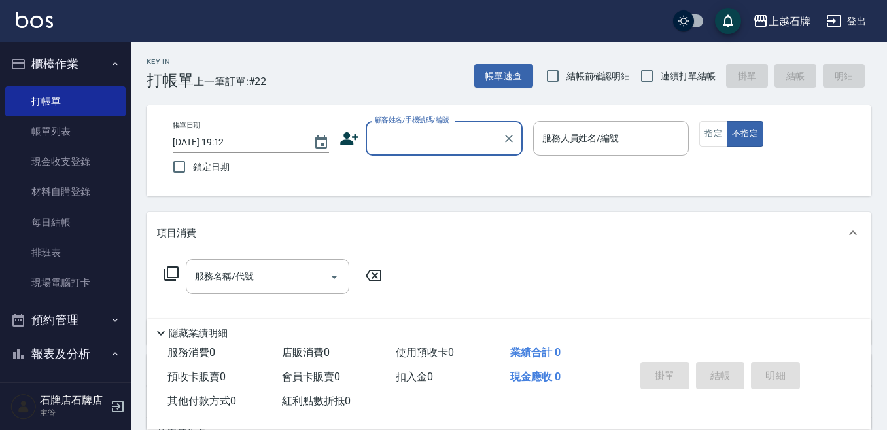
click at [463, 96] on div "Key In 打帳單 上一筆訂單:#22 帳單速查 結帳前確認明細 連續打單結帳 掛單 結帳 明細 帳單日期 2025/08/17 19:12 鎖定日期 顧客…" at bounding box center [509, 340] width 757 height 596
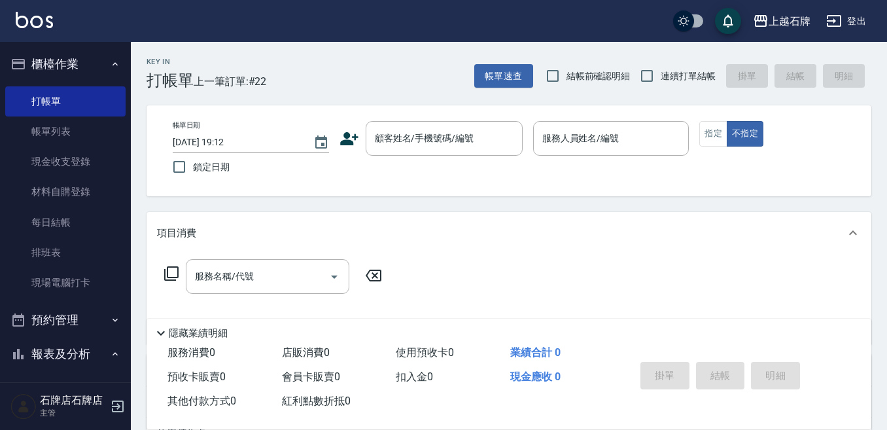
click at [881, 212] on div "Key In 打帳單 上一筆訂單:#22 帳單速查 結帳前確認明細 連續打單結帳 掛單 結帳 明細 帳單日期 2025/08/17 19:12 鎖定日期 顧客…" at bounding box center [509, 340] width 757 height 596
click at [436, 150] on input "顧客姓名/手機號碼/編號" at bounding box center [435, 138] width 126 height 23
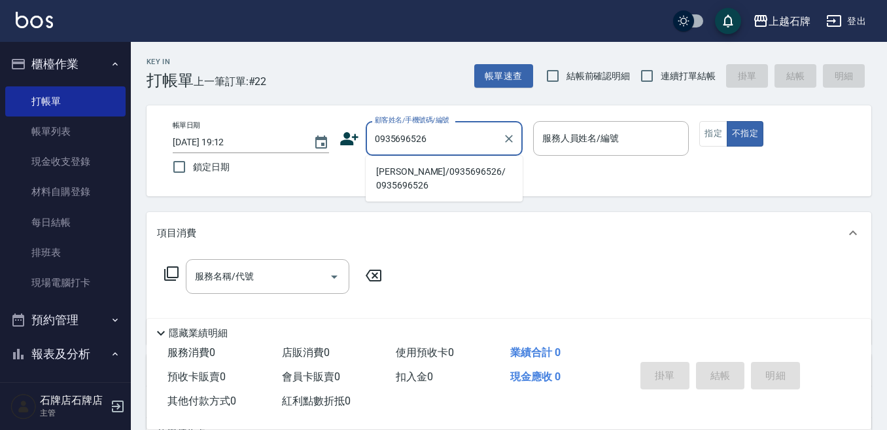
click at [480, 169] on li "[PERSON_NAME]/0935696526/ 0935696526" at bounding box center [444, 178] width 157 height 35
type input "[PERSON_NAME]/0935696526/ 0935696526"
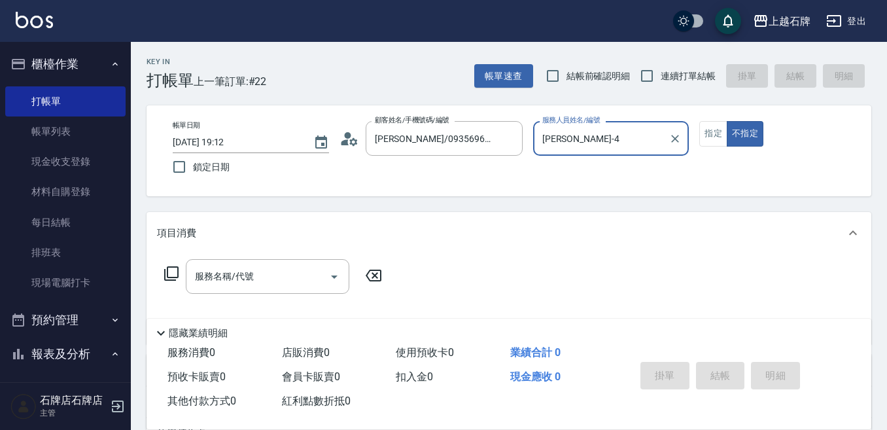
type input "Angel-4"
click at [582, 147] on input "Angel-4" at bounding box center [601, 138] width 125 height 23
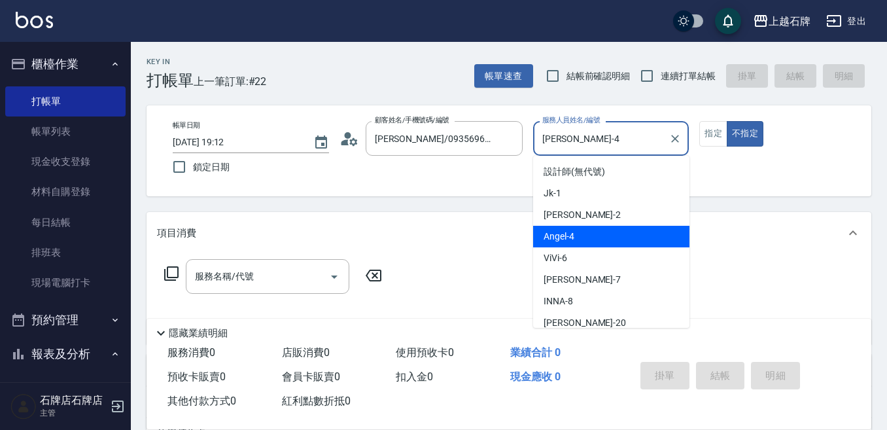
click at [590, 238] on div "Angel -4" at bounding box center [611, 237] width 156 height 22
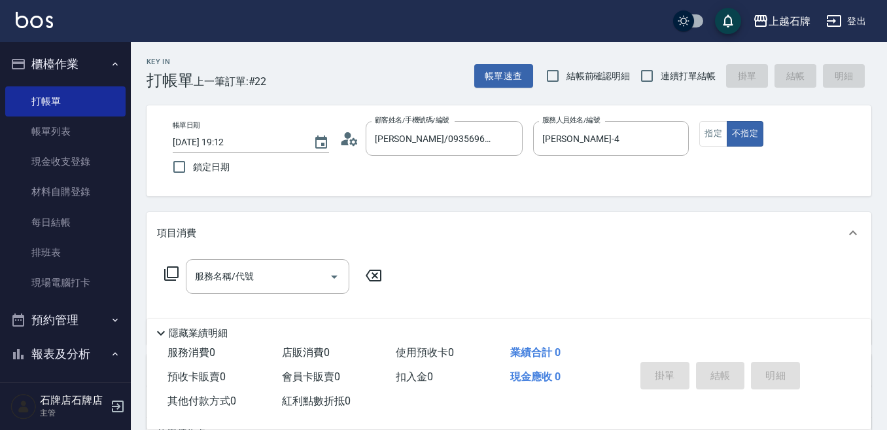
click at [168, 273] on icon at bounding box center [171, 273] width 14 height 14
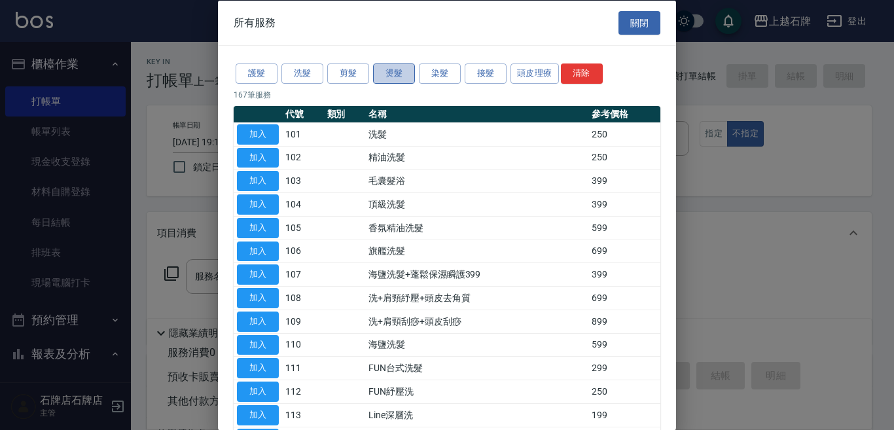
click at [399, 71] on button "燙髮" at bounding box center [394, 73] width 42 height 20
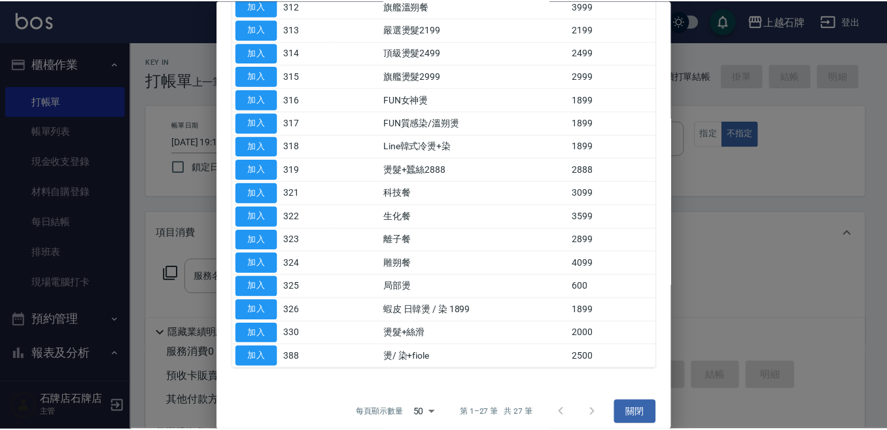
scroll to position [396, 0]
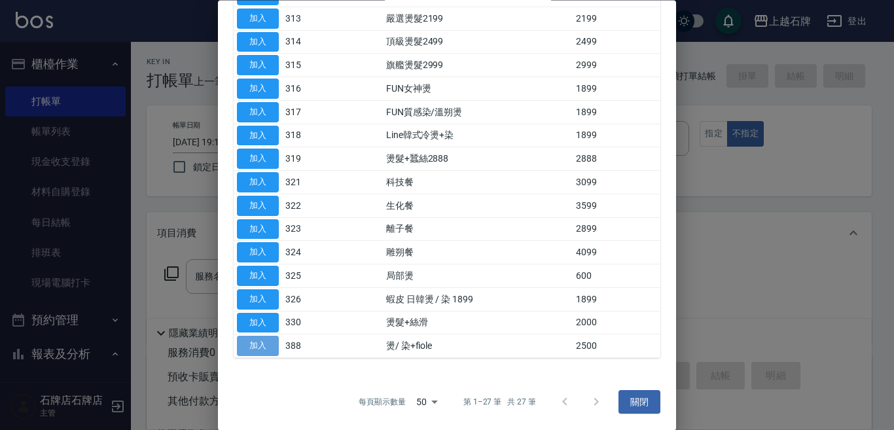
click at [262, 345] on button "加入" at bounding box center [258, 346] width 42 height 20
type input "燙/ 染+fiole(388)"
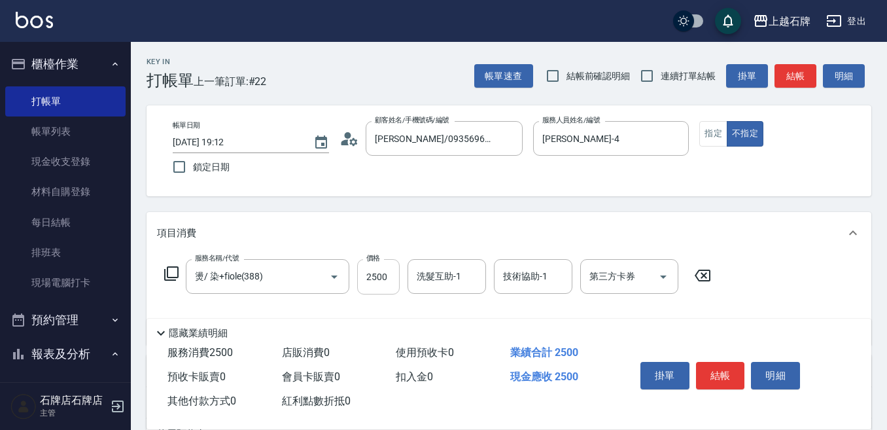
click at [387, 286] on input "2500" at bounding box center [378, 276] width 43 height 35
type input "2800"
click at [715, 130] on button "指定" at bounding box center [714, 134] width 28 height 26
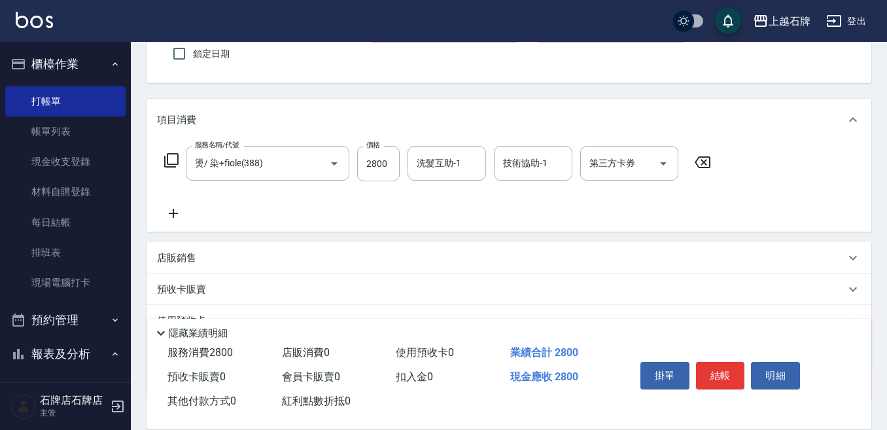
scroll to position [131, 0]
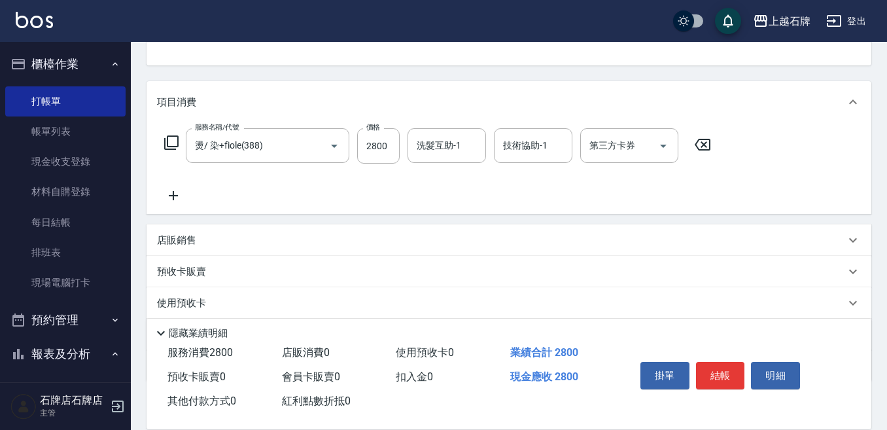
click at [182, 241] on p "店販銷售" at bounding box center [176, 241] width 39 height 14
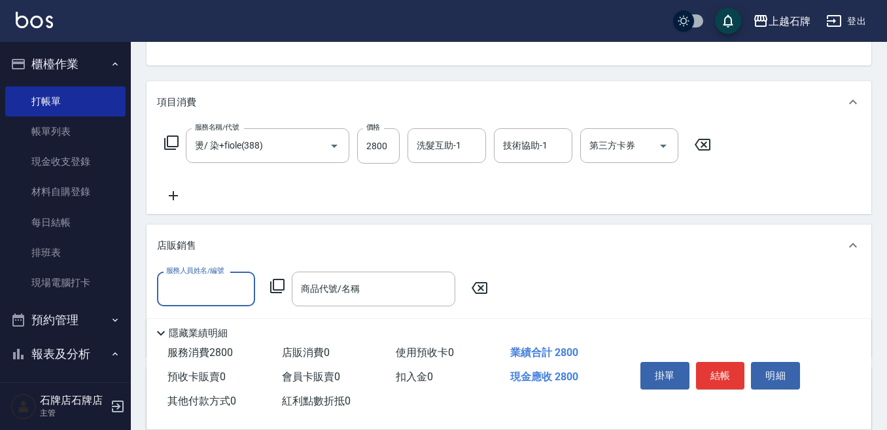
scroll to position [1, 0]
click at [209, 287] on input "服務人員姓名/編號" at bounding box center [206, 288] width 86 height 23
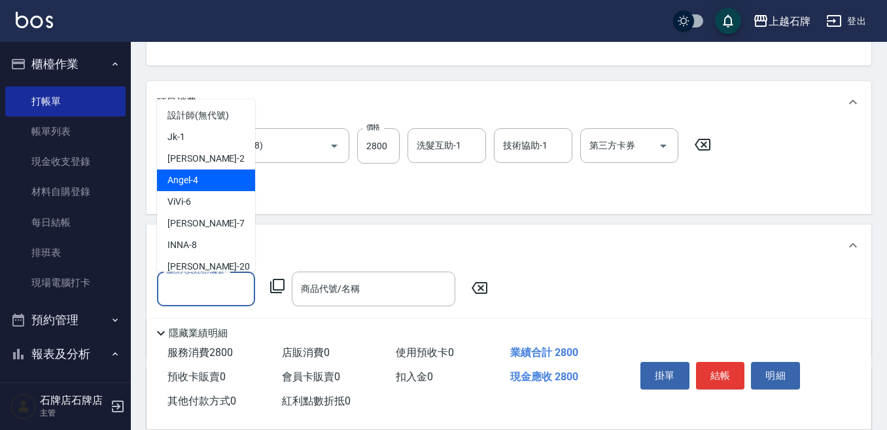
click at [224, 173] on div "Angel -4" at bounding box center [206, 180] width 98 height 22
type input "Angel-4"
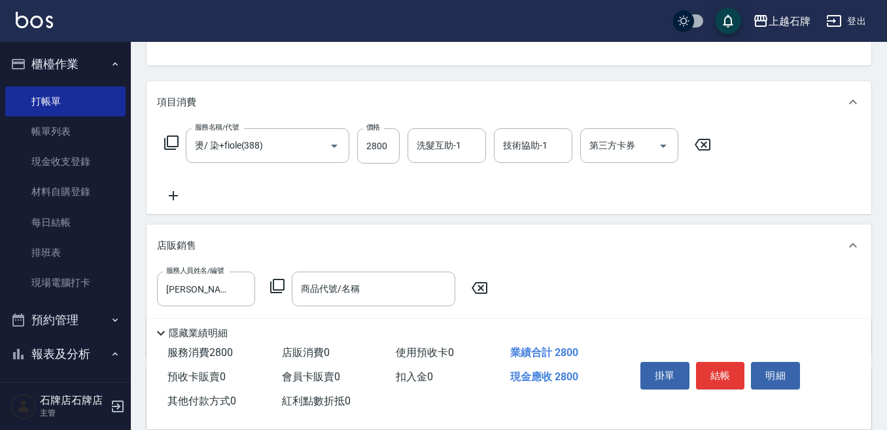
click at [279, 285] on icon at bounding box center [278, 286] width 16 height 16
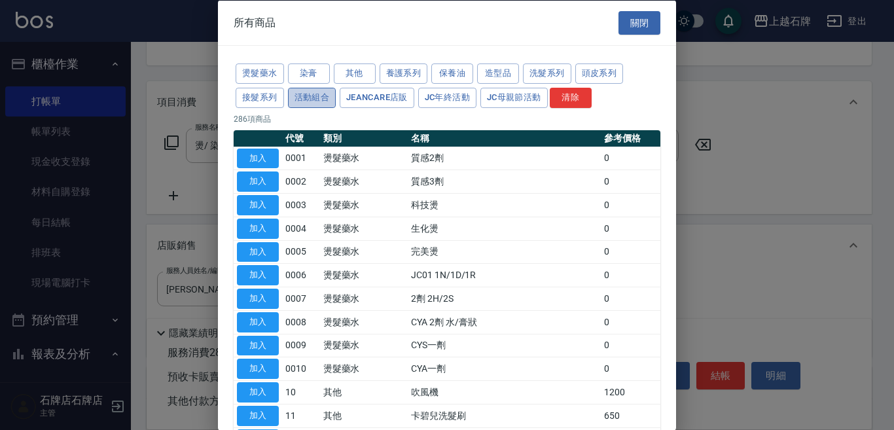
click at [314, 94] on button "活動組合" at bounding box center [312, 97] width 48 height 20
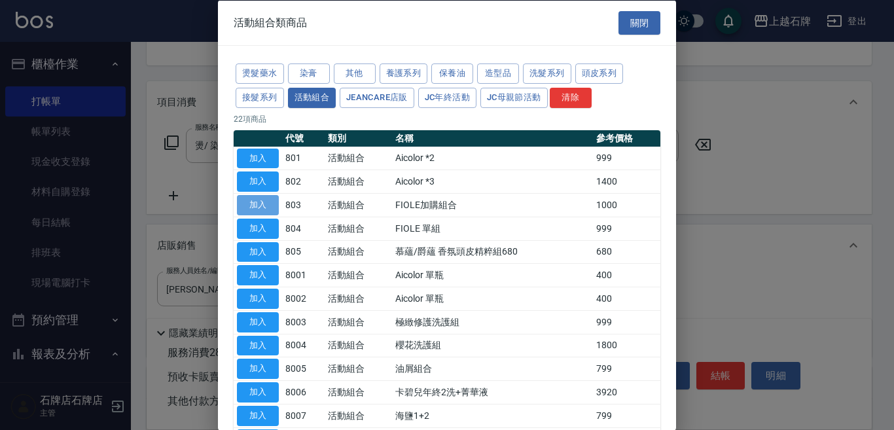
click at [256, 200] on button "加入" at bounding box center [258, 205] width 42 height 20
type input "FIOLE加購組合"
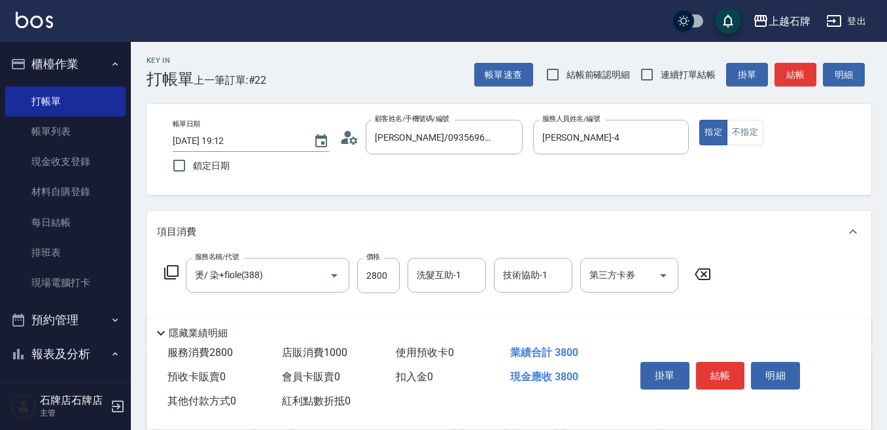
scroll to position [0, 0]
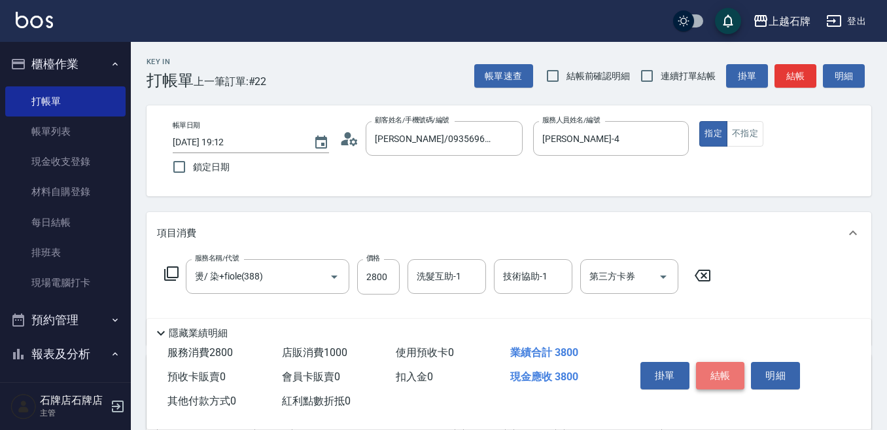
click at [726, 368] on button "結帳" at bounding box center [720, 375] width 49 height 27
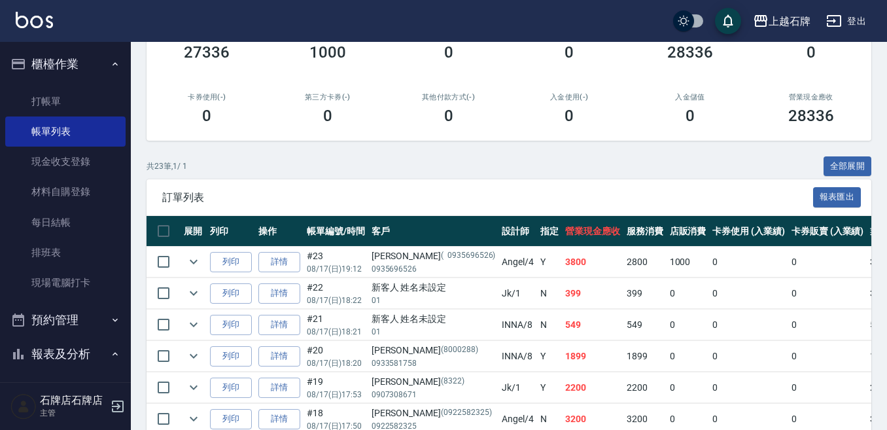
scroll to position [262, 0]
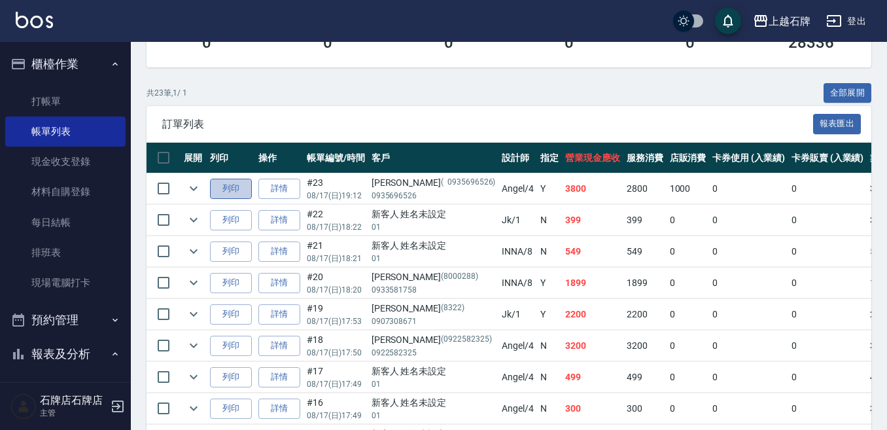
click at [218, 188] on button "列印" at bounding box center [231, 189] width 42 height 20
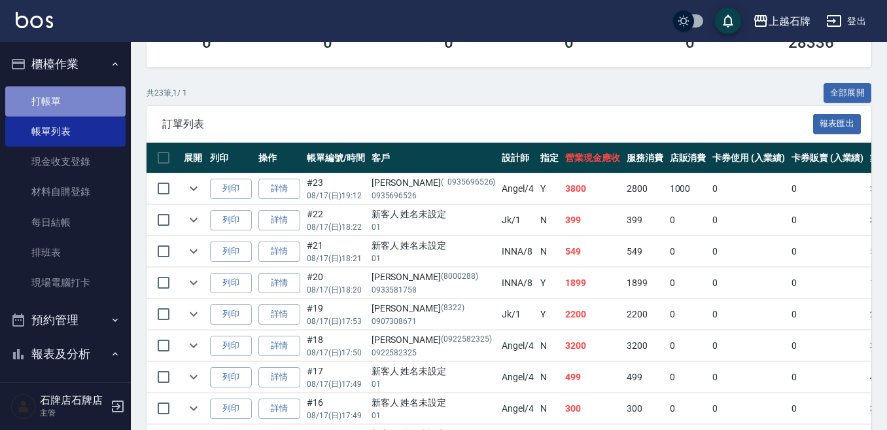
click at [72, 99] on link "打帳單" at bounding box center [65, 101] width 120 height 30
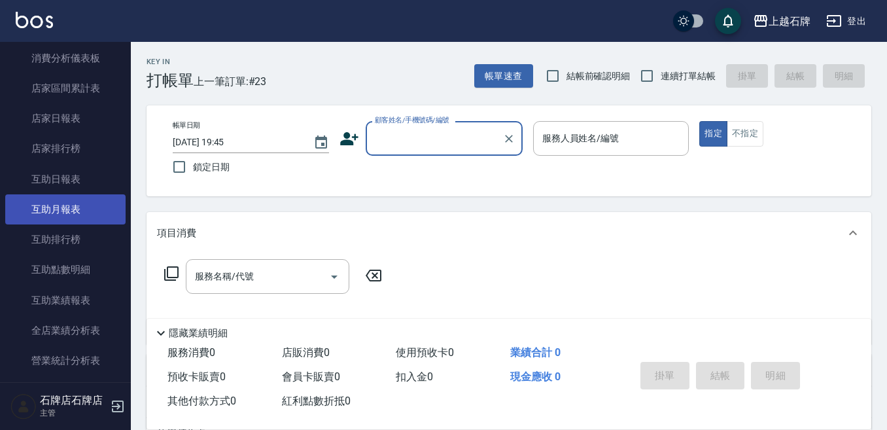
scroll to position [458, 0]
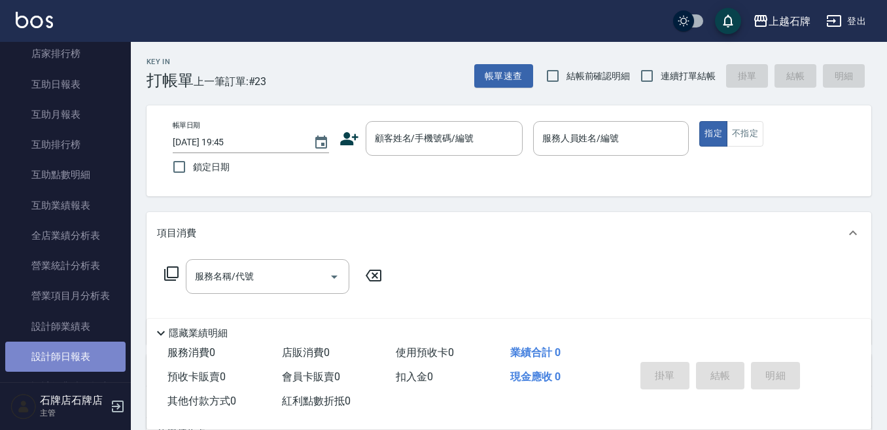
click at [69, 356] on link "設計師日報表" at bounding box center [65, 357] width 120 height 30
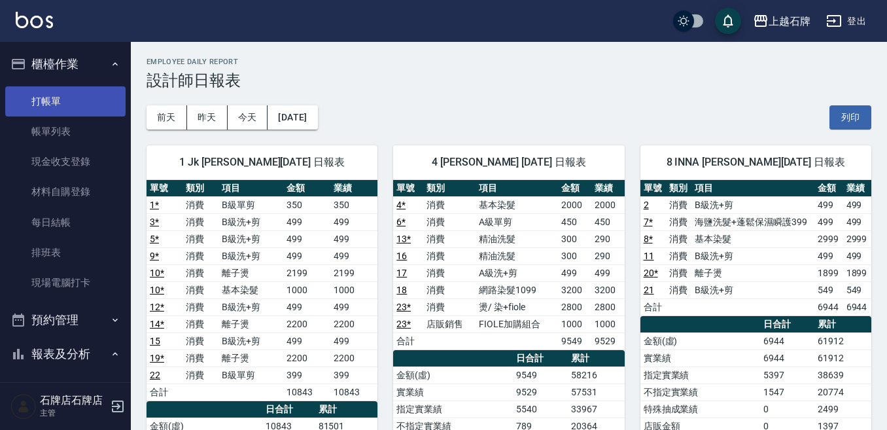
click at [82, 100] on link "打帳單" at bounding box center [65, 101] width 120 height 30
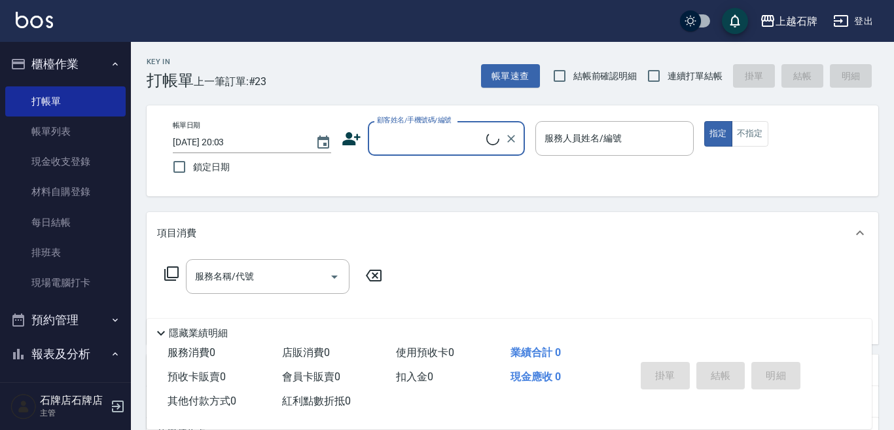
click at [440, 147] on input "顧客姓名/手機號碼/編號" at bounding box center [430, 138] width 113 height 23
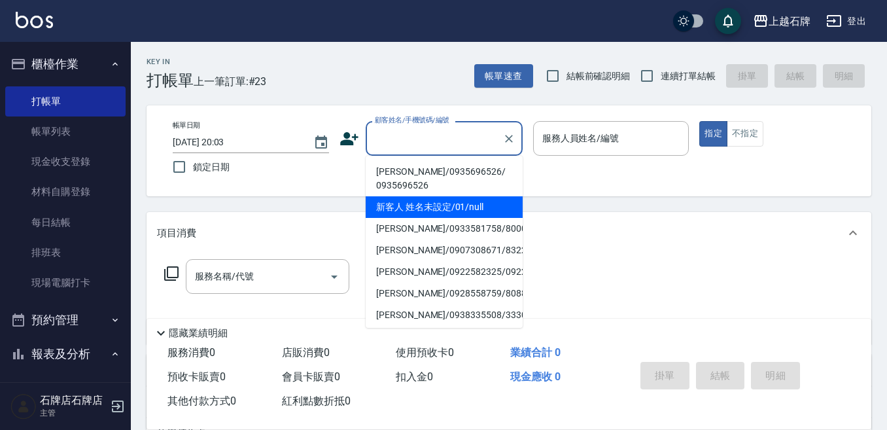
click at [458, 211] on li "新客人 姓名未設定/01/null" at bounding box center [444, 207] width 157 height 22
type input "1"
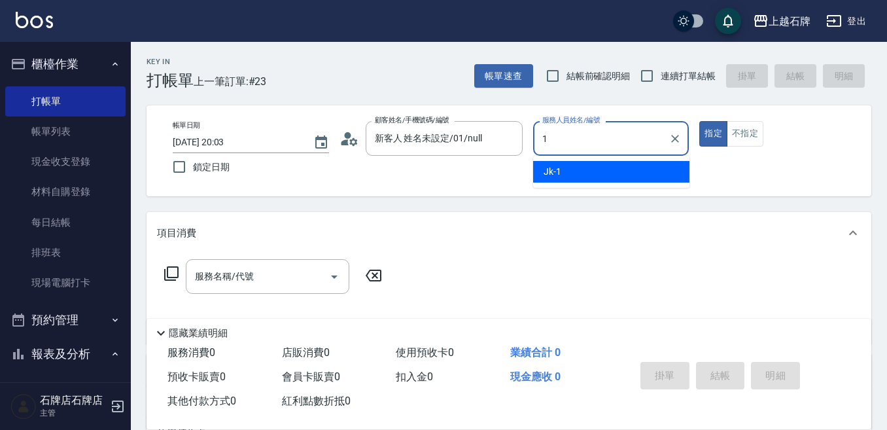
type input "新客人 姓名未設定/01/null"
click at [626, 153] on div "1 服務人員姓名/編號" at bounding box center [611, 138] width 156 height 35
drag, startPoint x: 626, startPoint y: 160, endPoint x: 626, endPoint y: 167, distance: 7.2
click at [627, 161] on ul "Jk -1" at bounding box center [611, 172] width 156 height 32
drag, startPoint x: 626, startPoint y: 168, endPoint x: 620, endPoint y: 171, distance: 7.3
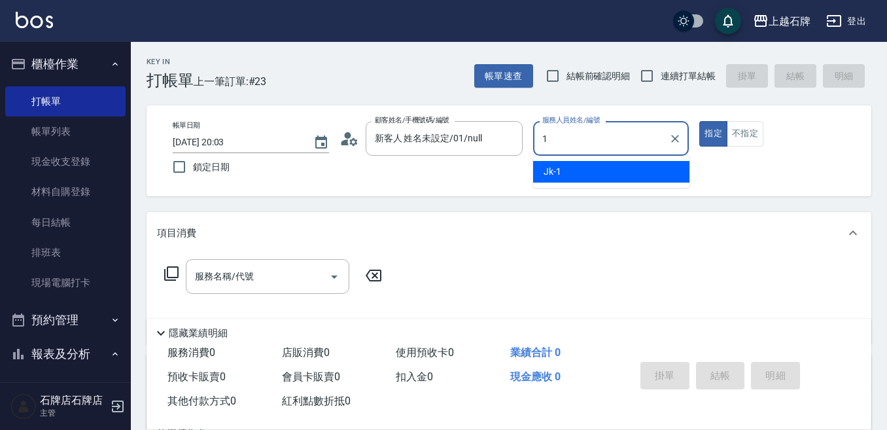
click at [626, 168] on div "Jk -1" at bounding box center [611, 172] width 156 height 22
type input "Jk-1"
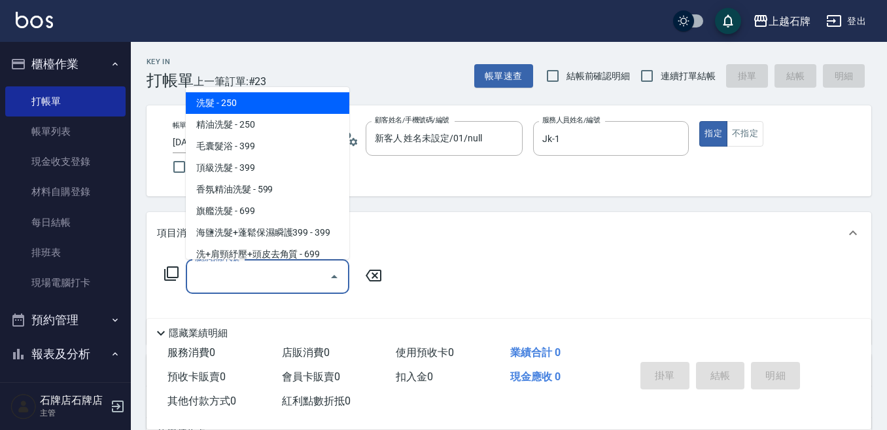
click at [301, 107] on span "洗髮 - 250" at bounding box center [268, 103] width 164 height 22
type input "洗髮(101)"
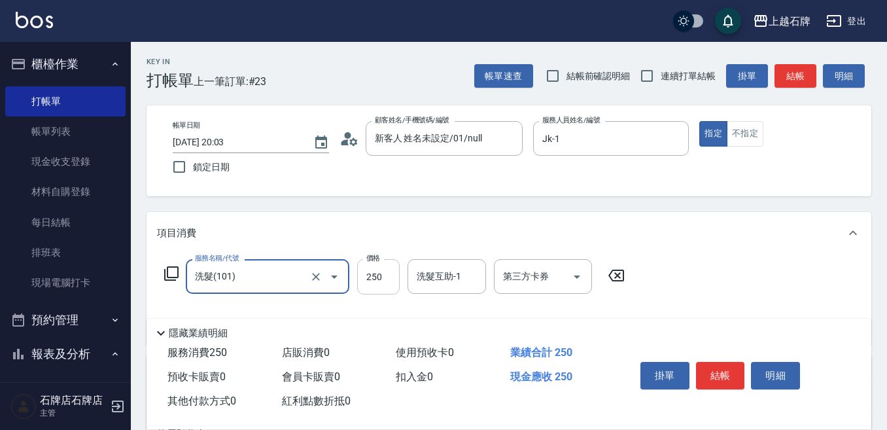
click at [385, 283] on input "250" at bounding box center [378, 276] width 43 height 35
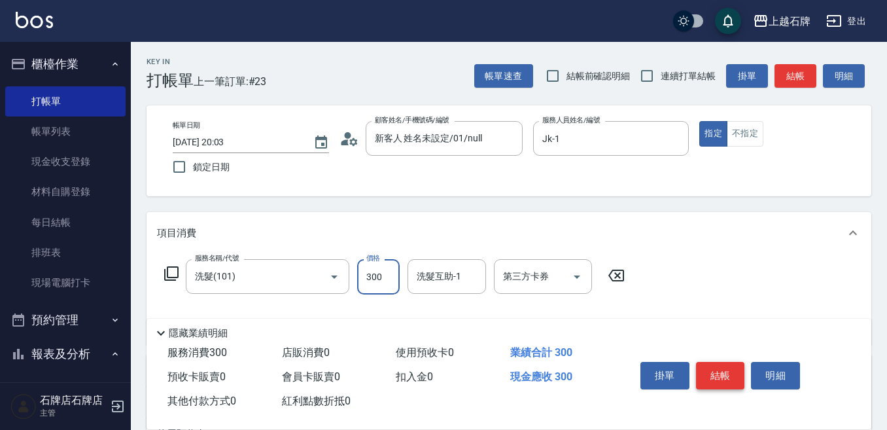
type input "300"
click at [698, 365] on button "結帳" at bounding box center [720, 375] width 49 height 27
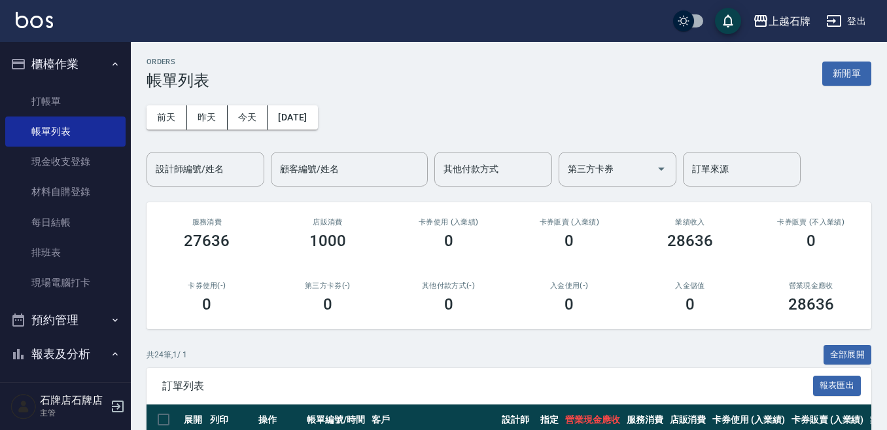
scroll to position [131, 0]
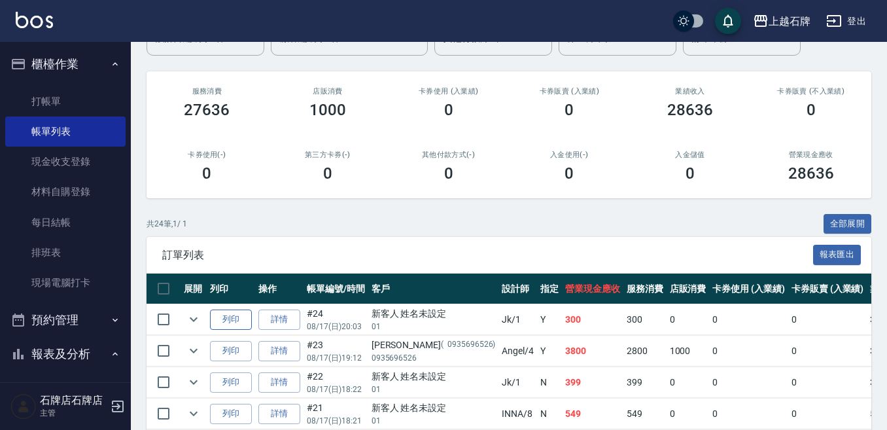
click at [230, 317] on button "列印" at bounding box center [231, 320] width 42 height 20
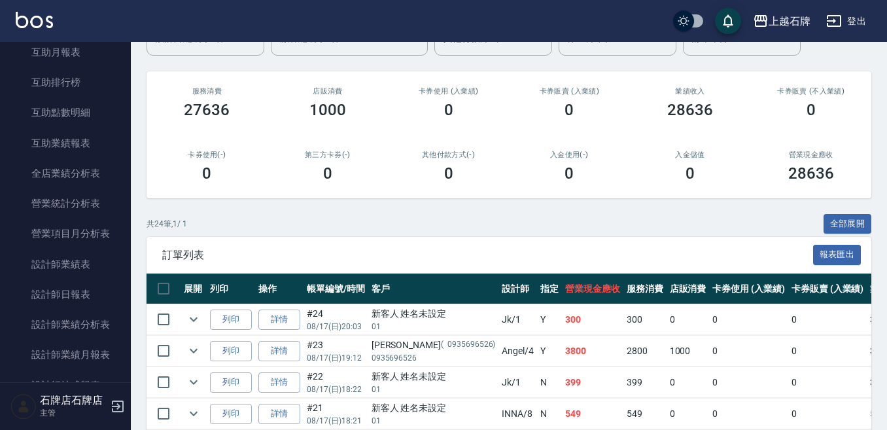
scroll to position [524, 0]
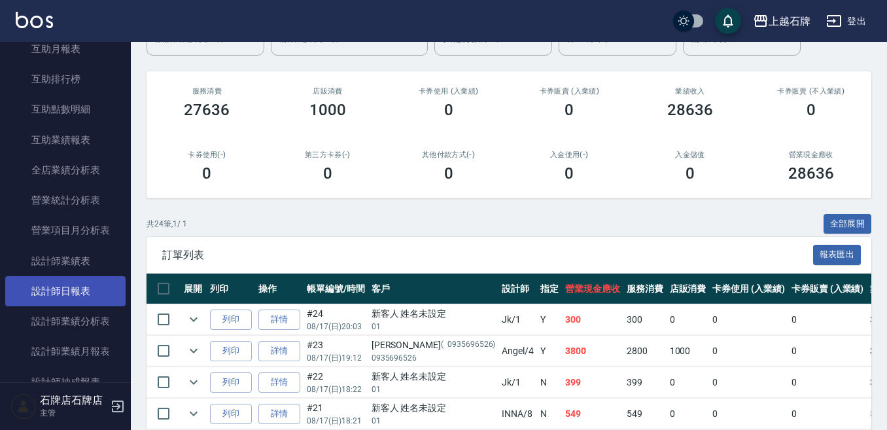
click at [61, 291] on link "設計師日報表" at bounding box center [65, 291] width 120 height 30
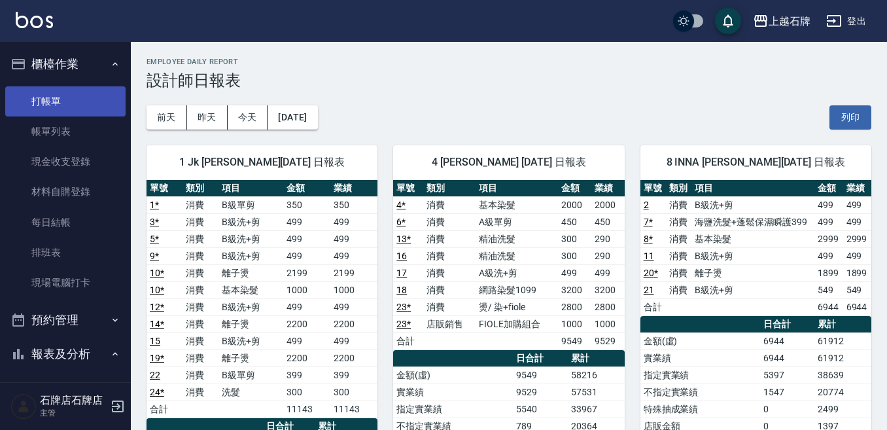
click at [65, 111] on link "打帳單" at bounding box center [65, 101] width 120 height 30
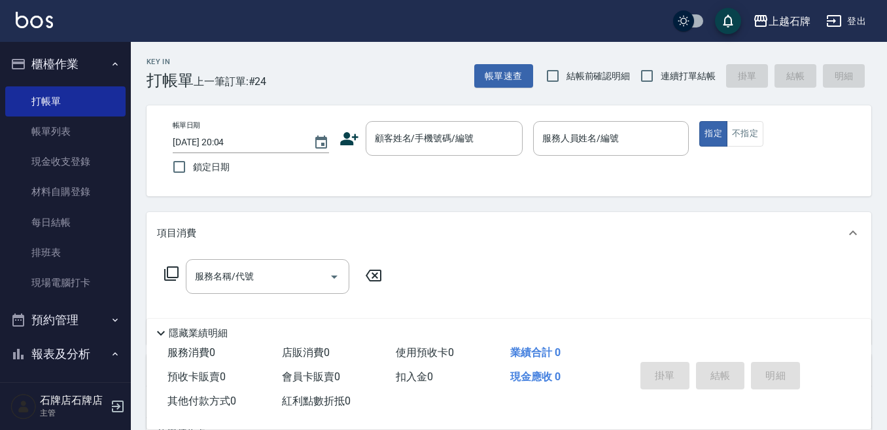
click at [408, 77] on div "Key In 打帳單 上一筆訂單:#24 帳單速查 結帳前確認明細 連續打單結帳 掛單 結帳 明細" at bounding box center [501, 66] width 741 height 48
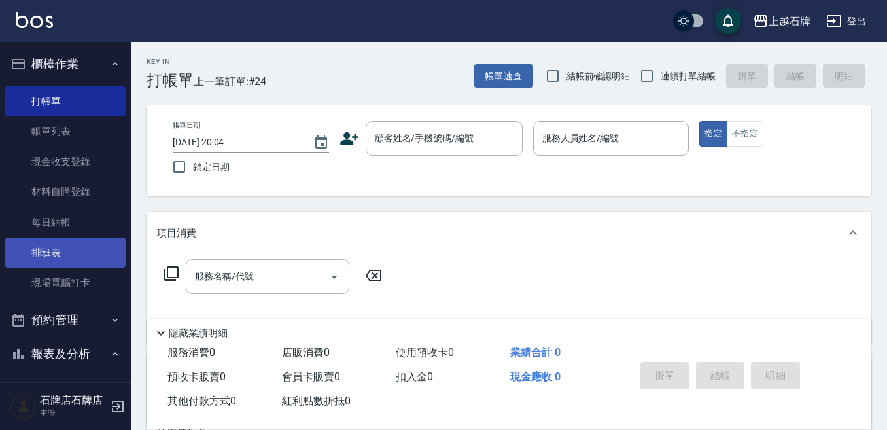
drag, startPoint x: 28, startPoint y: 276, endPoint x: 97, endPoint y: 264, distance: 69.7
click at [29, 276] on link "現場電腦打卡" at bounding box center [65, 283] width 120 height 30
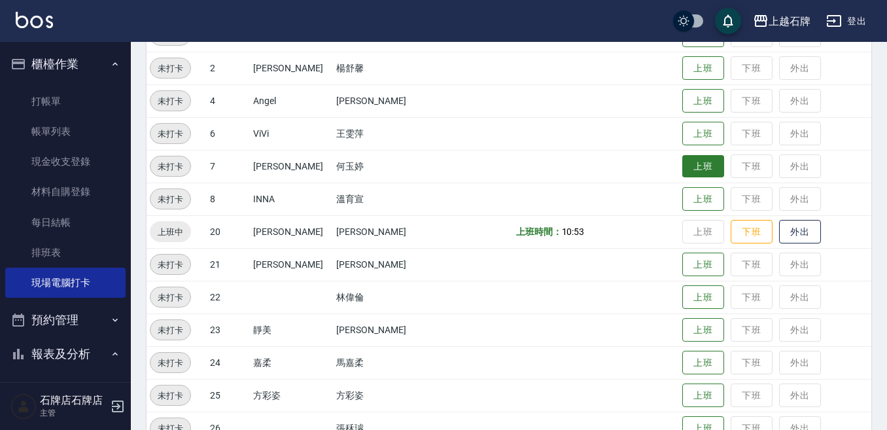
scroll to position [196, 0]
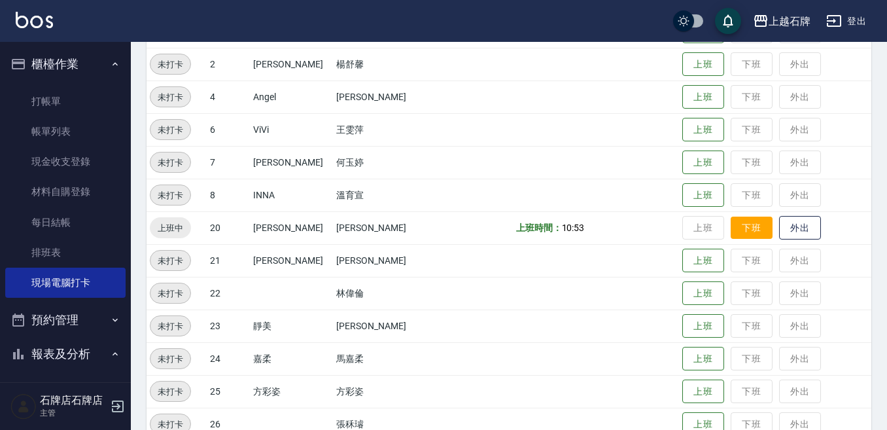
click at [734, 231] on button "下班" at bounding box center [752, 228] width 42 height 23
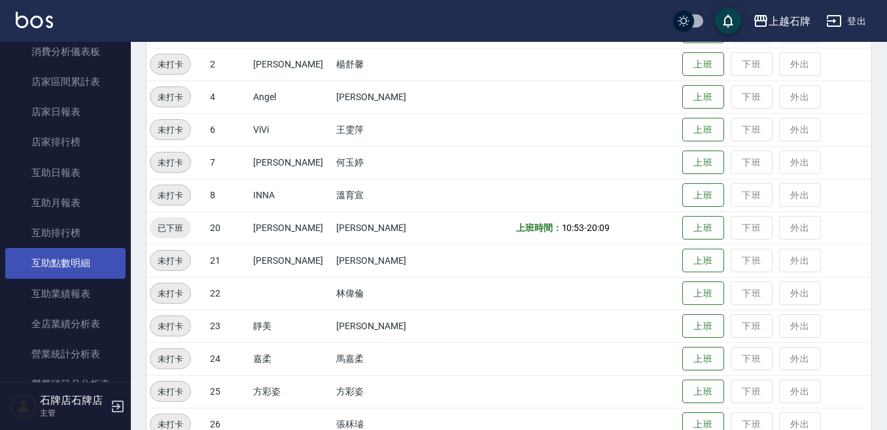
scroll to position [393, 0]
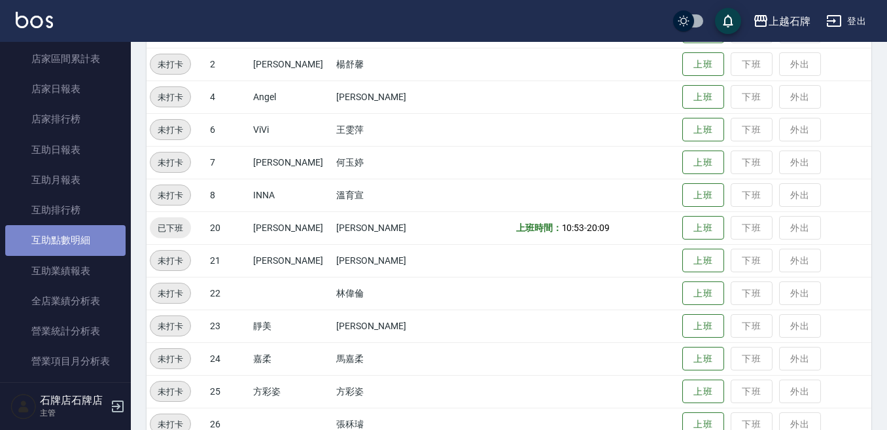
click at [115, 231] on link "互助點數明細" at bounding box center [65, 240] width 120 height 30
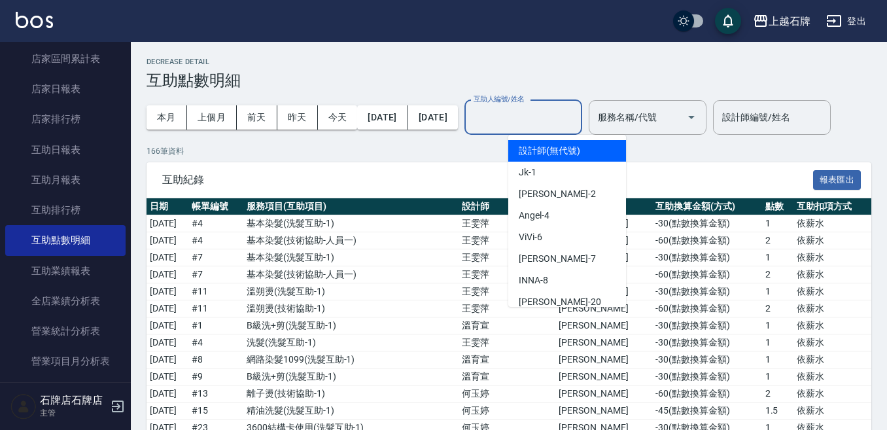
click at [577, 107] on input "互助人編號/姓名" at bounding box center [524, 117] width 106 height 23
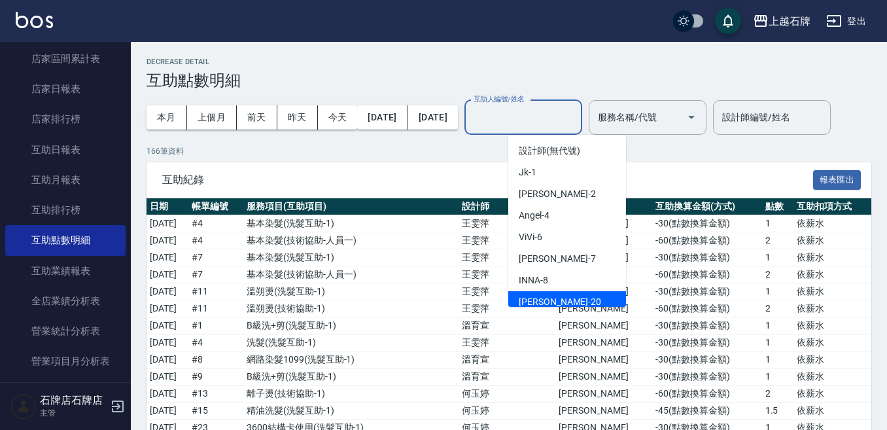
click at [569, 302] on div "[PERSON_NAME] -20" at bounding box center [567, 302] width 118 height 22
type input "[PERSON_NAME]-20"
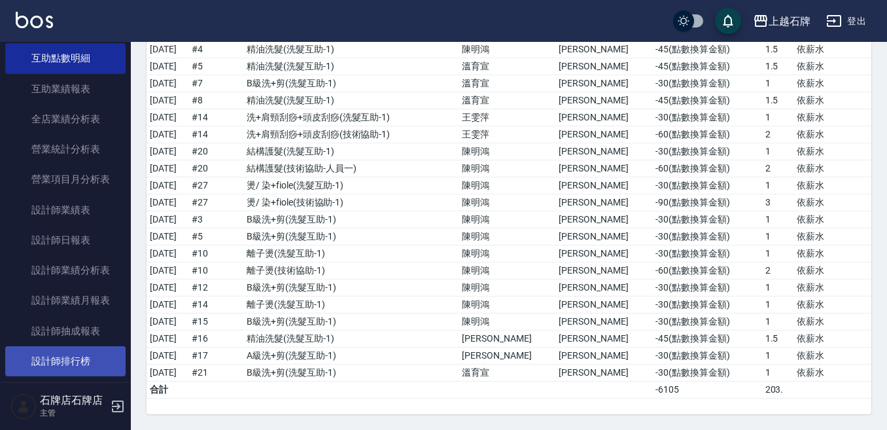
scroll to position [589, 0]
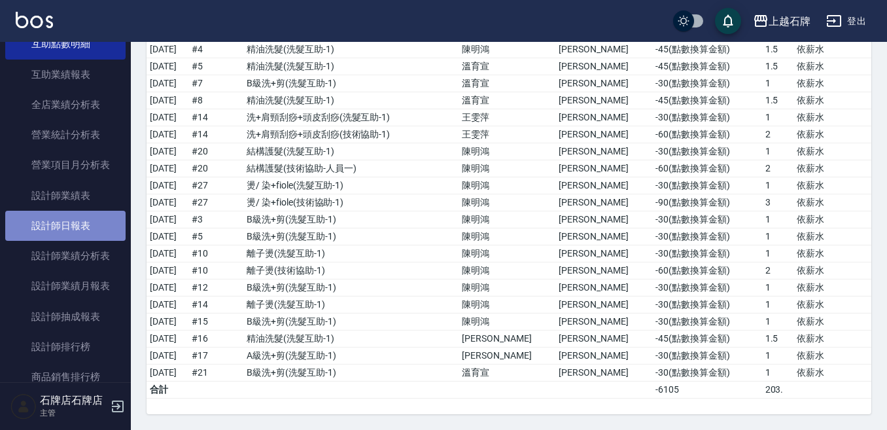
click at [72, 215] on link "設計師日報表" at bounding box center [65, 226] width 120 height 30
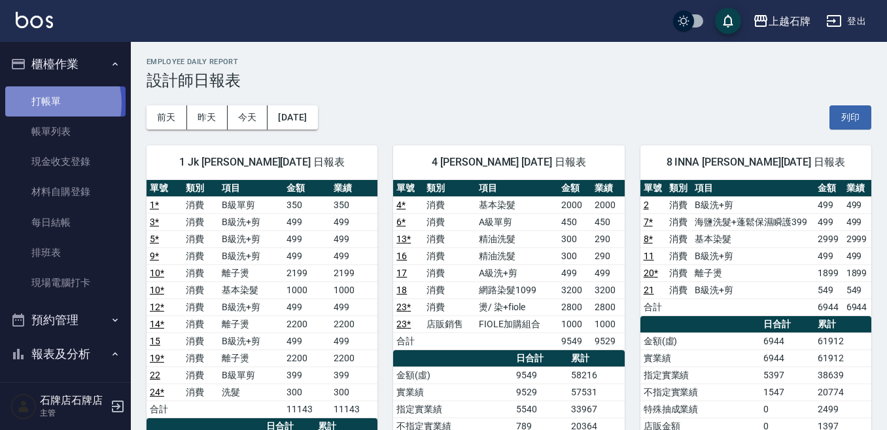
click at [41, 103] on link "打帳單" at bounding box center [65, 101] width 120 height 30
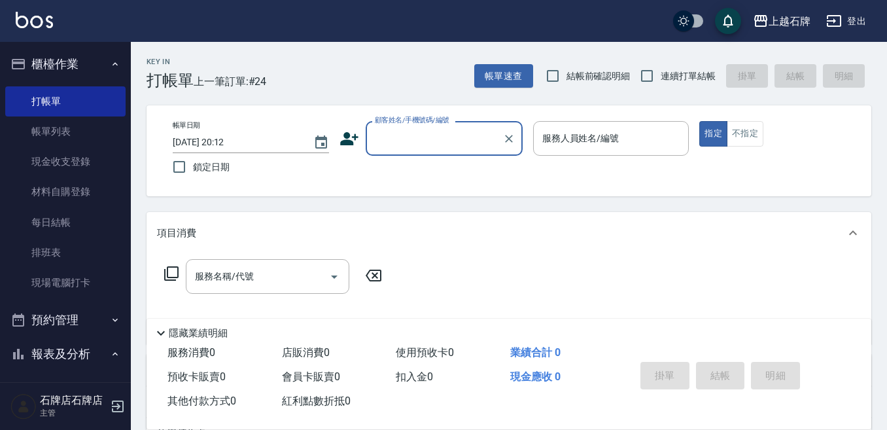
click at [459, 141] on input "顧客姓名/手機號碼/編號" at bounding box center [435, 138] width 126 height 23
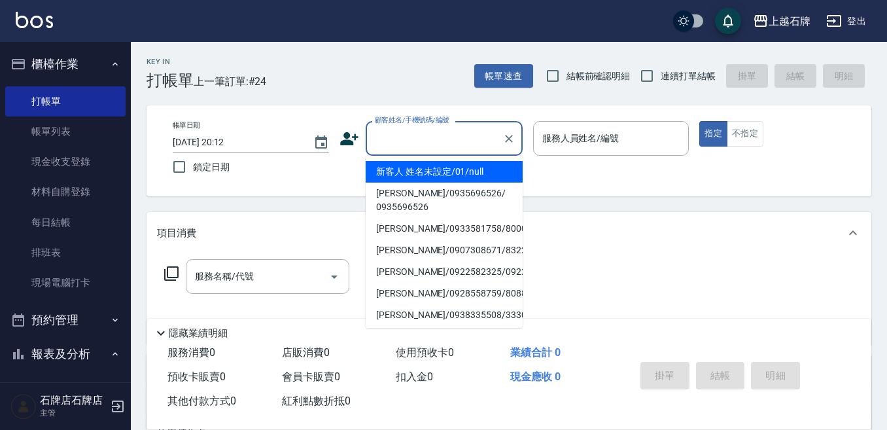
drag, startPoint x: 474, startPoint y: 171, endPoint x: 599, endPoint y: 143, distance: 127.5
click at [476, 170] on li "新客人 姓名未設定/01/null" at bounding box center [444, 172] width 157 height 22
type input "新客人 姓名未設定/01/null"
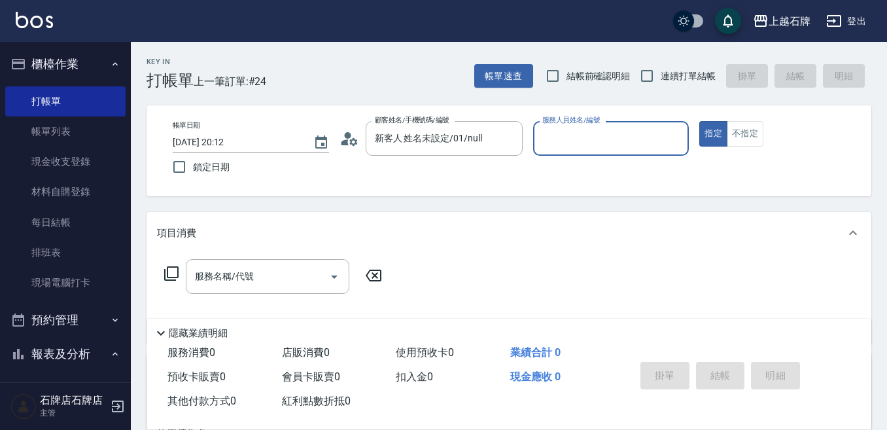
click at [599, 143] on div "服務人員姓名/編號 服務人員姓名/編號" at bounding box center [611, 138] width 156 height 35
click at [598, 152] on div "服務人員姓名/編號" at bounding box center [611, 138] width 156 height 35
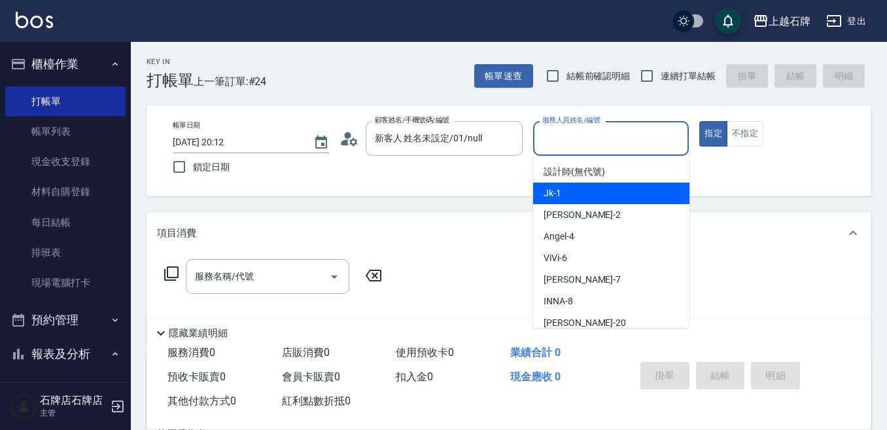
click at [615, 200] on div "Jk -1" at bounding box center [611, 194] width 156 height 22
type input "Jk-1"
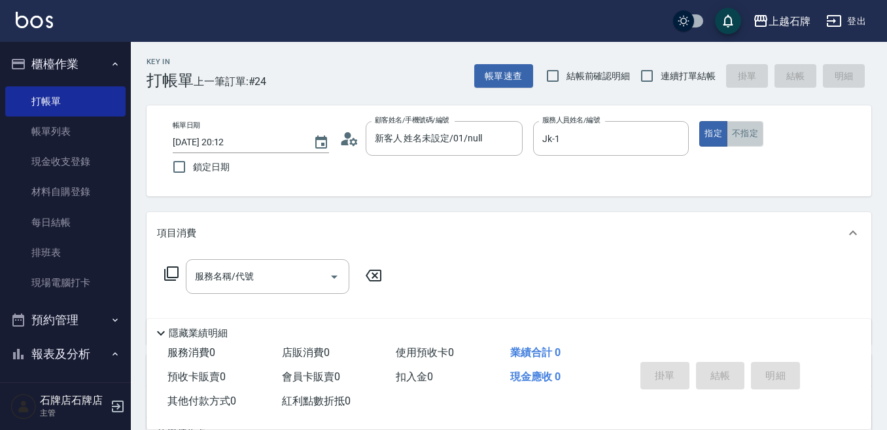
click at [753, 139] on button "不指定" at bounding box center [745, 134] width 37 height 26
click at [259, 289] on div "服務名稱/代號" at bounding box center [268, 276] width 164 height 35
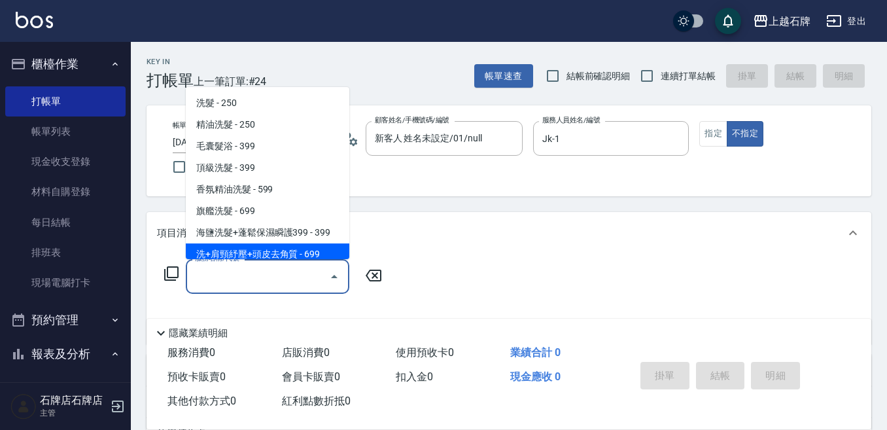
click at [283, 247] on span "洗+肩頸紓壓+頭皮去角質 - 699" at bounding box center [268, 254] width 164 height 22
type input "洗+肩頸紓壓+頭皮去角質(108)"
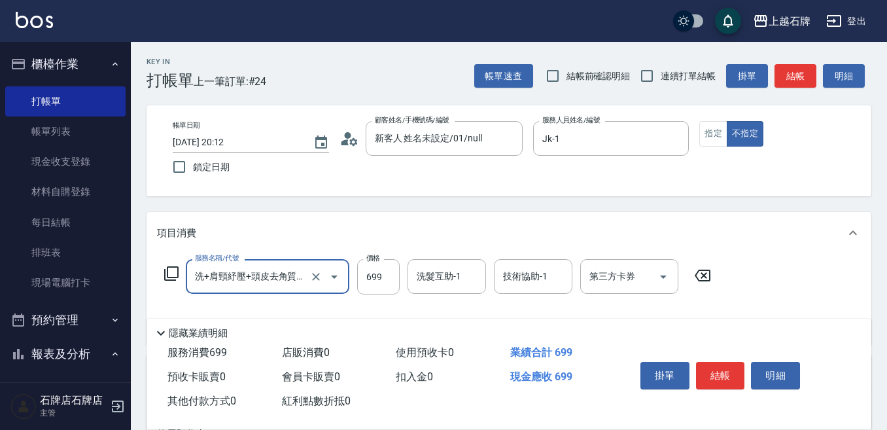
click at [424, 268] on div "洗髮互助-1 洗髮互助-1" at bounding box center [447, 276] width 79 height 35
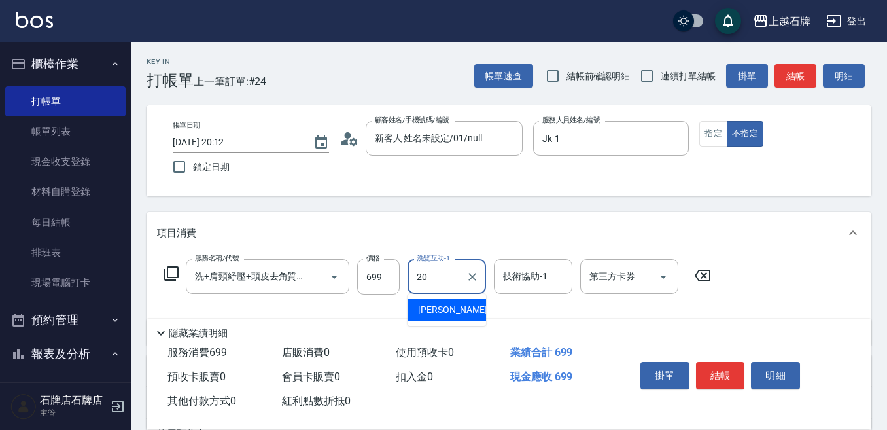
click at [445, 314] on span "[PERSON_NAME] -20" at bounding box center [459, 310] width 82 height 14
click at [510, 289] on div "技術協助-1" at bounding box center [533, 276] width 79 height 35
type input "[PERSON_NAME]-20"
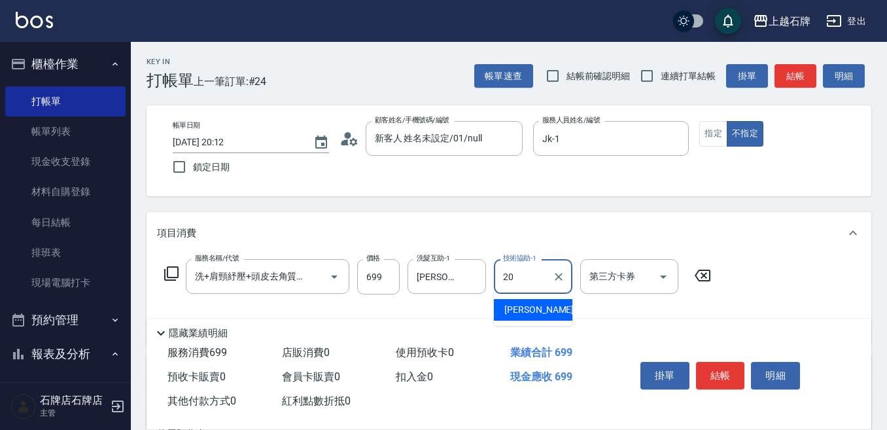
click at [548, 310] on div "[PERSON_NAME] -20" at bounding box center [533, 310] width 79 height 22
type input "[PERSON_NAME]-20"
click at [736, 364] on button "結帳" at bounding box center [720, 375] width 49 height 27
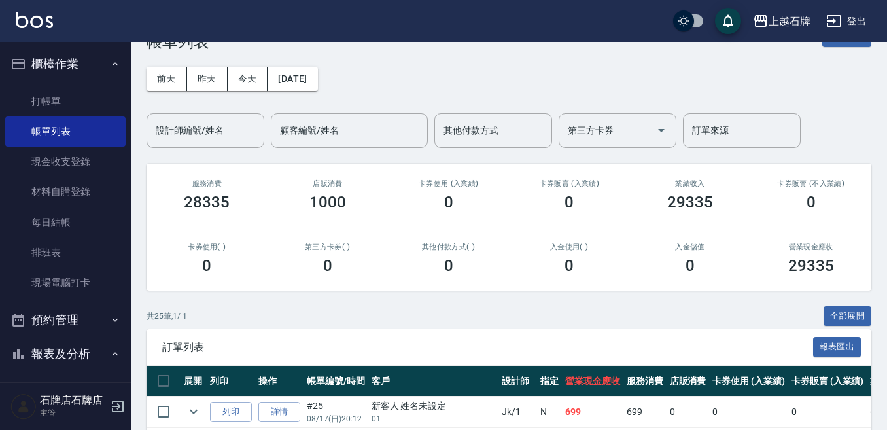
scroll to position [262, 0]
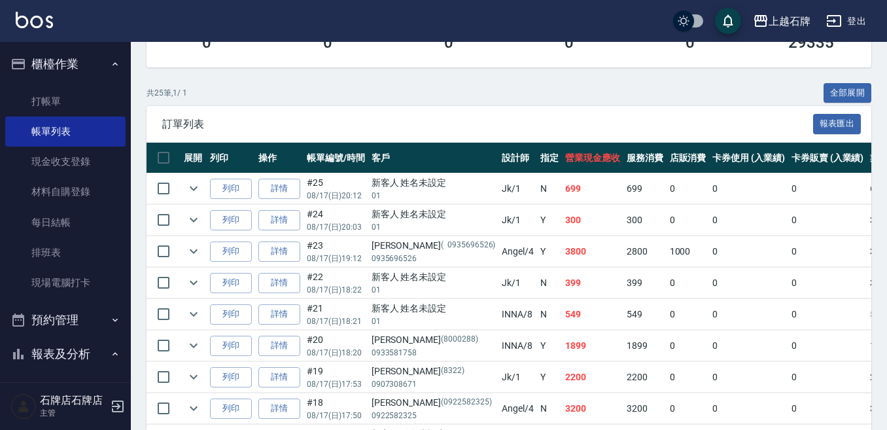
click at [228, 176] on td "列印" at bounding box center [231, 188] width 48 height 31
click at [228, 181] on button "列印" at bounding box center [231, 189] width 42 height 20
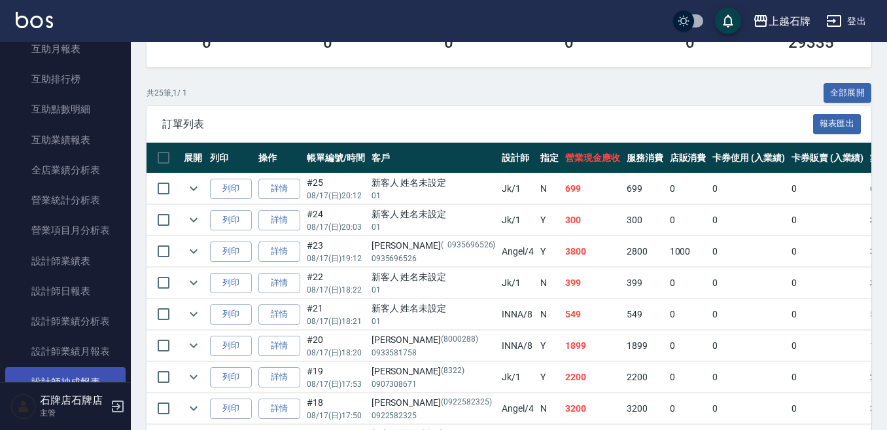
scroll to position [589, 0]
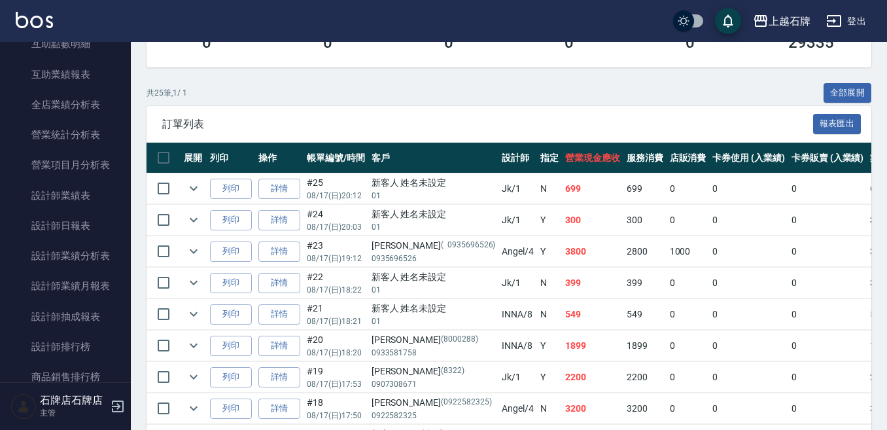
click at [92, 226] on link "設計師日報表" at bounding box center [65, 226] width 120 height 30
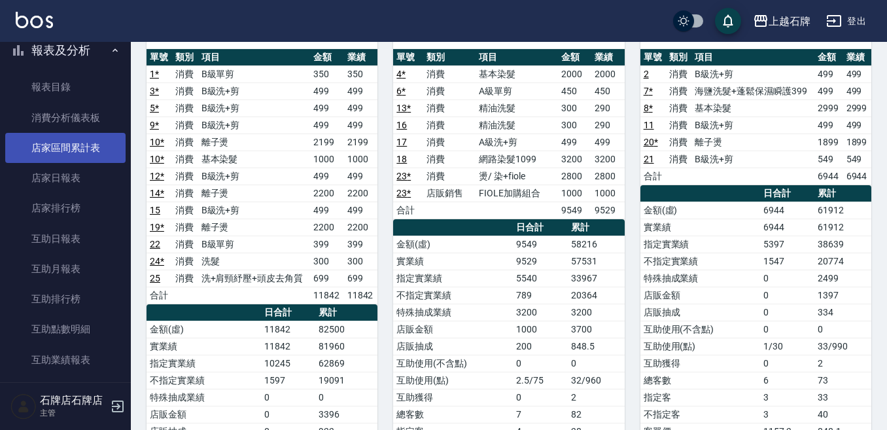
scroll to position [262, 0]
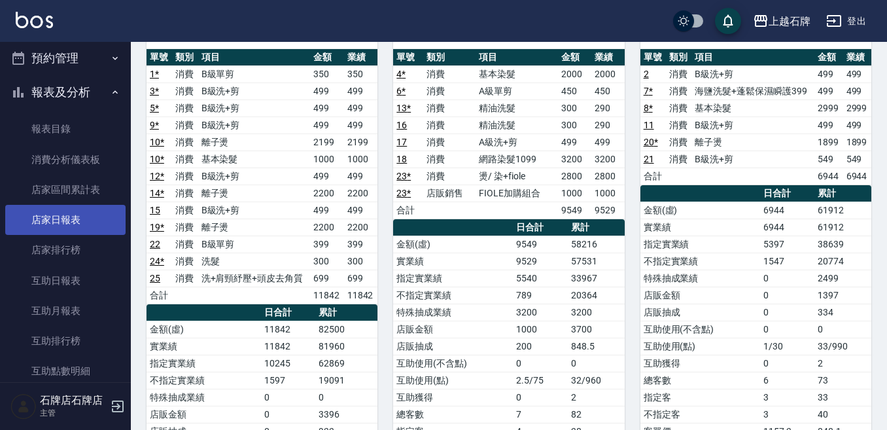
click at [69, 210] on link "店家日報表" at bounding box center [65, 220] width 120 height 30
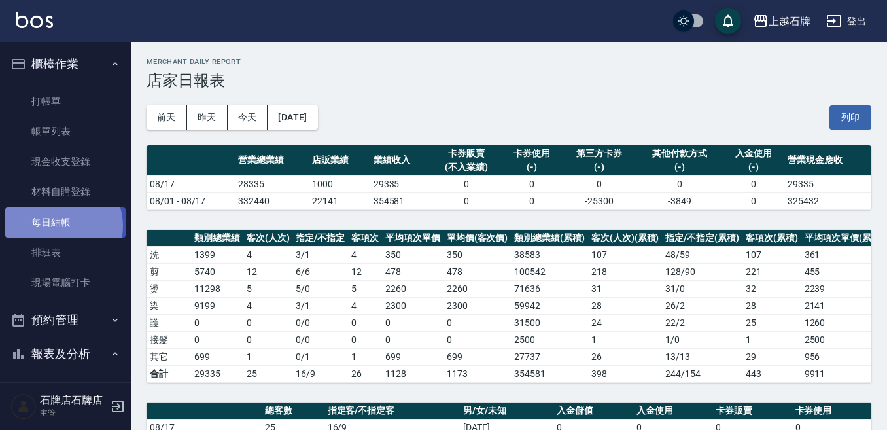
click at [58, 226] on link "每日結帳" at bounding box center [65, 222] width 120 height 30
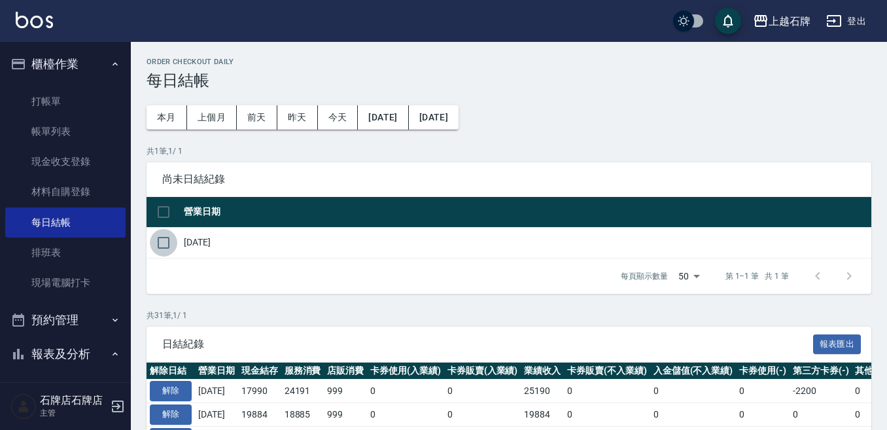
click at [154, 243] on input "checkbox" at bounding box center [163, 242] width 27 height 27
checkbox input "true"
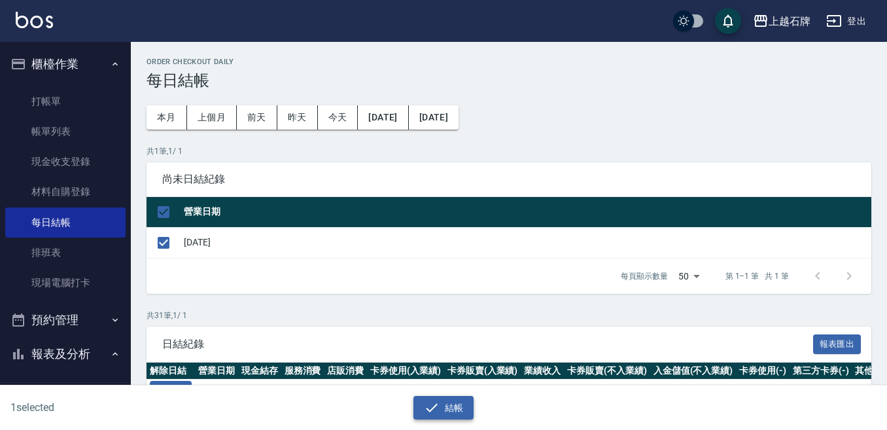
click at [445, 398] on button "結帳" at bounding box center [444, 408] width 61 height 24
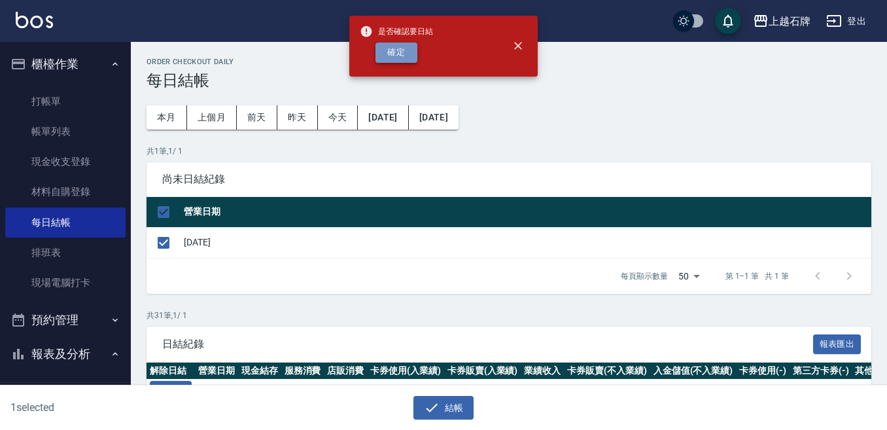
click at [401, 59] on button "確定" at bounding box center [397, 53] width 42 height 20
checkbox input "false"
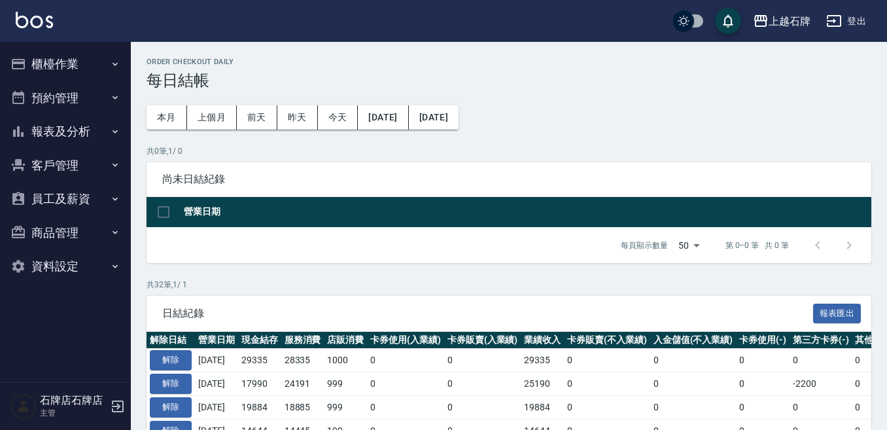
click at [59, 139] on button "報表及分析" at bounding box center [65, 132] width 120 height 34
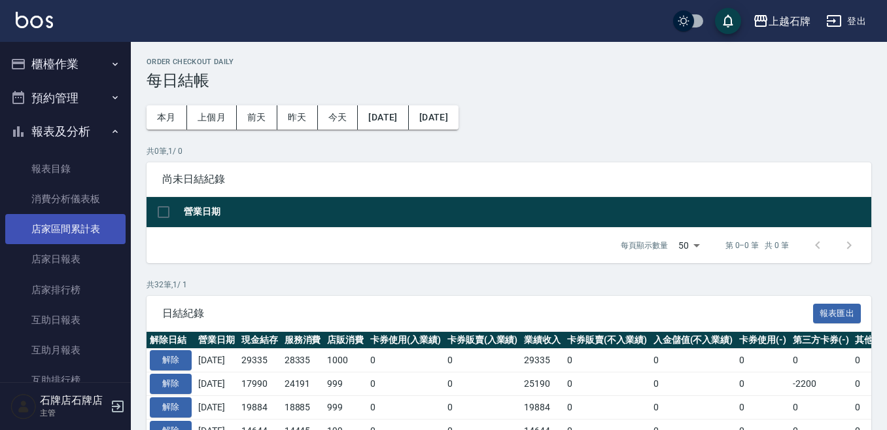
click at [86, 242] on link "店家區間累計表" at bounding box center [65, 229] width 120 height 30
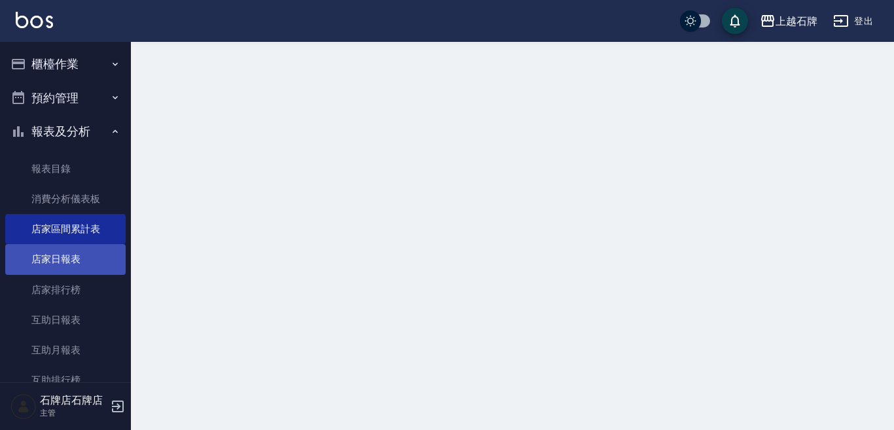
click at [91, 260] on link "店家日報表" at bounding box center [65, 259] width 120 height 30
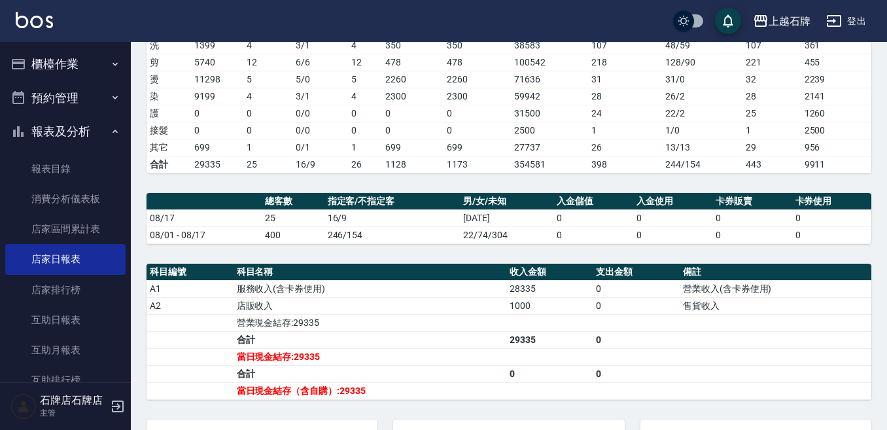
scroll to position [207, 0]
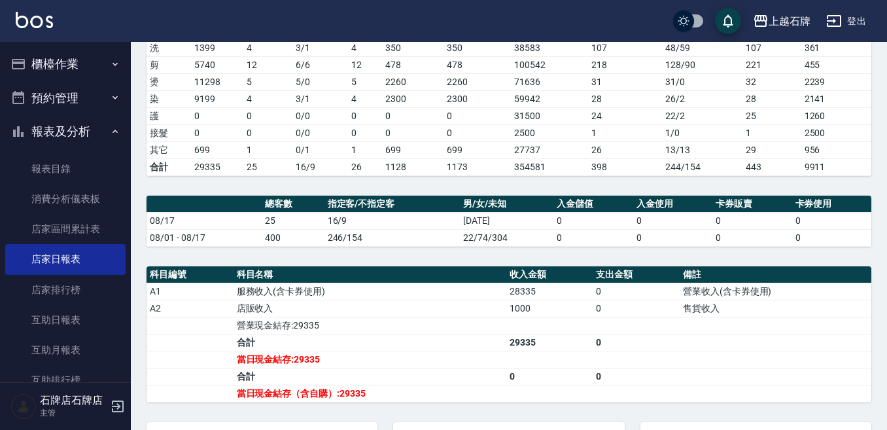
click at [681, 191] on div "上越石牌 2025-08-17 店家日報表 列印時間： 2025-08-17-20:21 Merchant Daily Report 店家日報表 前天 昨天 …" at bounding box center [509, 221] width 757 height 772
click at [849, 272] on div "上越石牌 2025-08-17 店家日報表 列印時間： 2025-08-17-20:21 Merchant Daily Report 店家日報表 前天 昨天 …" at bounding box center [509, 221] width 757 height 772
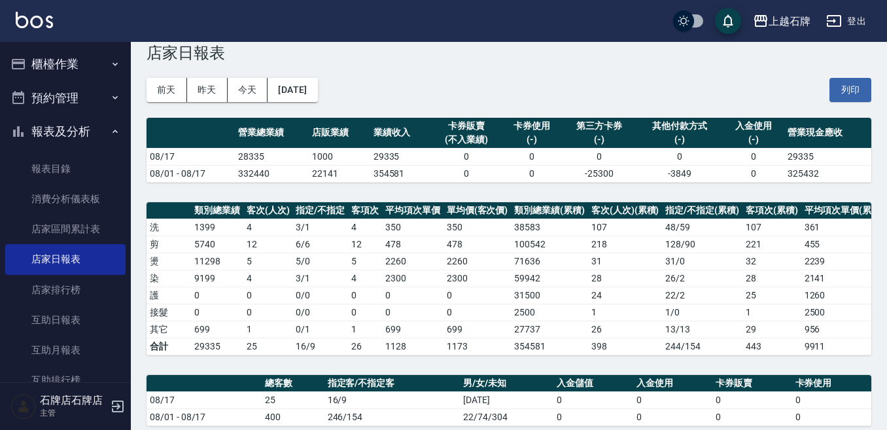
scroll to position [21, 0]
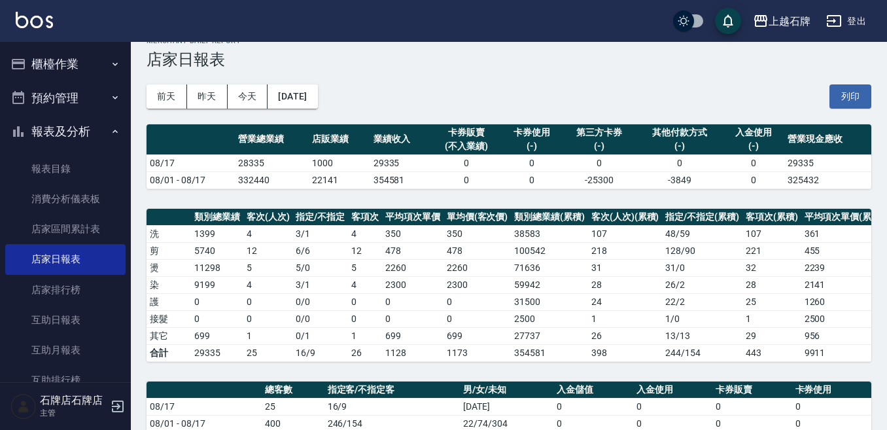
click at [755, 48] on div "Merchant Daily Report 店家日報表" at bounding box center [509, 53] width 725 height 32
